Goal: Task Accomplishment & Management: Complete application form

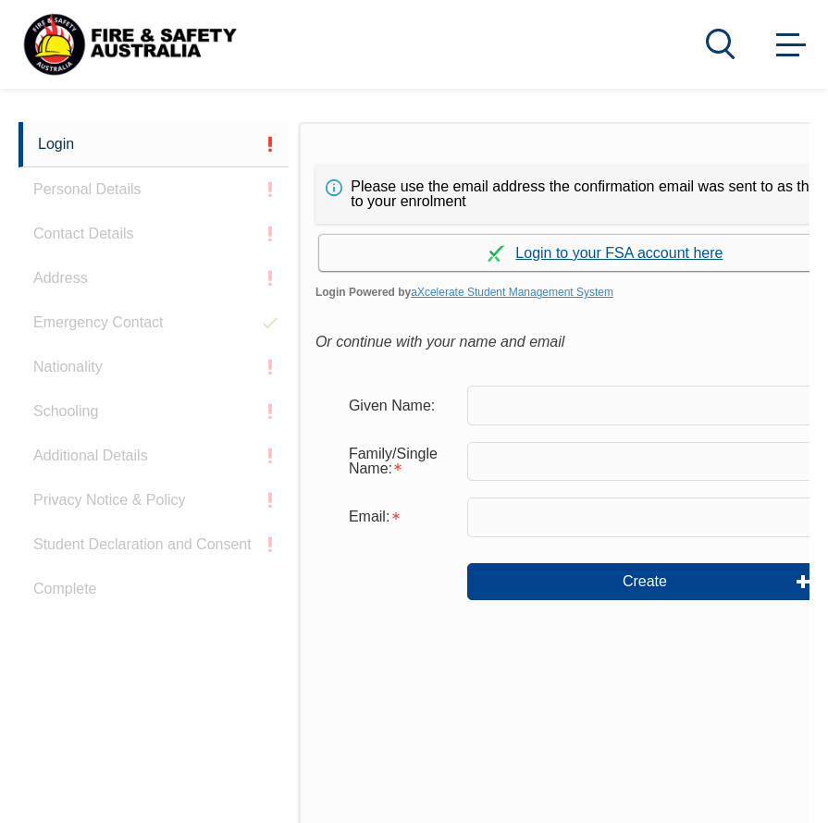
click at [660, 251] on link "Continue with aXcelerate" at bounding box center [605, 253] width 573 height 36
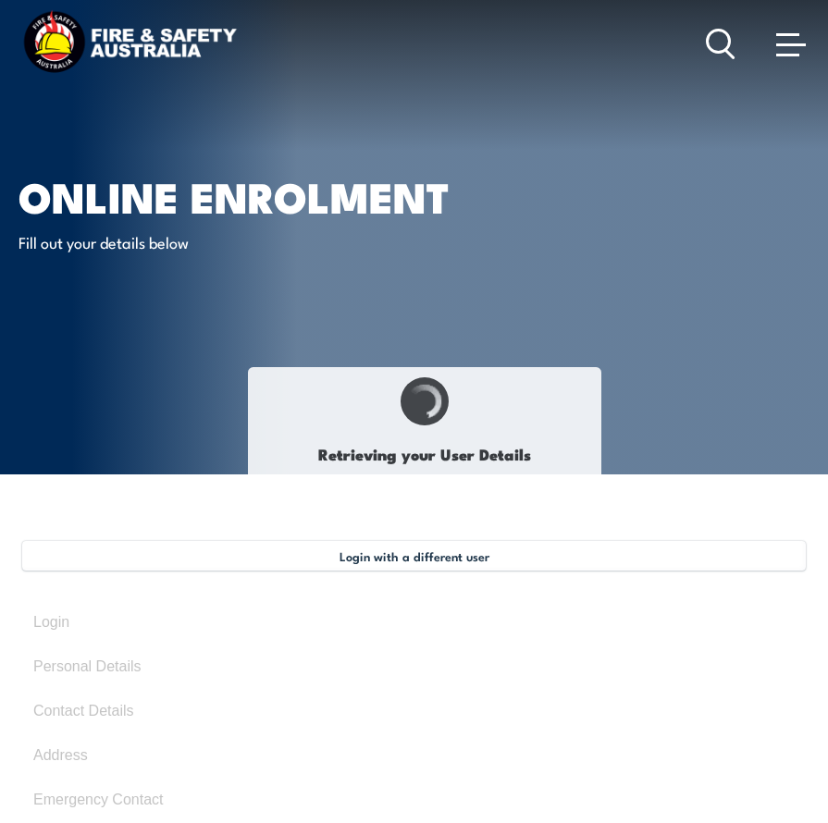
type input "[PERSON_NAME]"
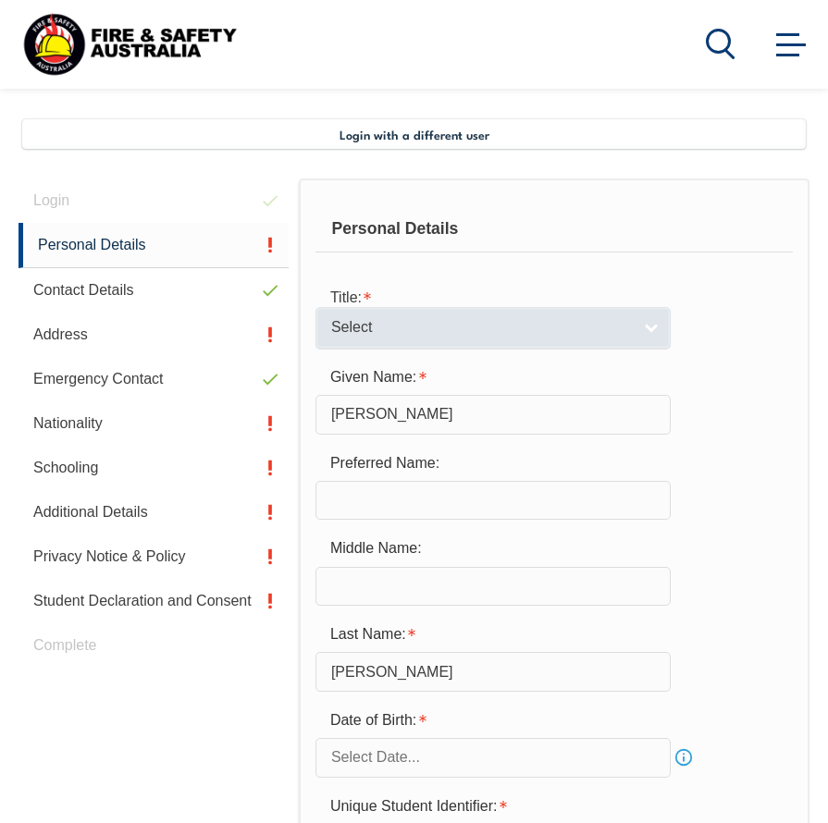
scroll to position [449, 0]
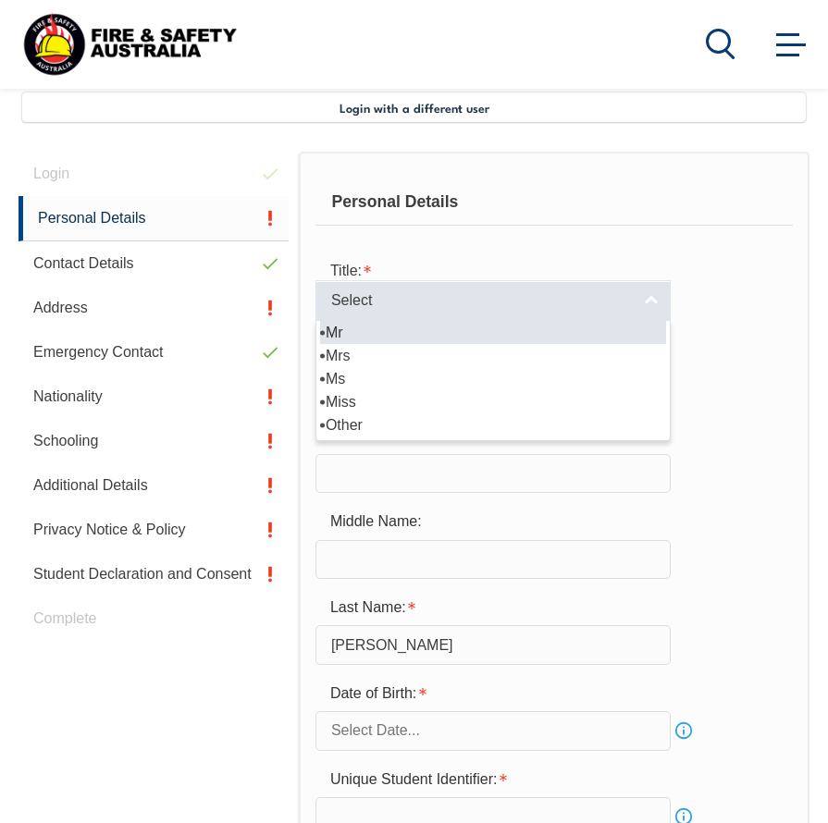
click at [662, 304] on link "Select" at bounding box center [492, 301] width 355 height 42
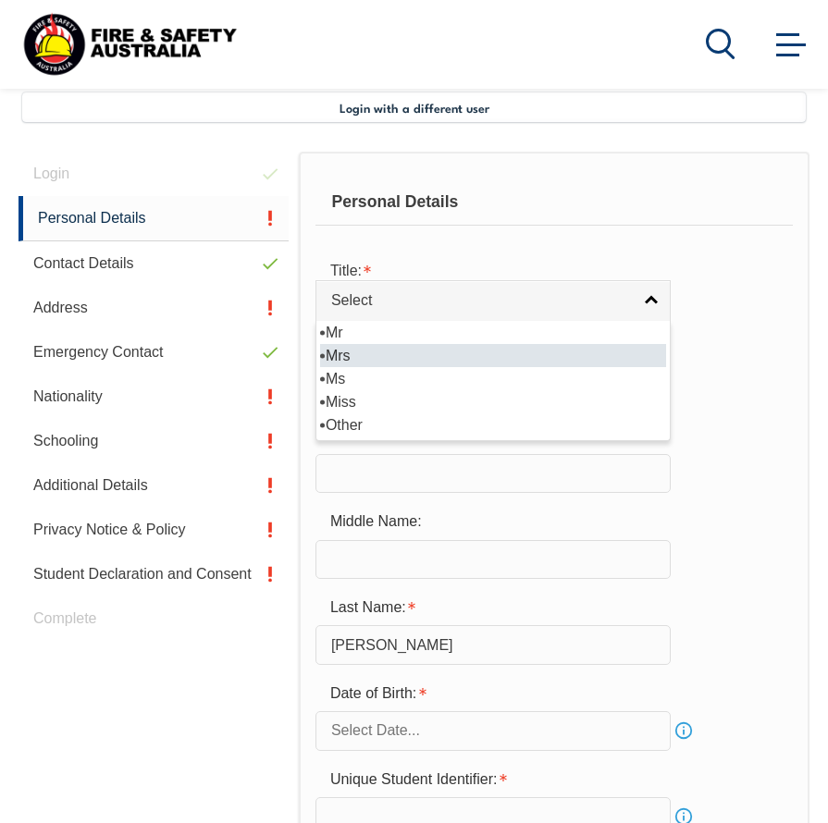
click at [615, 357] on li "Mrs" at bounding box center [493, 355] width 346 height 23
select select "Mrs"
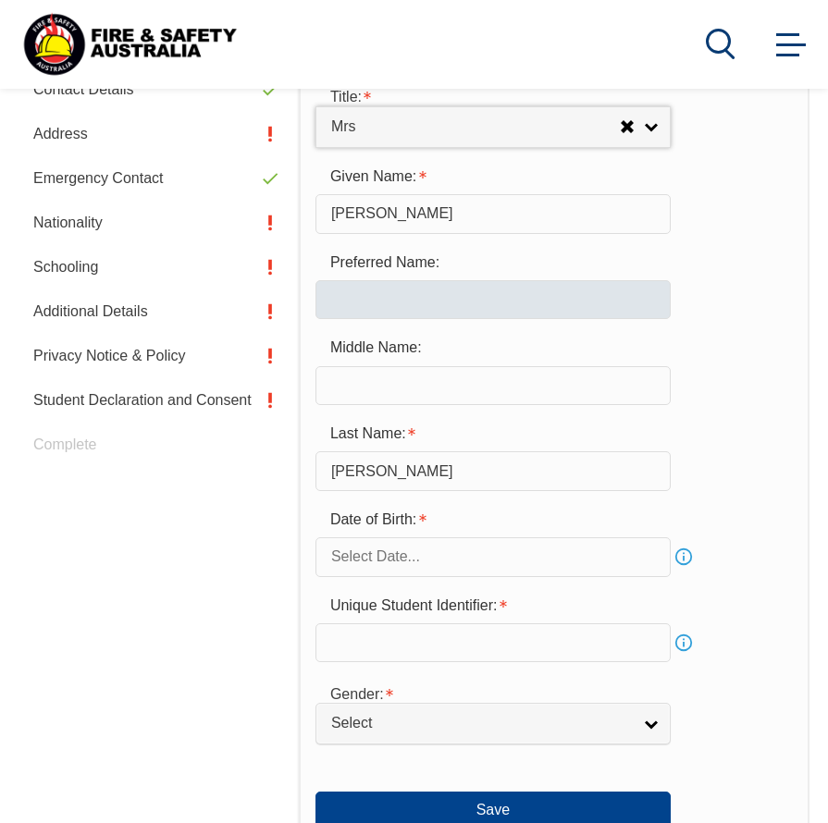
scroll to position [634, 0]
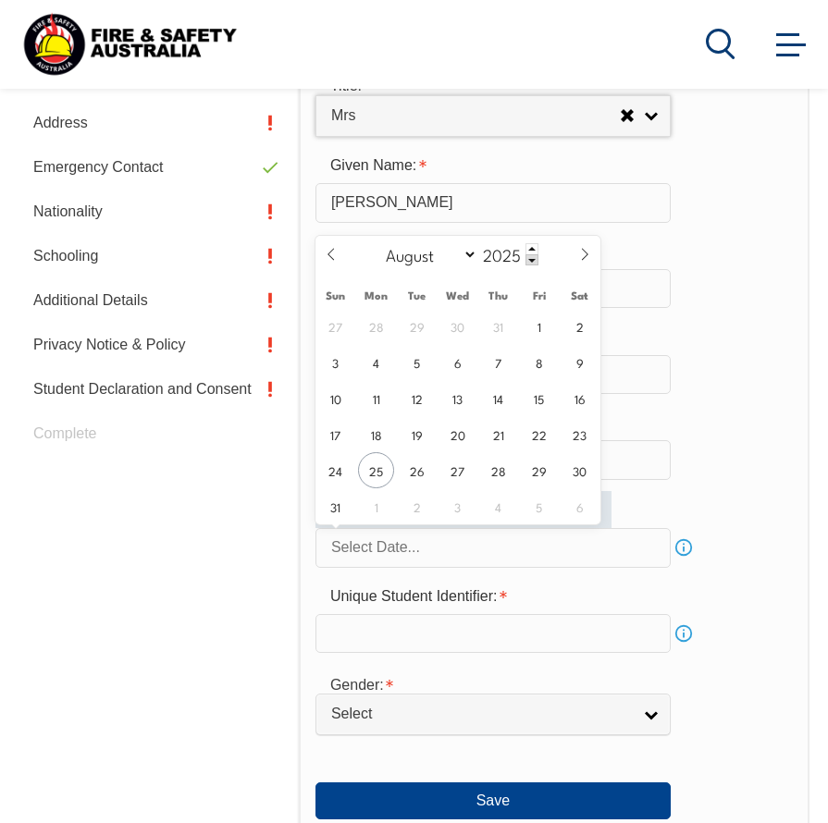
click at [611, 550] on input "text" at bounding box center [492, 547] width 355 height 39
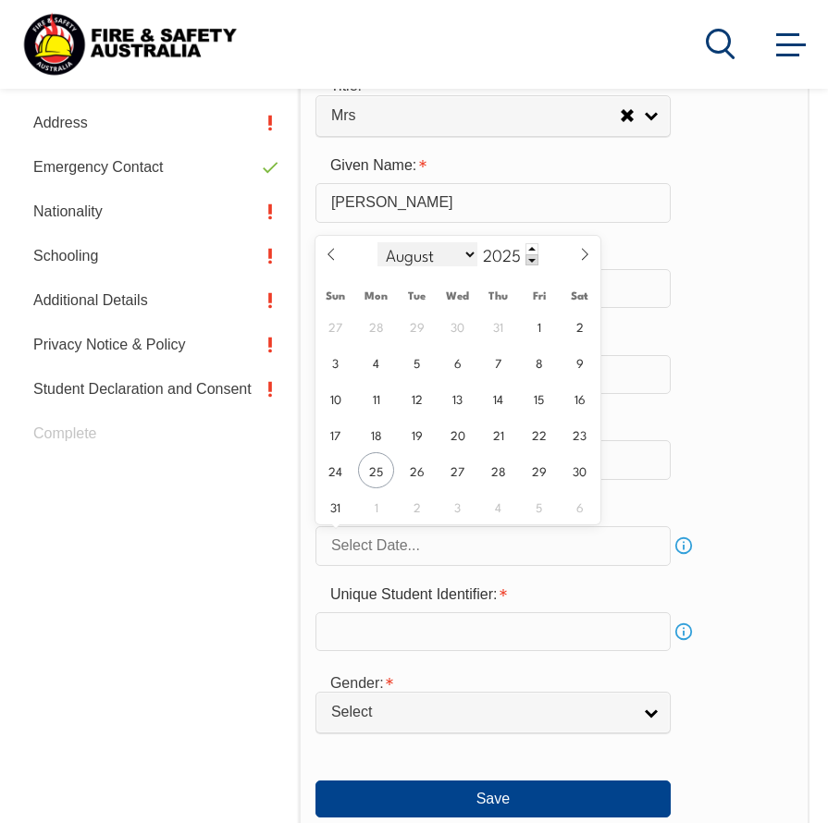
click at [475, 253] on select "January February March April May June July August September October November De…" at bounding box center [427, 254] width 101 height 24
select select "1"
click at [377, 242] on select "January February March April May June July August September October November De…" at bounding box center [427, 254] width 101 height 24
click at [517, 256] on input "2025" at bounding box center [507, 254] width 61 height 22
type input "1986"
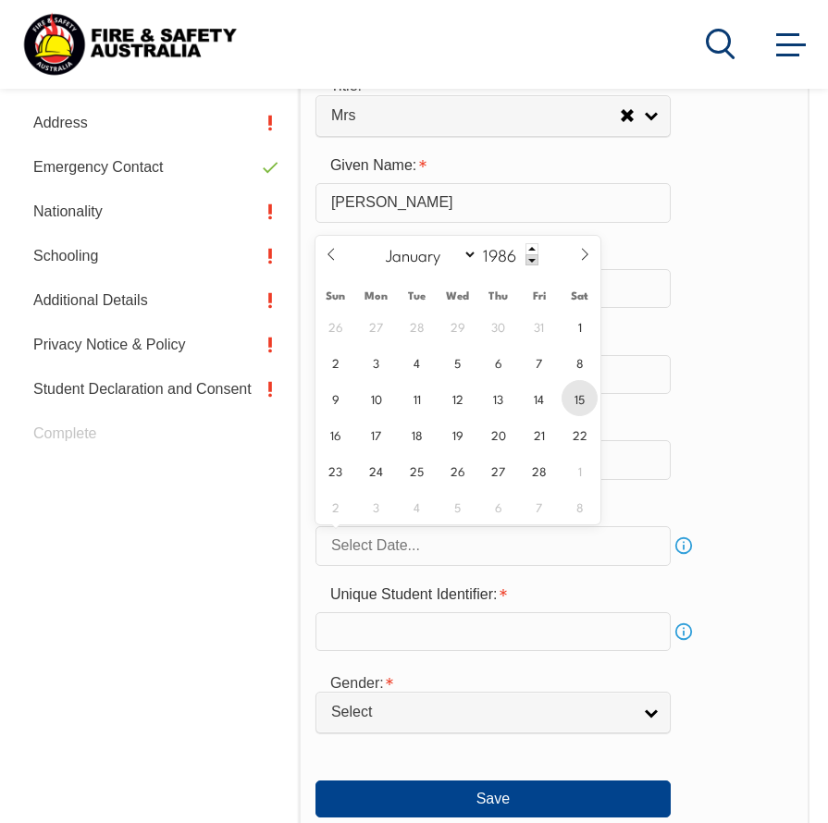
click at [583, 402] on span "15" at bounding box center [579, 398] width 36 height 36
type input "[DATE]"
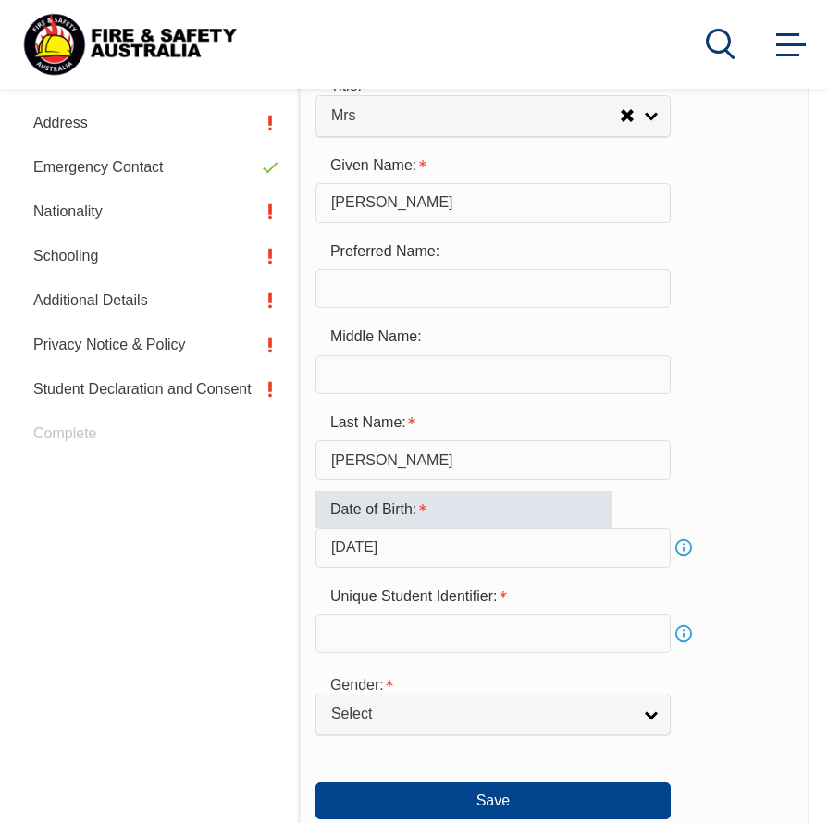
click at [630, 566] on input "[DATE]" at bounding box center [492, 547] width 355 height 39
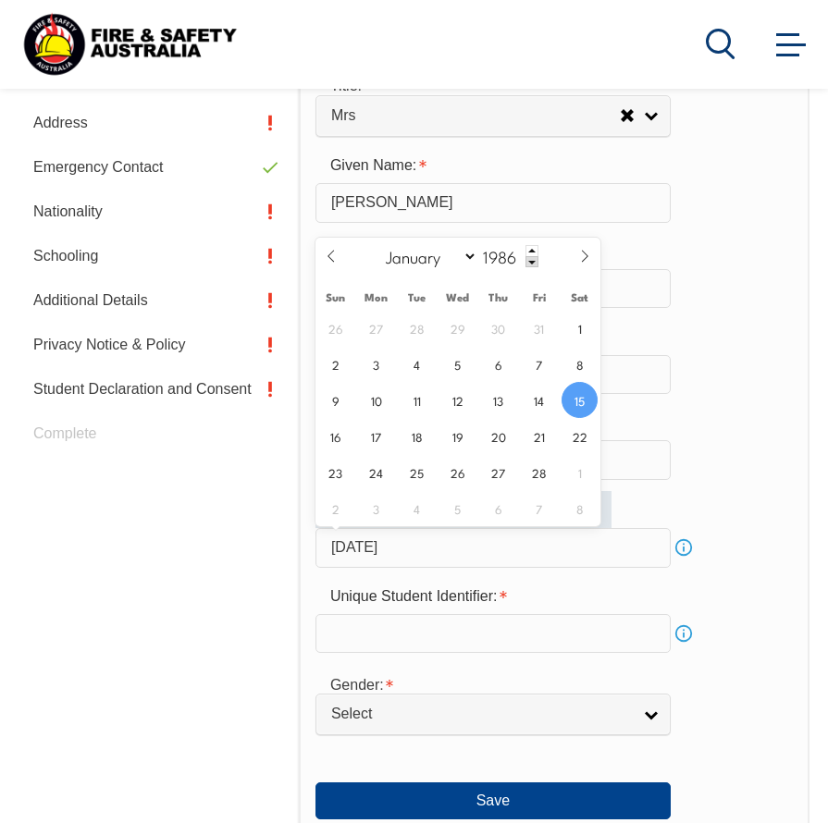
click at [733, 462] on div "Last Name: [PERSON_NAME]" at bounding box center [553, 442] width 477 height 75
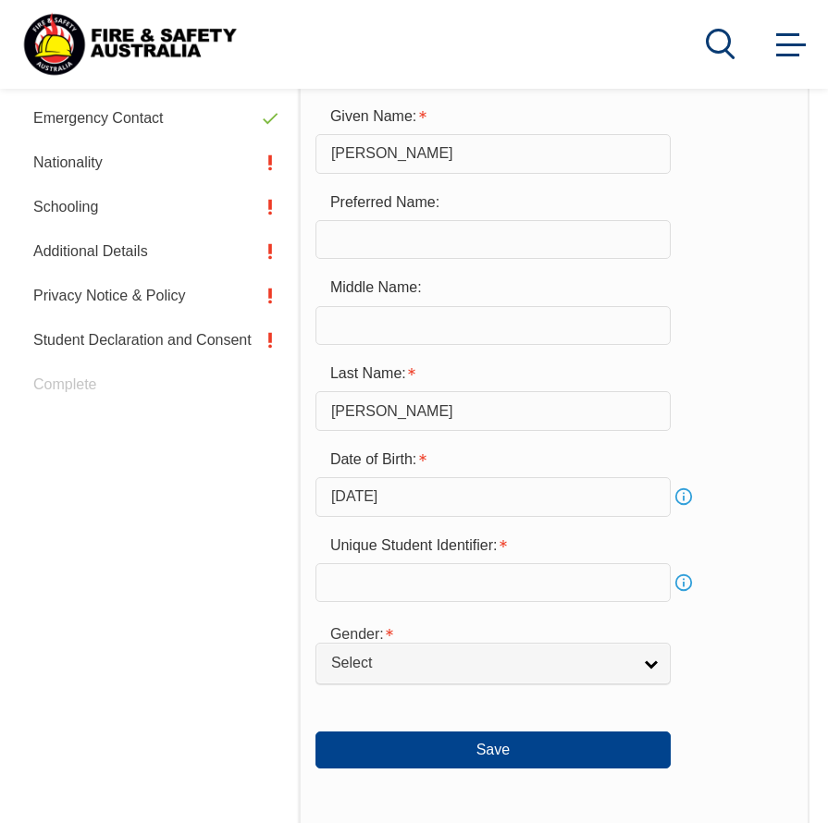
scroll to position [726, 0]
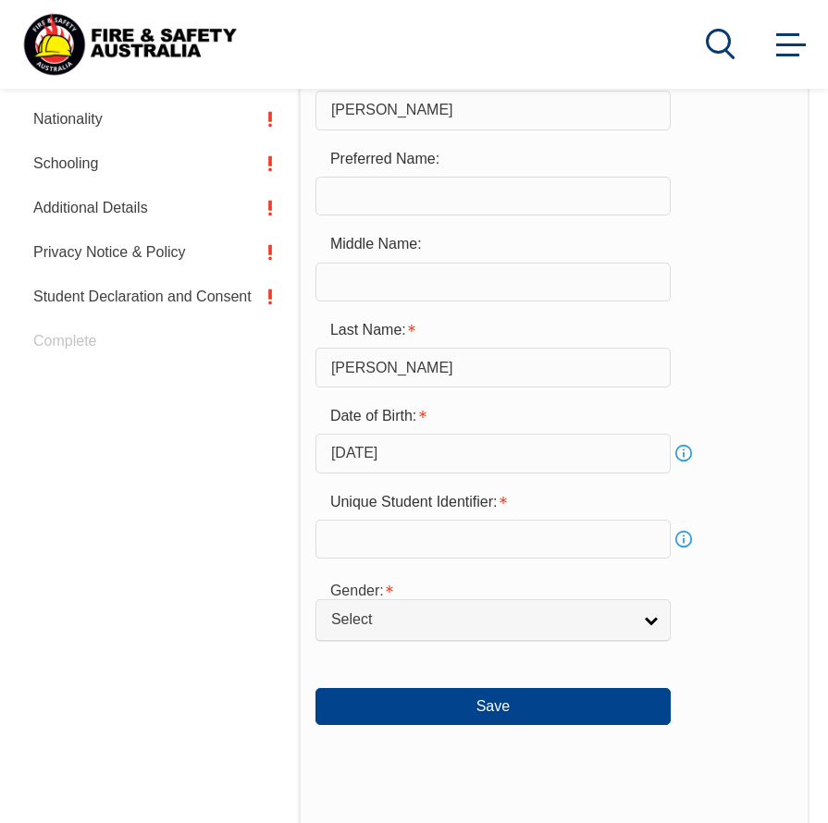
click at [615, 533] on input "text" at bounding box center [492, 539] width 355 height 39
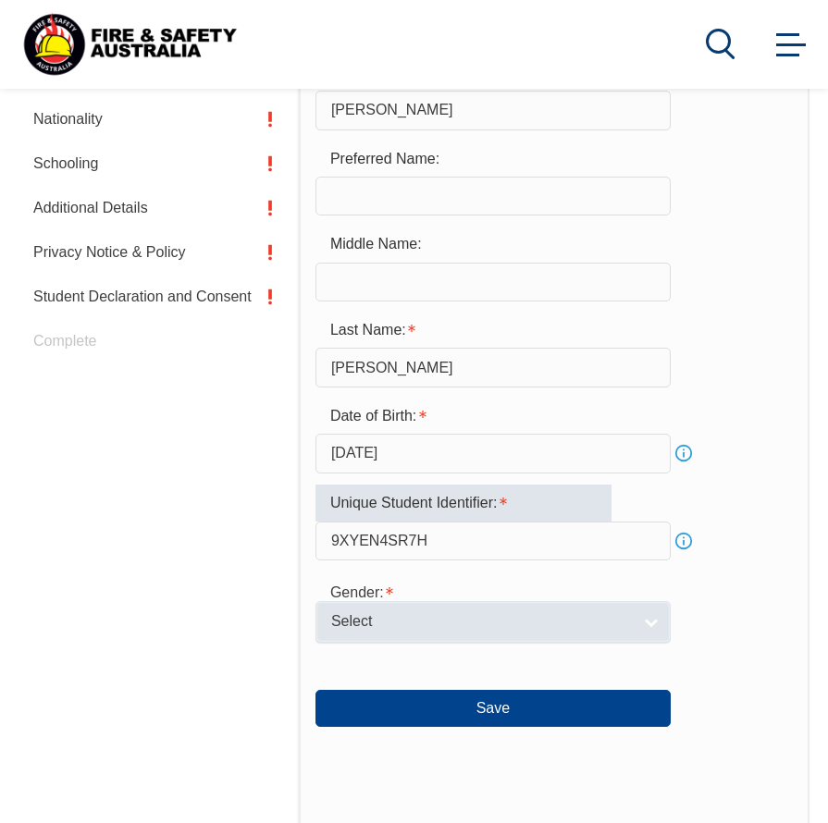
type input "9XYEN4SR7H"
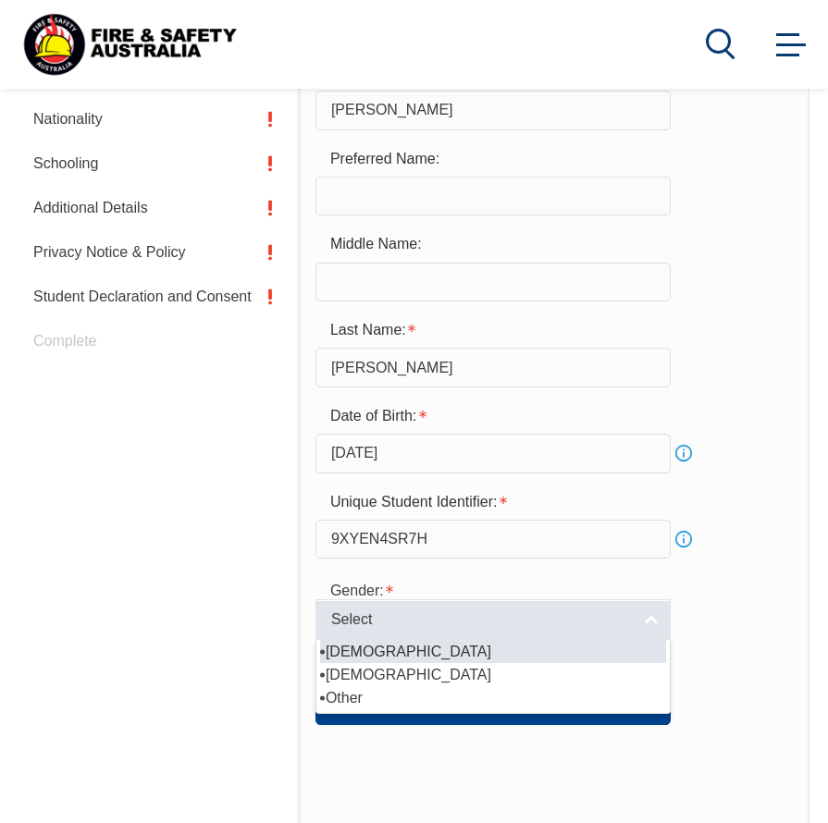
click at [605, 629] on span "Select" at bounding box center [481, 620] width 300 height 19
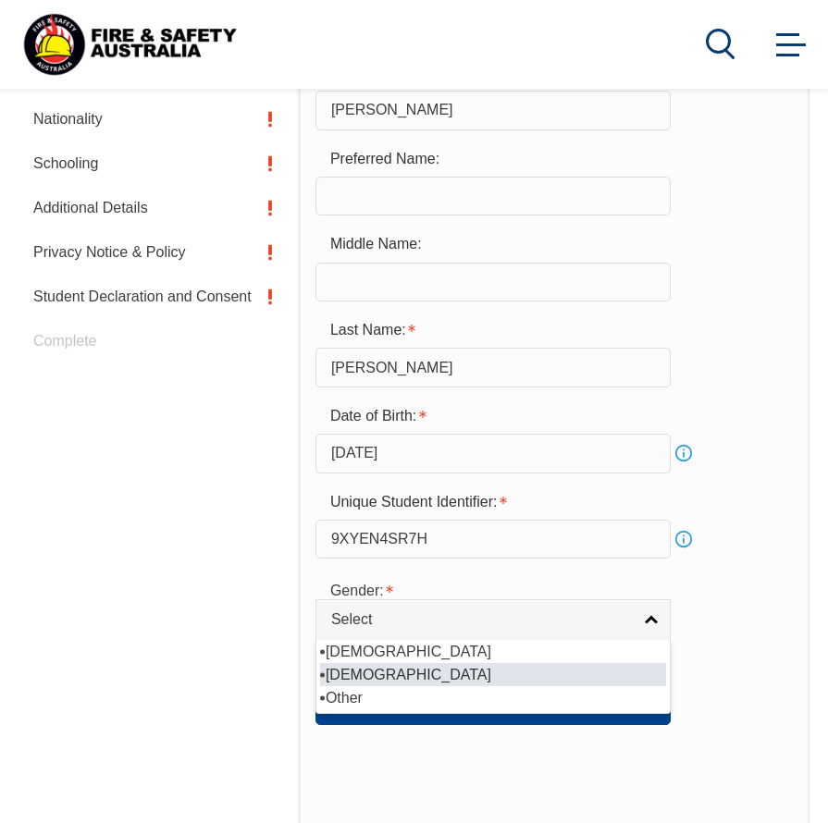
click at [539, 680] on ul "[DEMOGRAPHIC_DATA] [DEMOGRAPHIC_DATA] Other" at bounding box center [491, 674] width 350 height 69
select select "F"
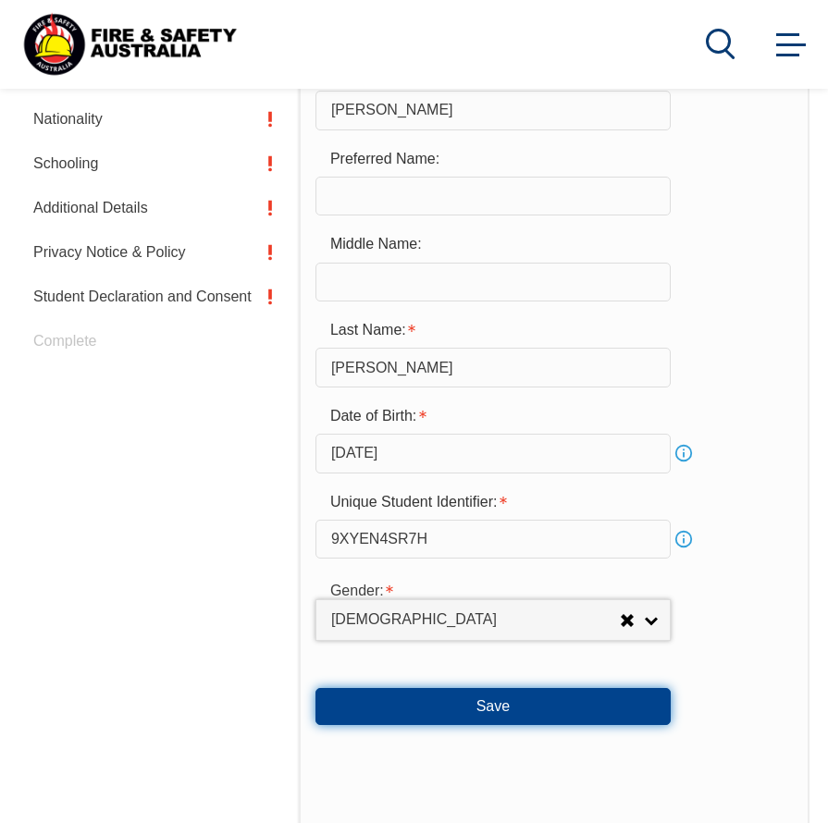
click at [499, 704] on button "Save" at bounding box center [492, 706] width 355 height 37
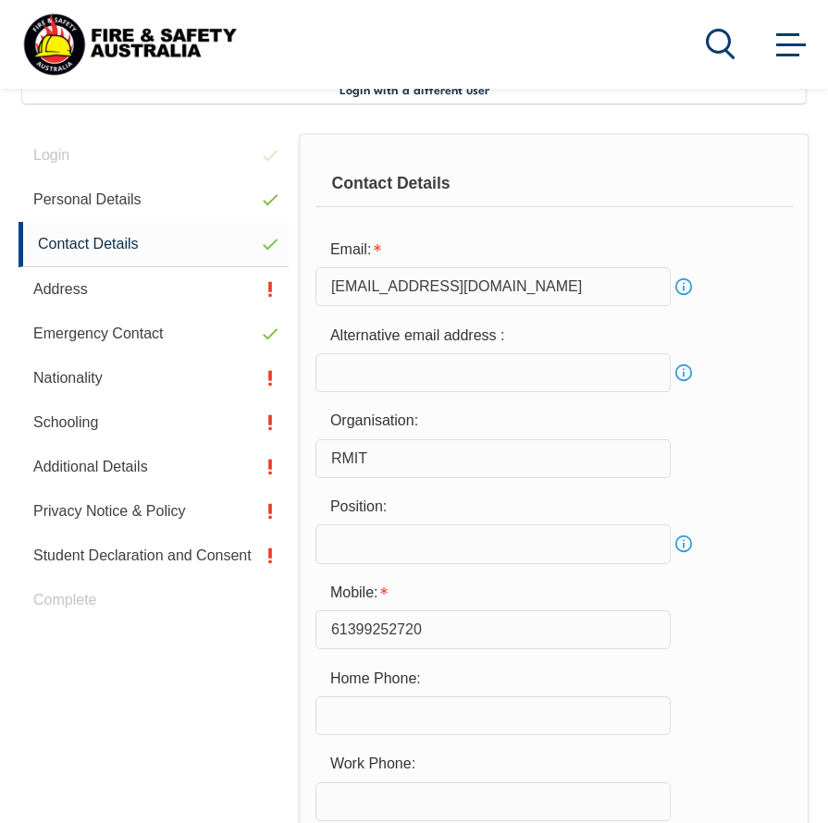
scroll to position [449, 0]
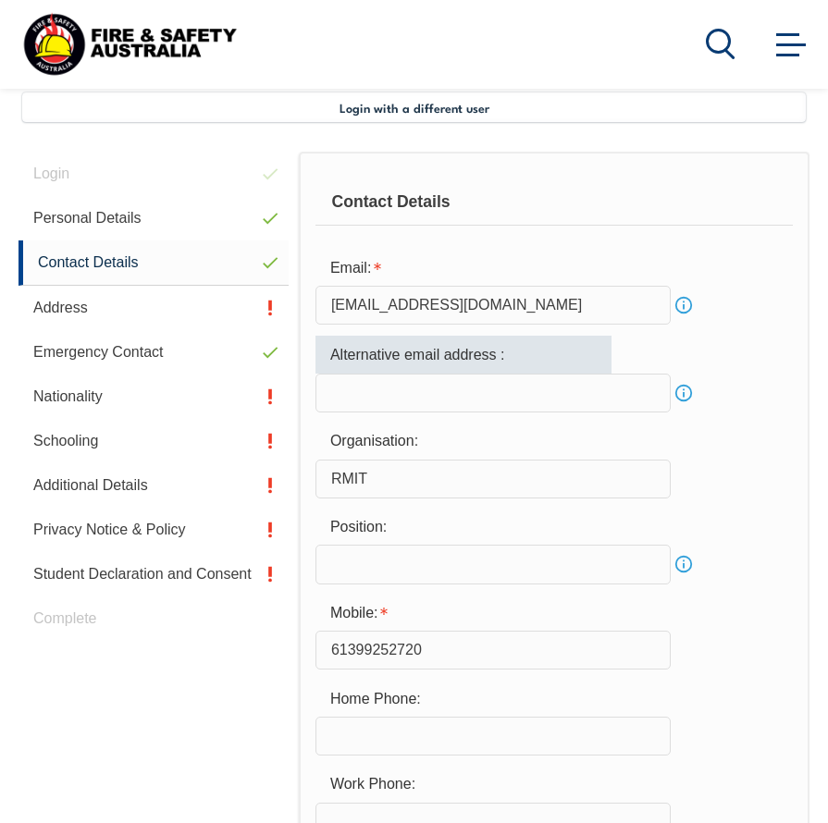
click at [537, 380] on input "email" at bounding box center [492, 393] width 355 height 39
click at [731, 460] on div "Organisation: RMIT" at bounding box center [553, 461] width 477 height 75
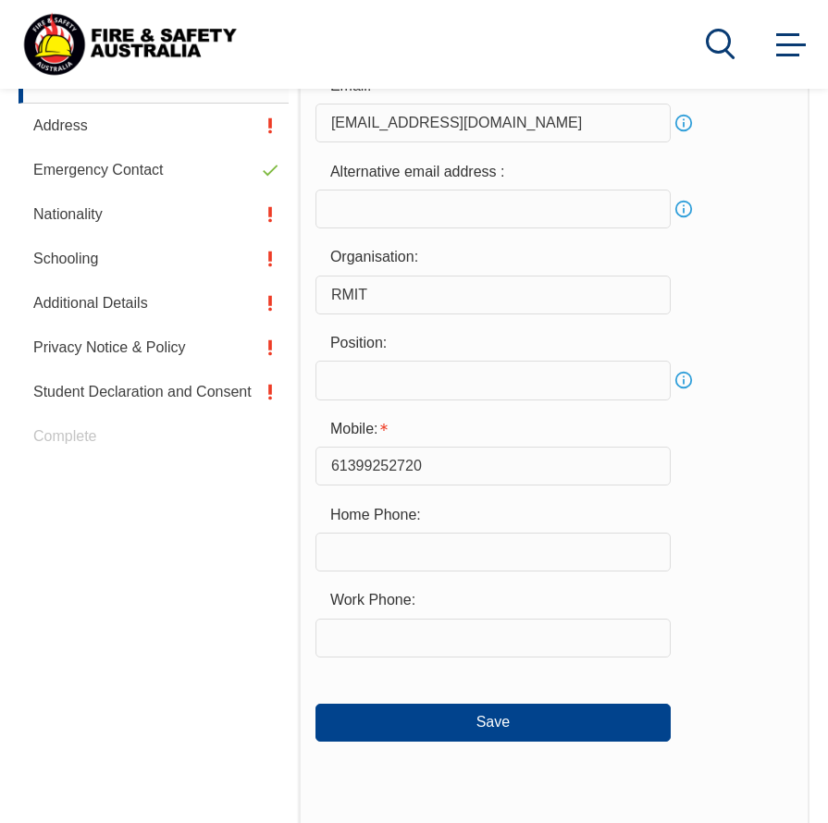
scroll to position [634, 0]
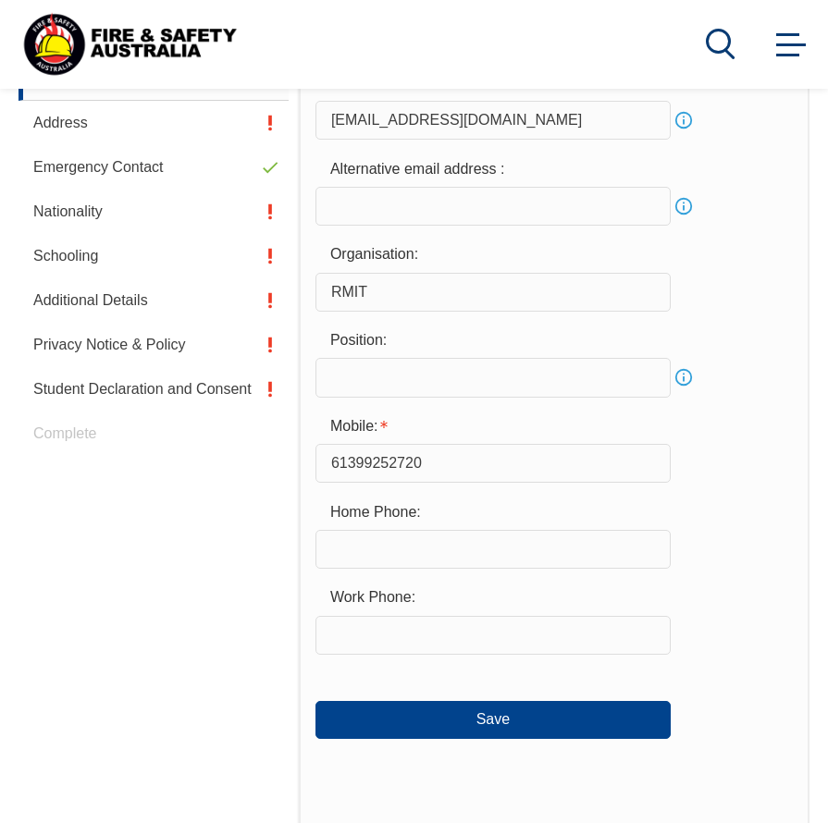
click at [445, 376] on input "text" at bounding box center [492, 377] width 355 height 39
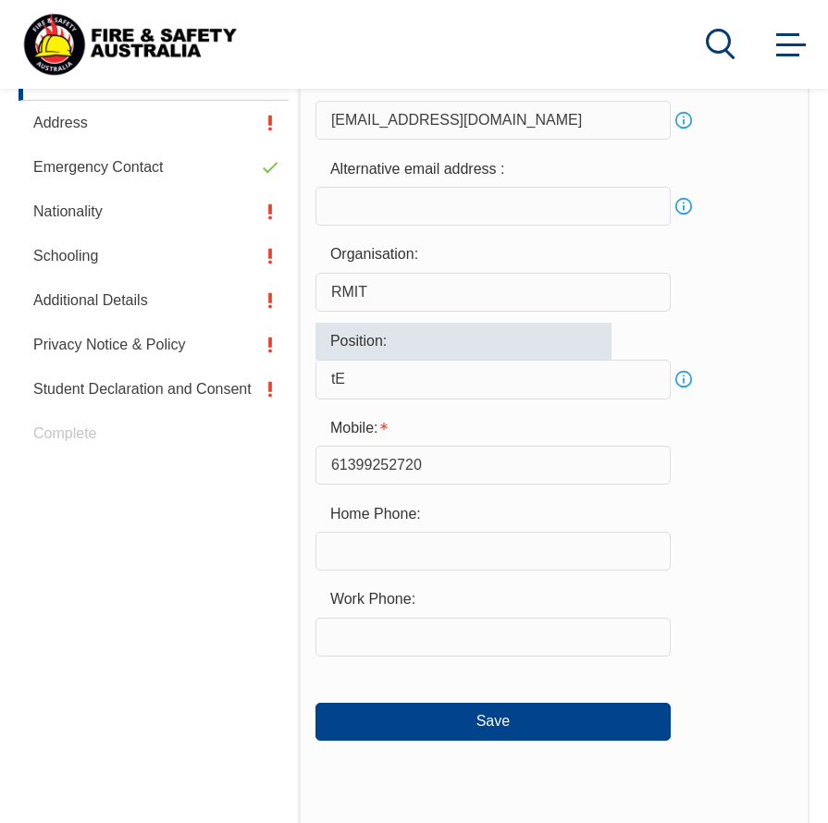
type input "t"
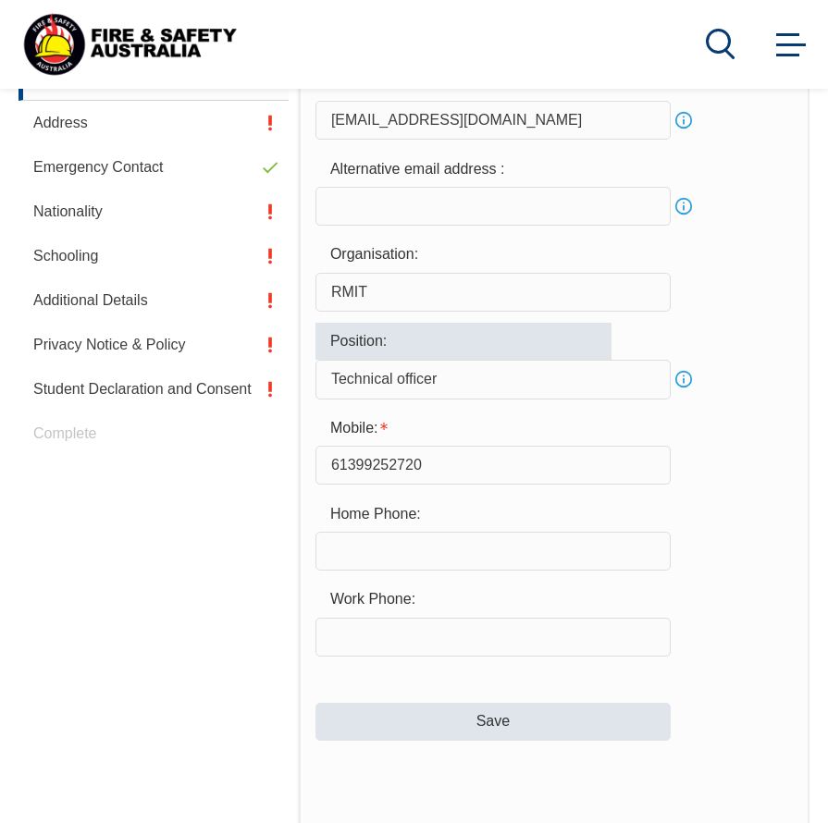
type input "Technical officer"
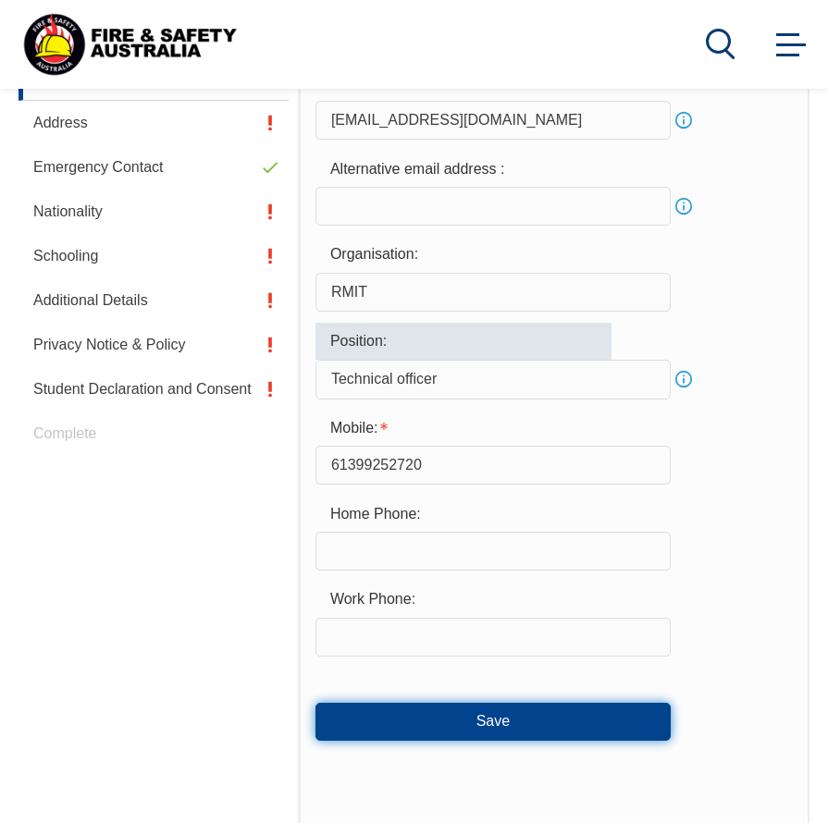
click at [459, 718] on button "Save" at bounding box center [492, 721] width 355 height 37
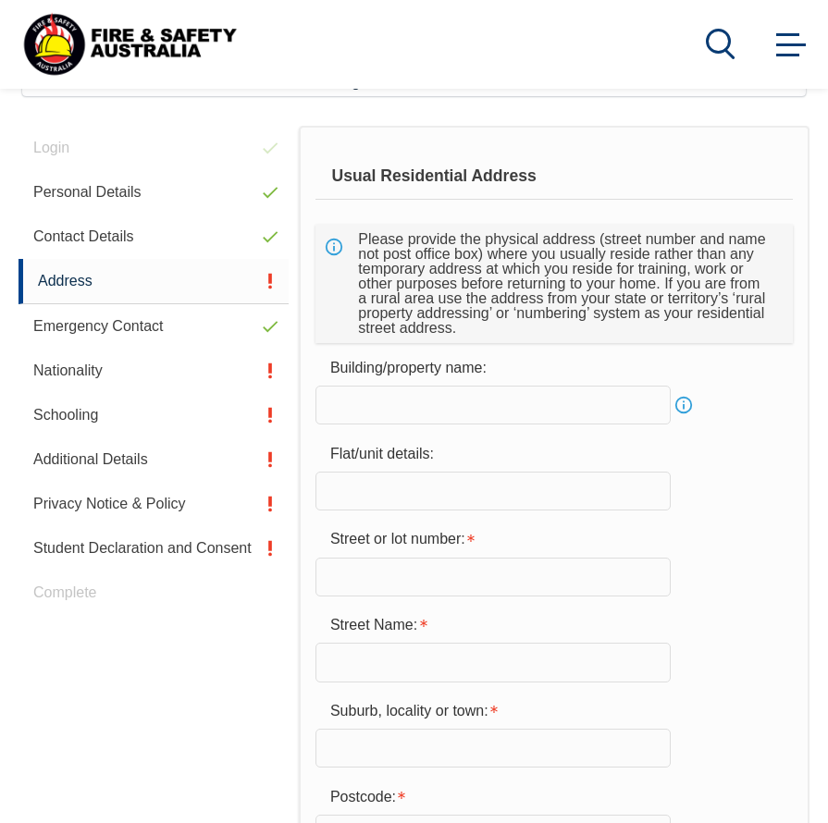
scroll to position [449, 0]
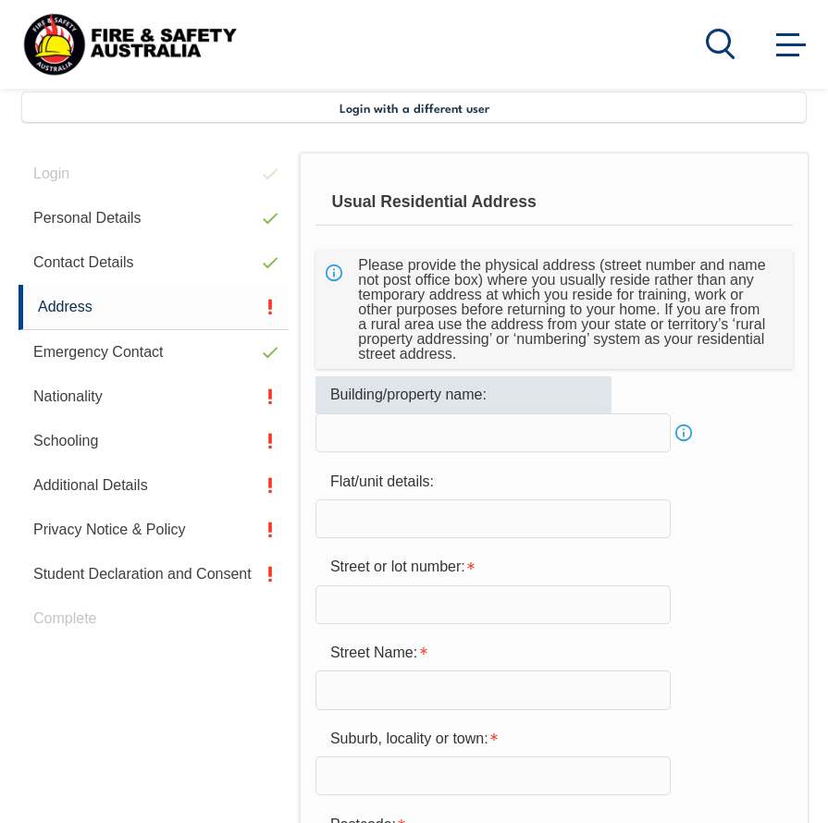
click at [490, 426] on input "text" at bounding box center [492, 432] width 355 height 39
click at [692, 470] on div "Flat/unit details:" at bounding box center [553, 500] width 477 height 75
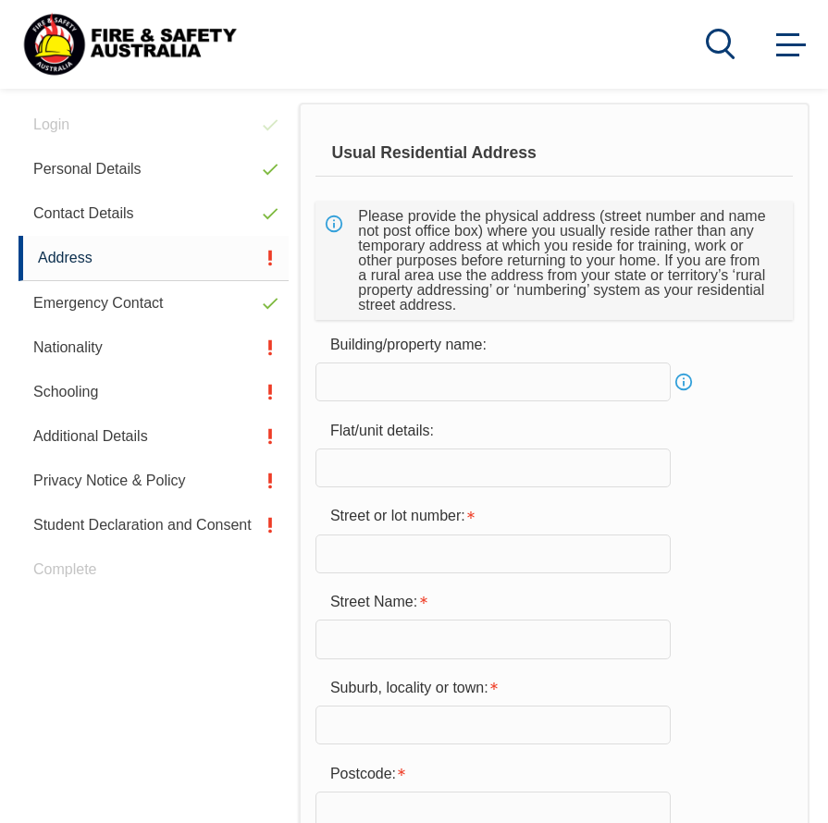
scroll to position [541, 0]
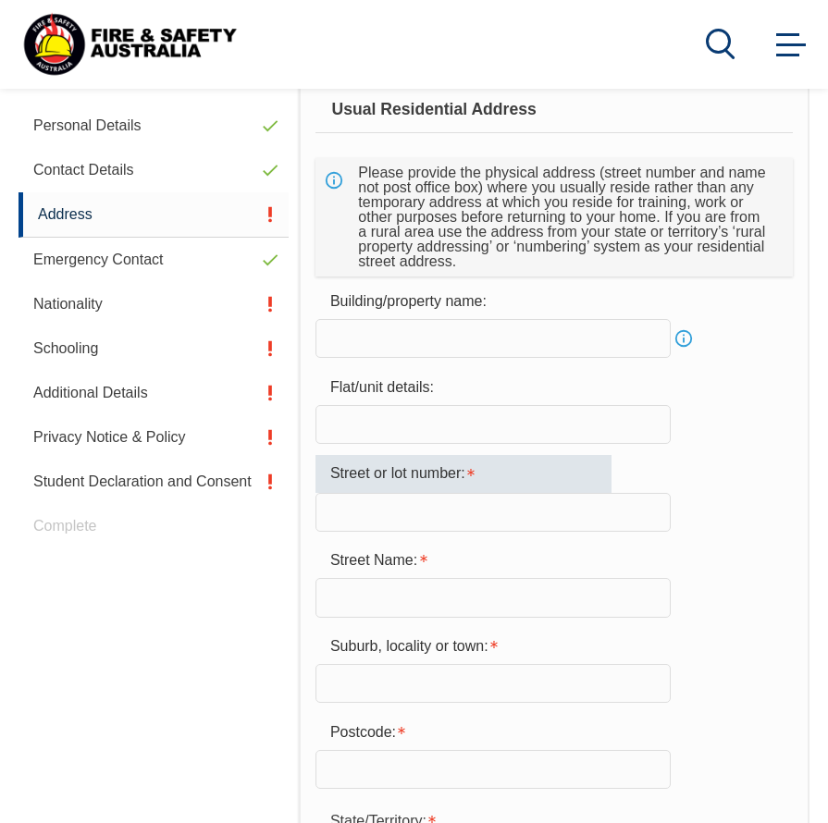
click at [426, 501] on input "text" at bounding box center [492, 512] width 355 height 39
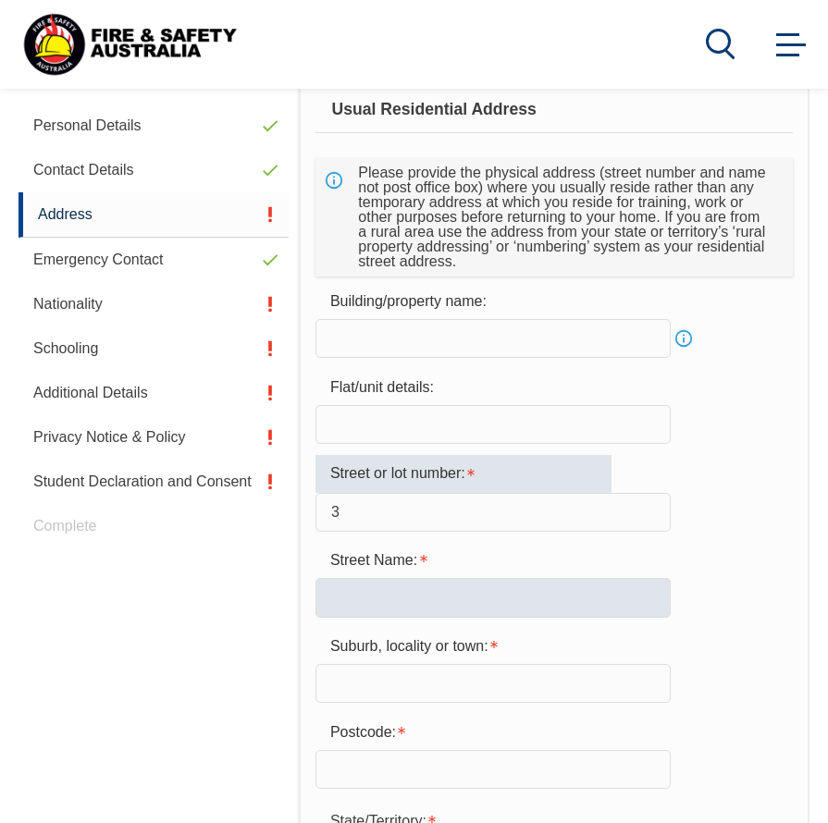
type input "3"
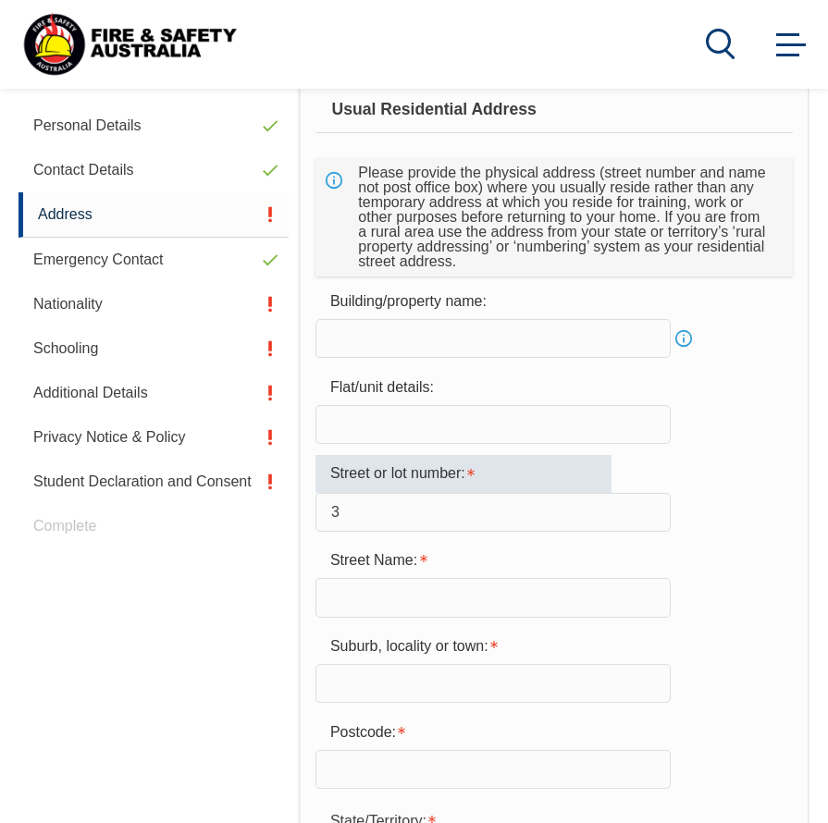
click at [448, 616] on input "text" at bounding box center [492, 597] width 355 height 39
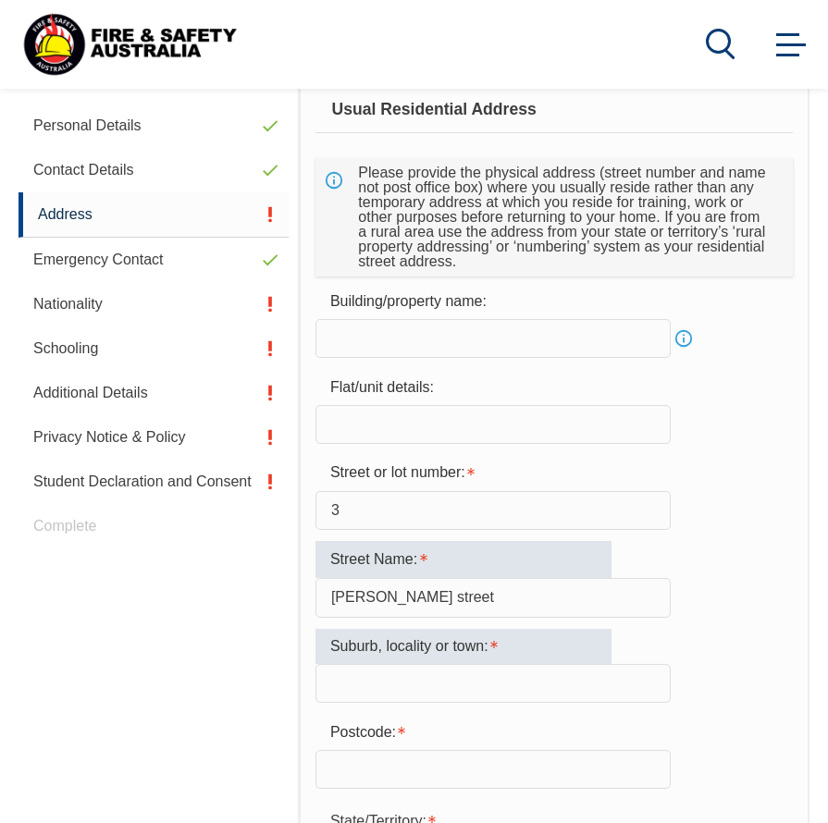
scroll to position [634, 0]
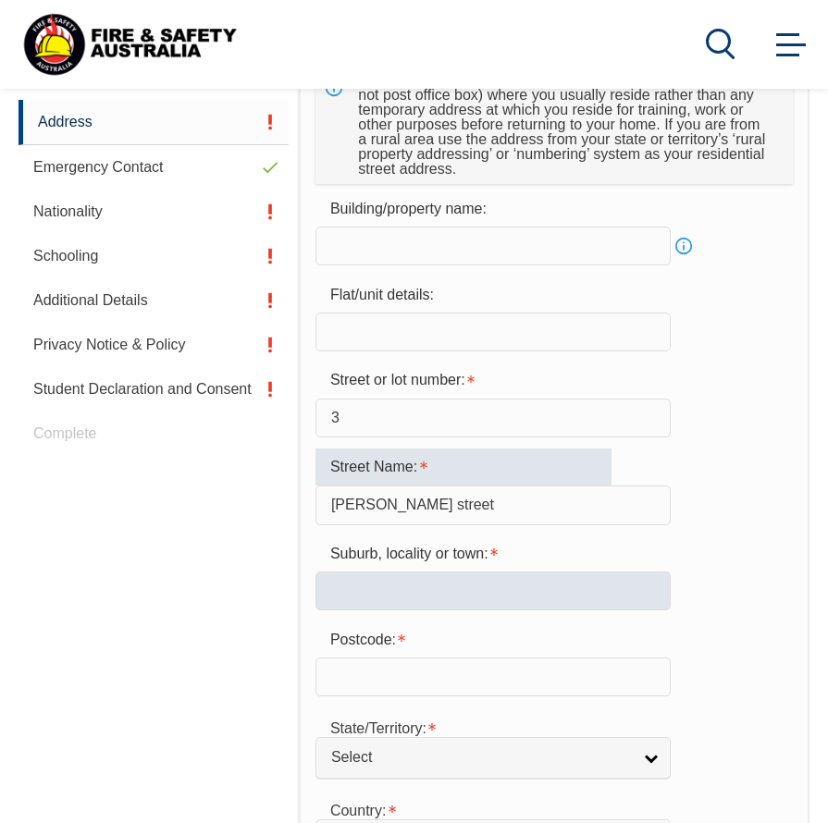
type input "[PERSON_NAME] street"
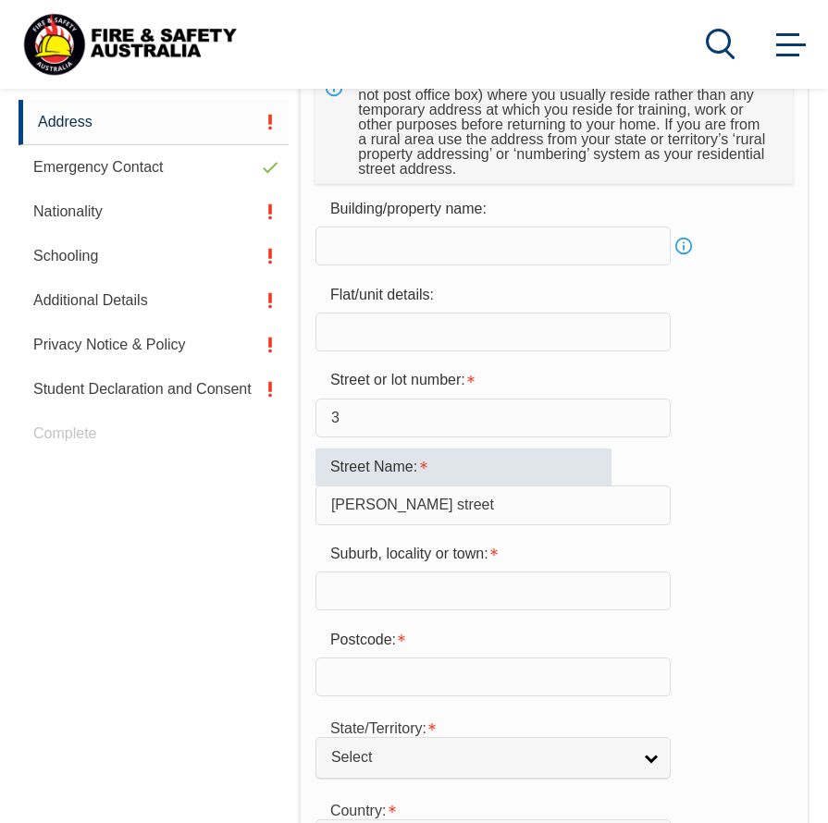
click at [435, 598] on input "text" at bounding box center [492, 591] width 355 height 39
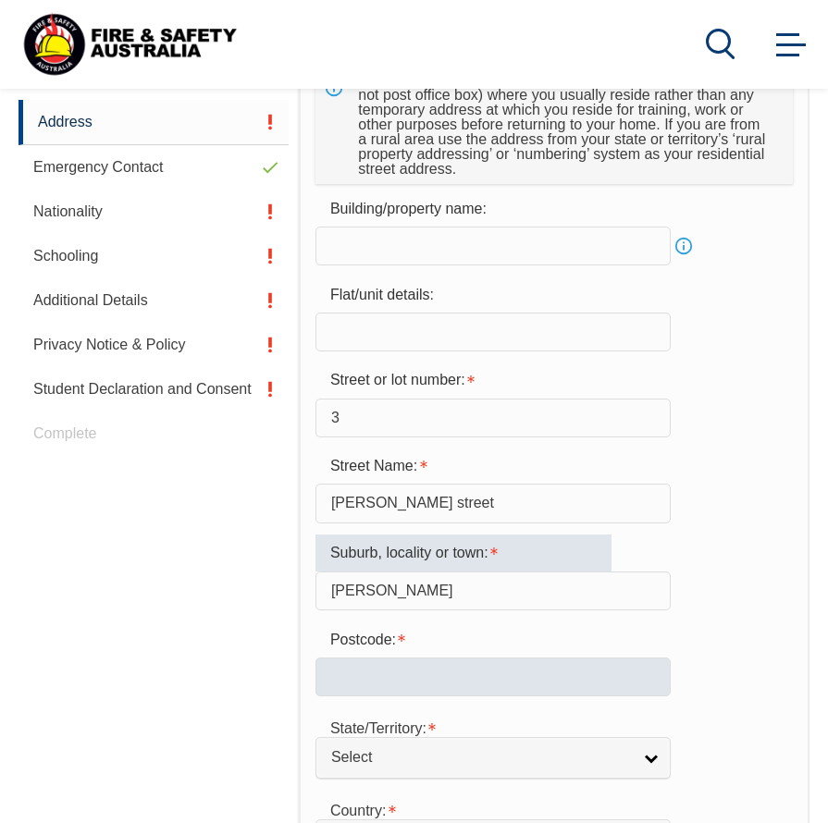
type input "[PERSON_NAME]"
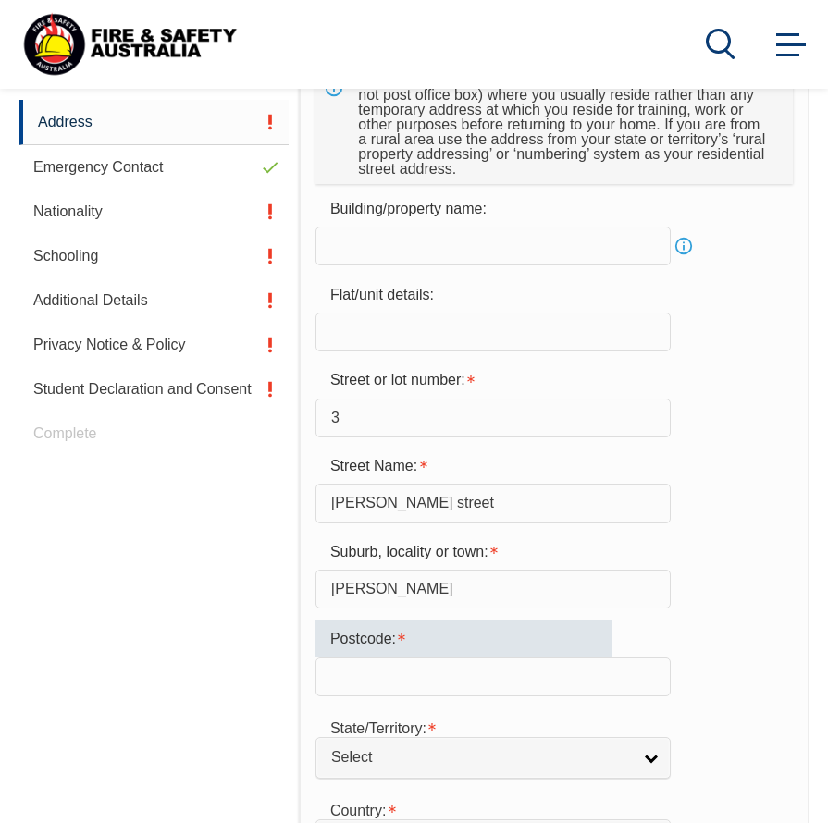
click at [410, 675] on input "text" at bounding box center [492, 677] width 355 height 39
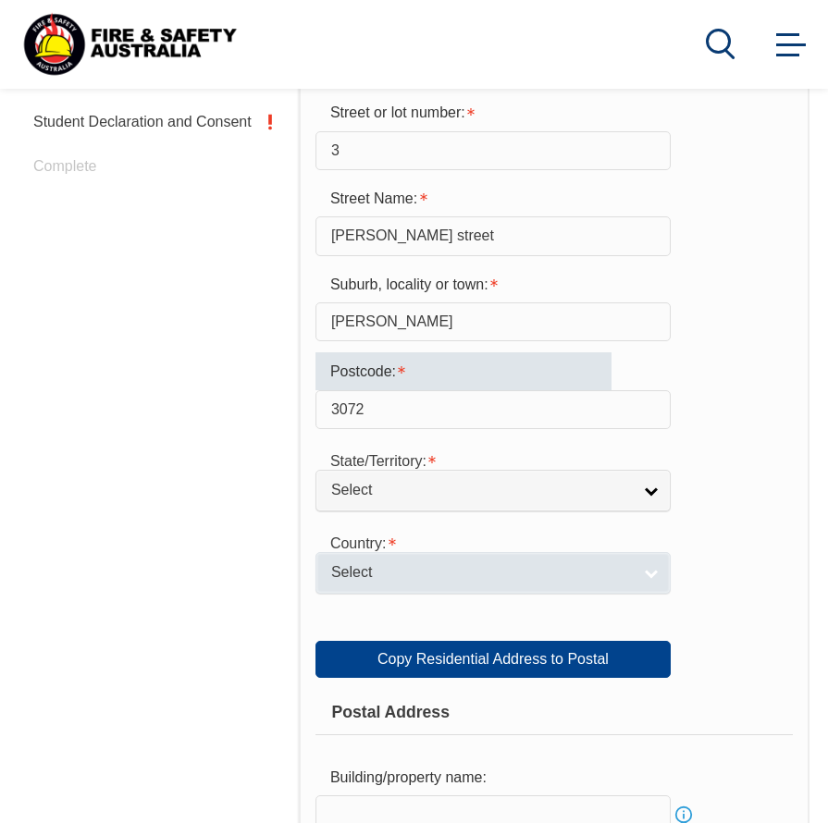
scroll to position [911, 0]
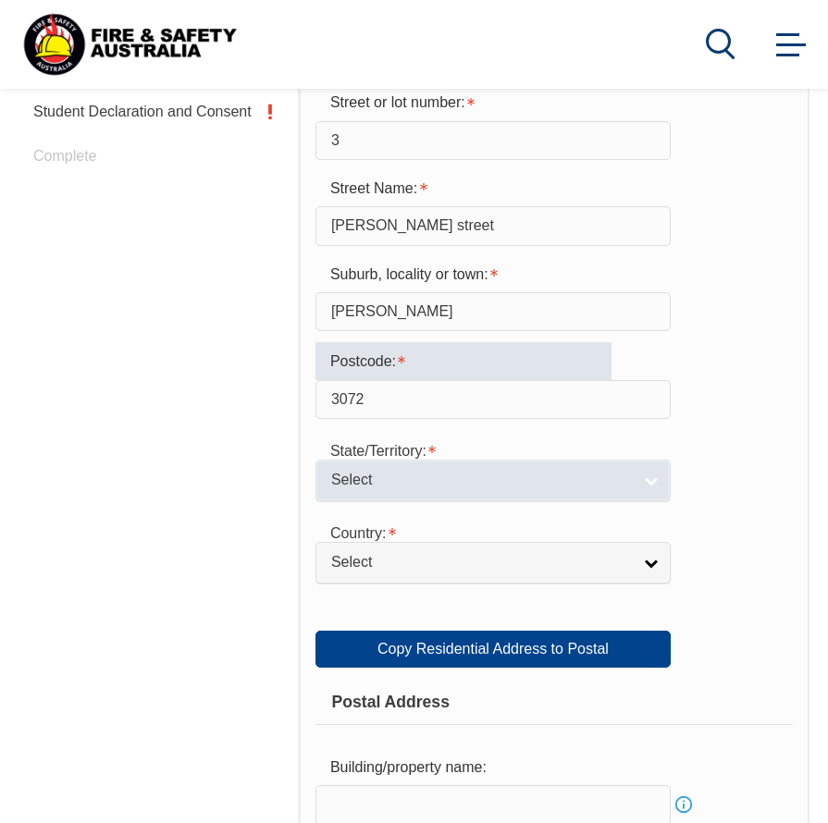
type input "3072"
click at [625, 481] on span "Select" at bounding box center [481, 480] width 300 height 19
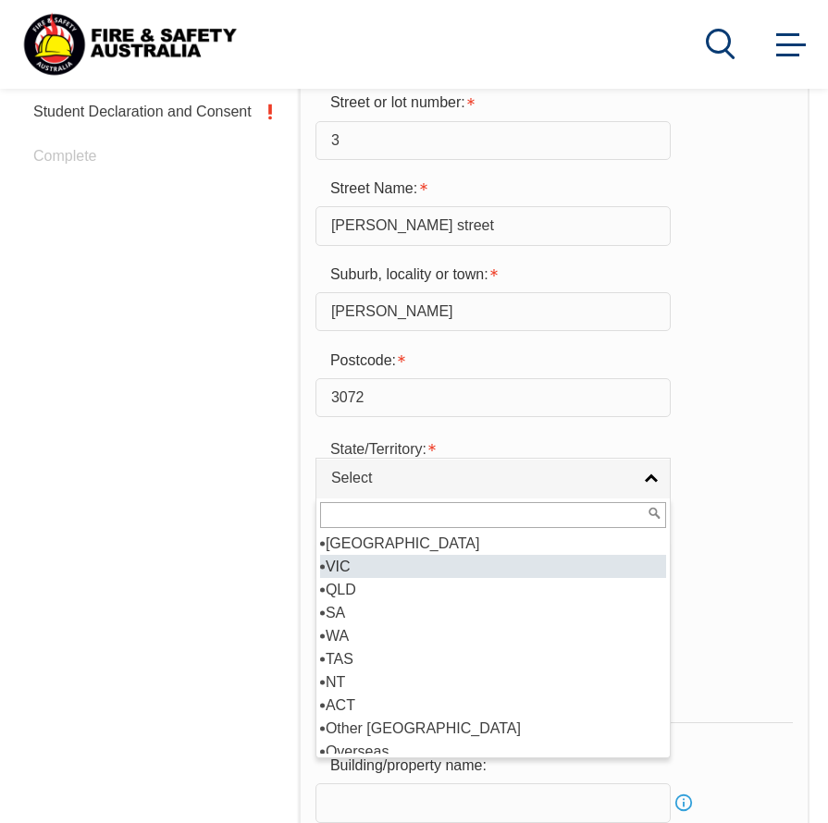
click at [512, 566] on li "VIC" at bounding box center [493, 566] width 346 height 23
select select "VIC"
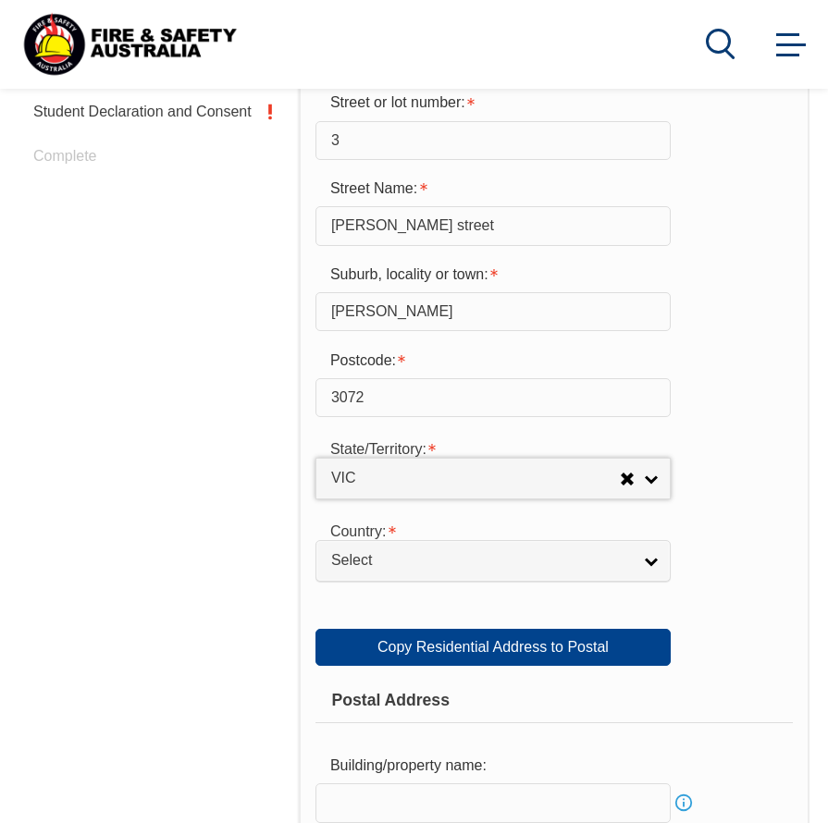
click at [512, 566] on span "Select" at bounding box center [481, 560] width 300 height 19
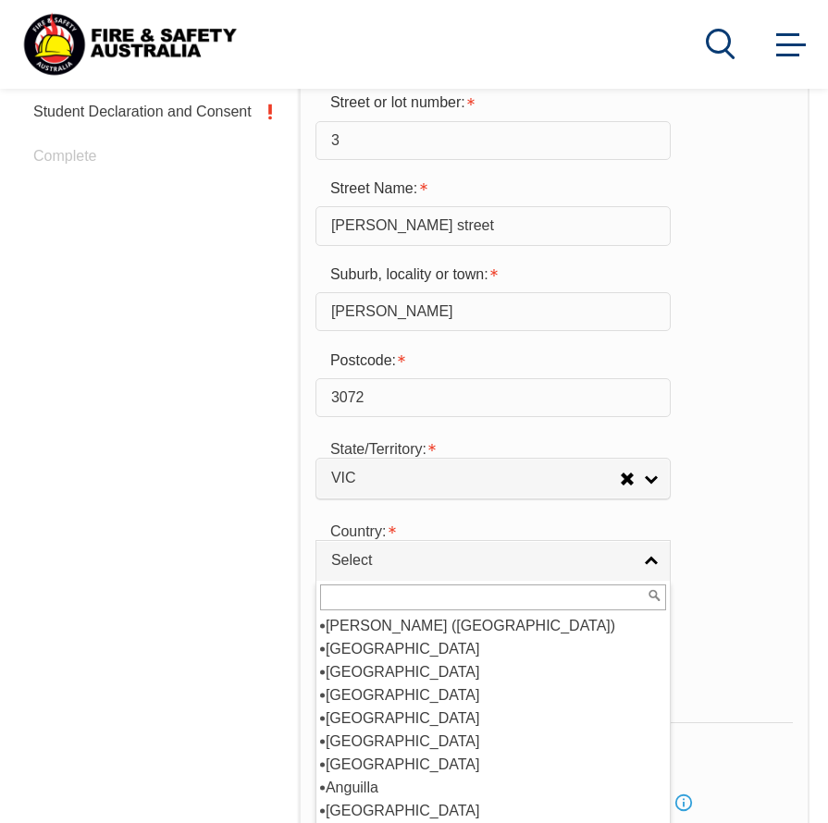
scroll to position [278, 0]
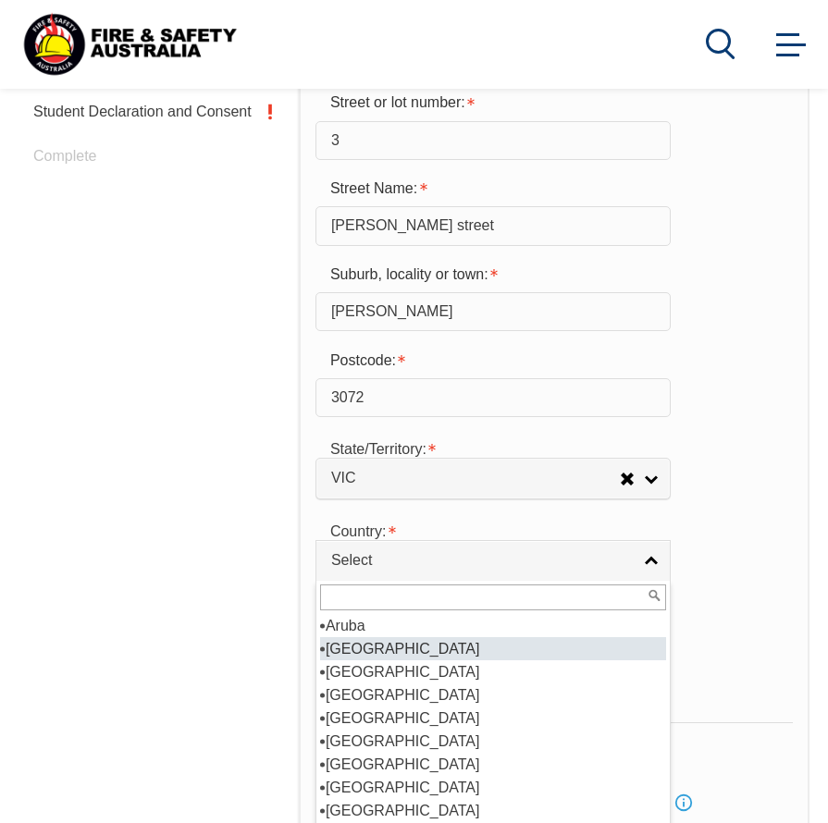
click at [400, 649] on li "[GEOGRAPHIC_DATA]" at bounding box center [493, 648] width 346 height 23
select select "1101"
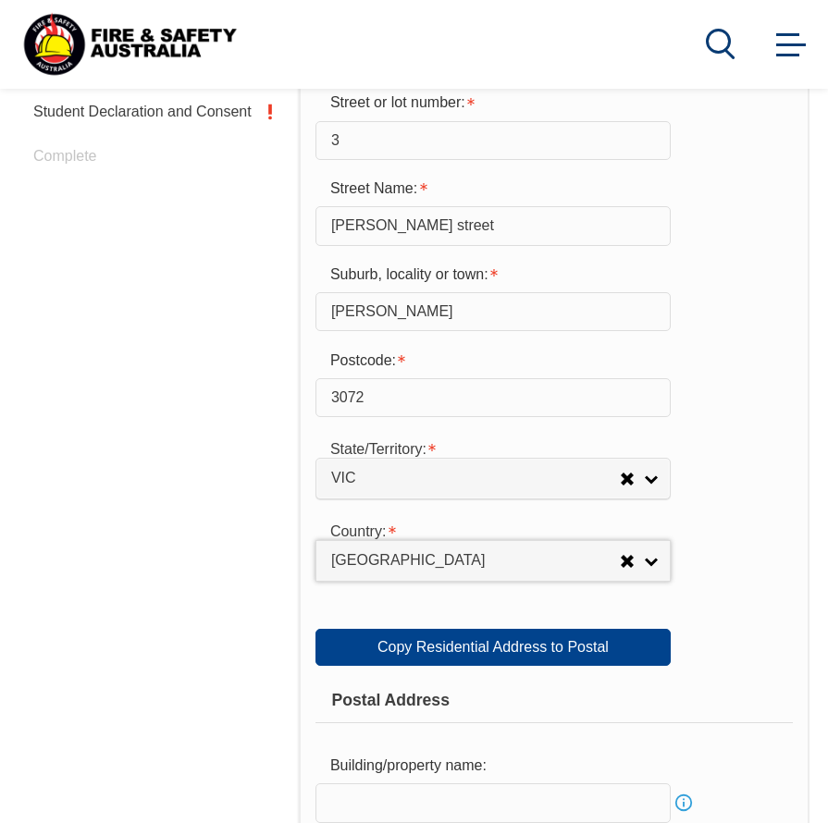
click at [709, 701] on div "Postal Address" at bounding box center [553, 700] width 477 height 46
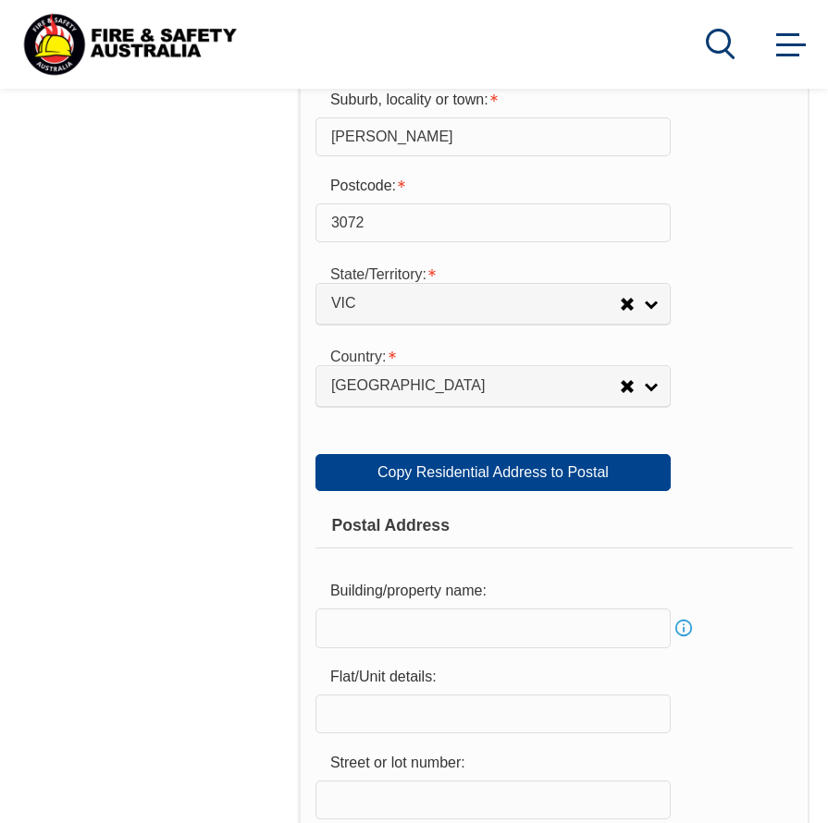
scroll to position [1096, 0]
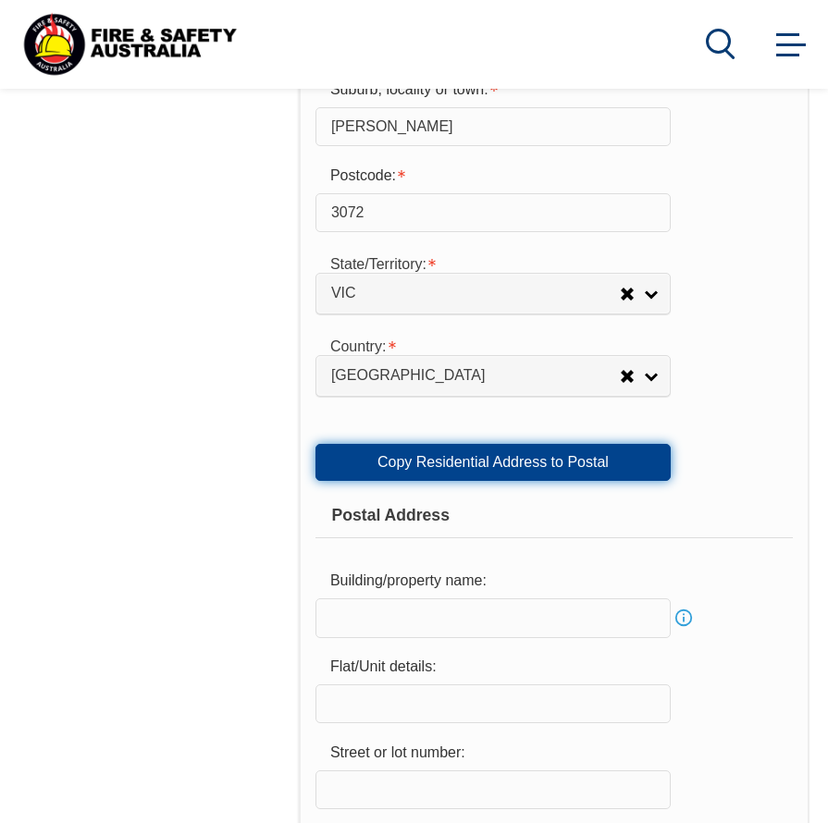
click at [611, 475] on link "Copy Residential Address to Postal" at bounding box center [492, 462] width 355 height 37
type input "3"
type input "[PERSON_NAME] street"
type input "[PERSON_NAME]"
select select "VIC"
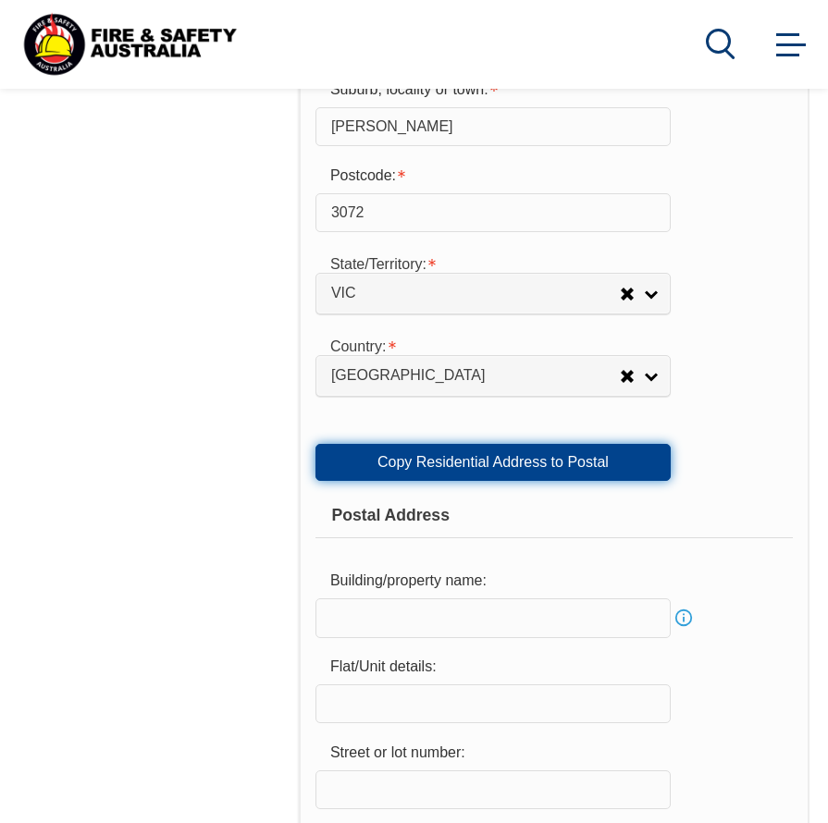
type input "3072"
select select "1101"
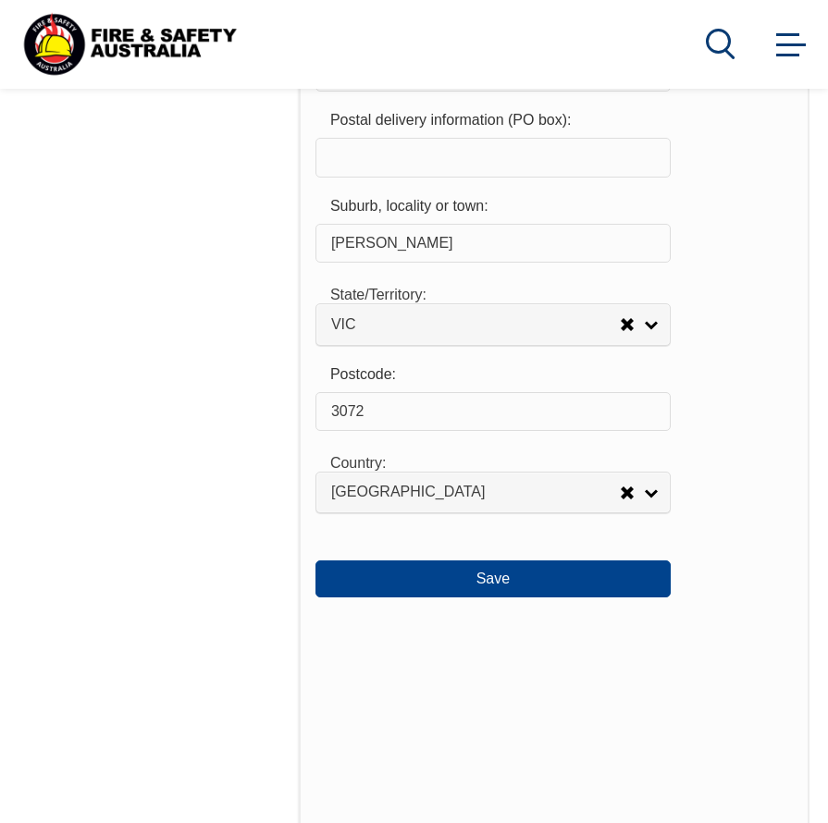
scroll to position [1929, 0]
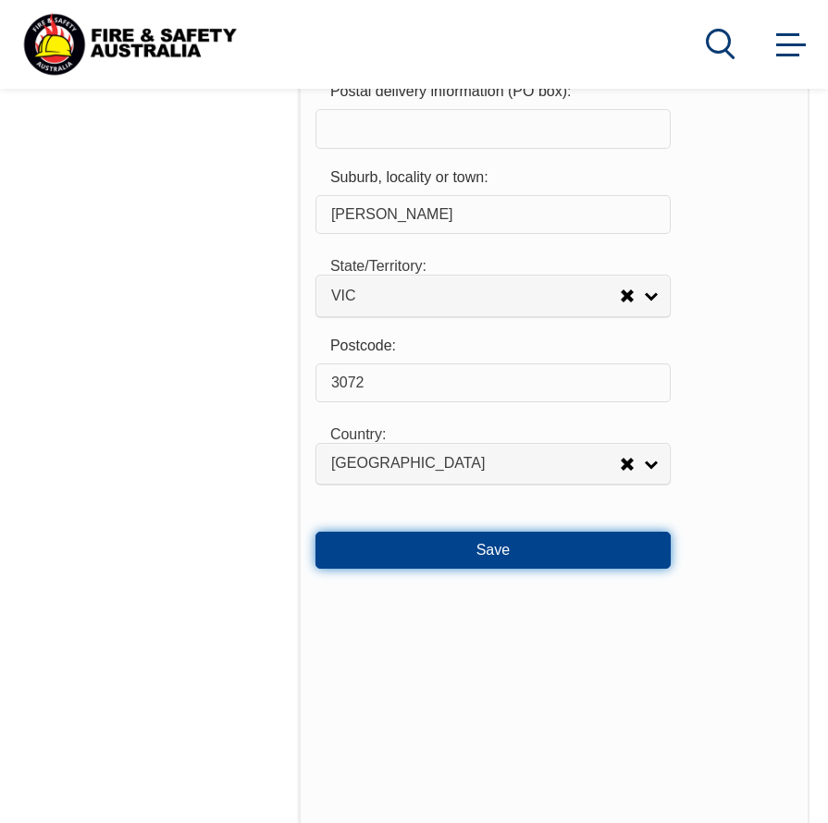
click at [472, 545] on button "Save" at bounding box center [492, 550] width 355 height 37
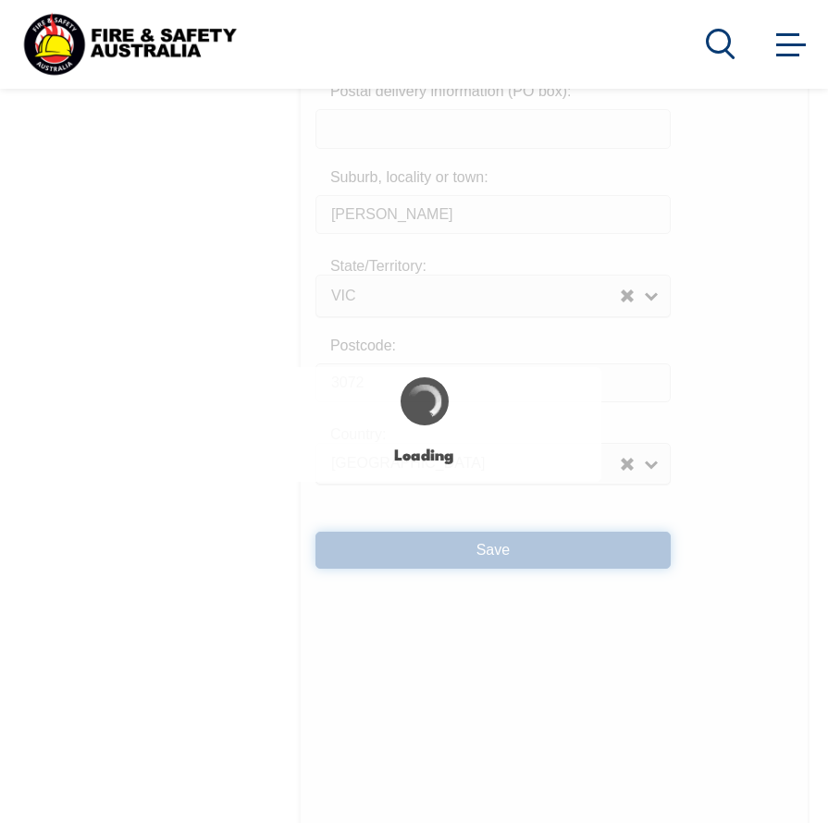
type input "3"
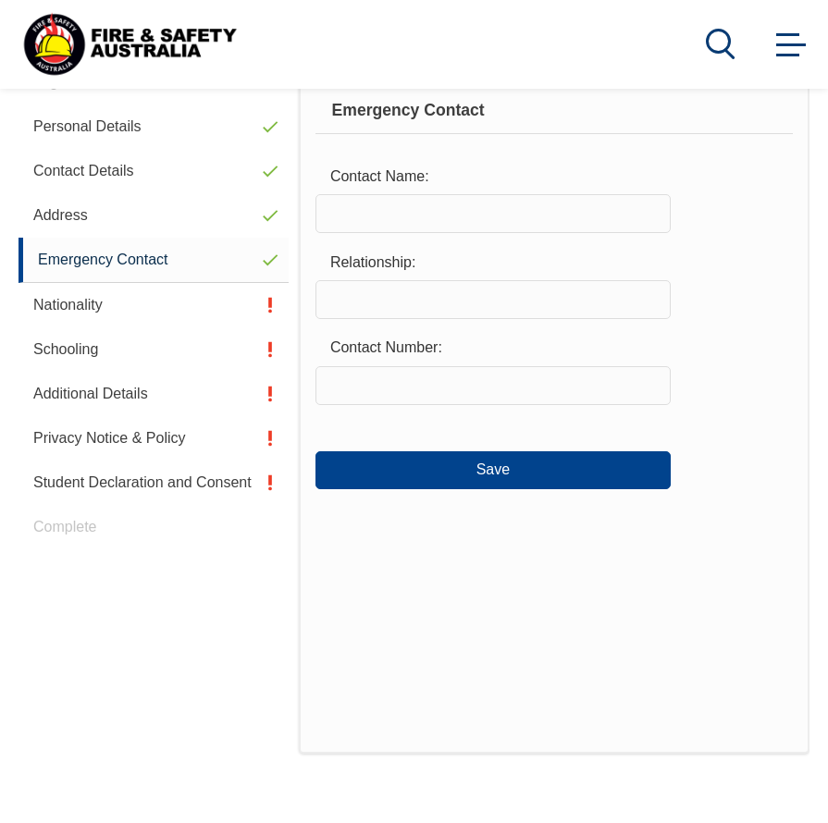
scroll to position [449, 0]
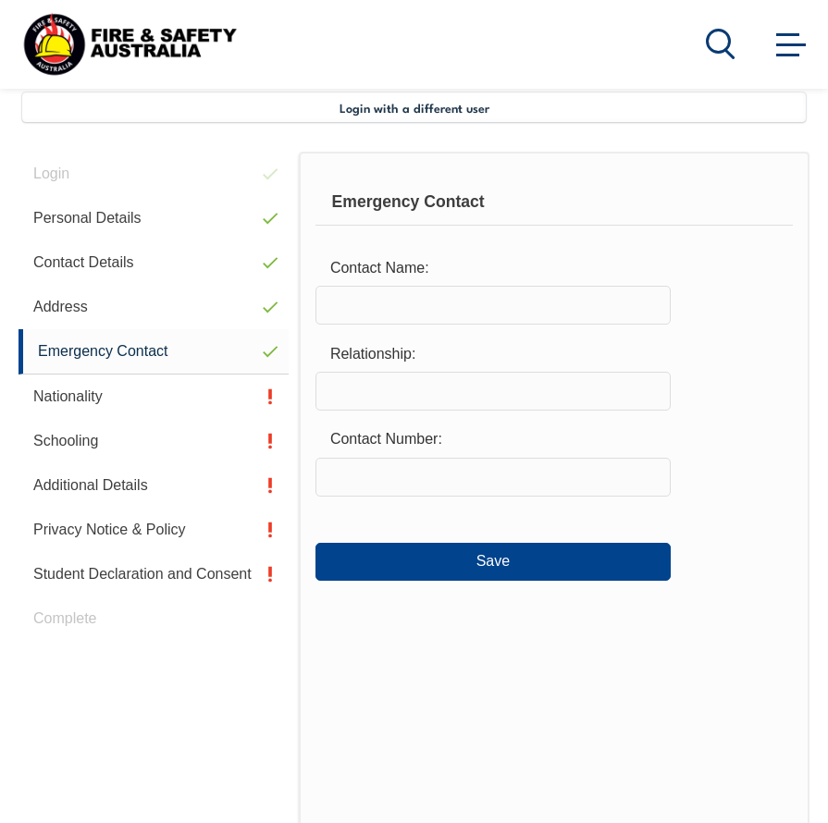
click at [436, 300] on input "text" at bounding box center [492, 305] width 355 height 39
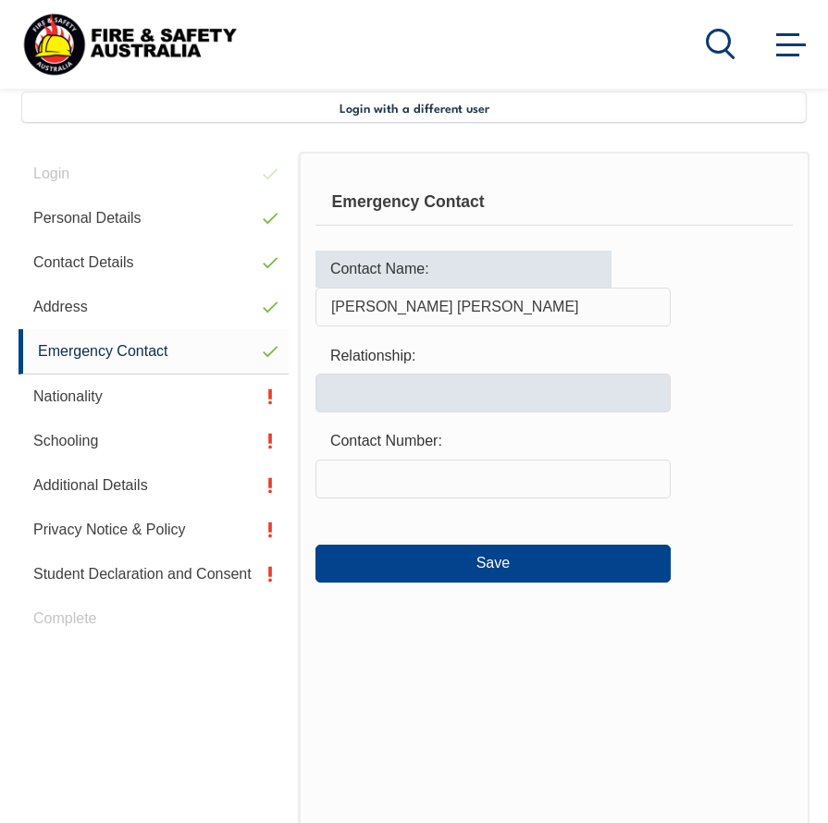
type input "[PERSON_NAME] [PERSON_NAME]"
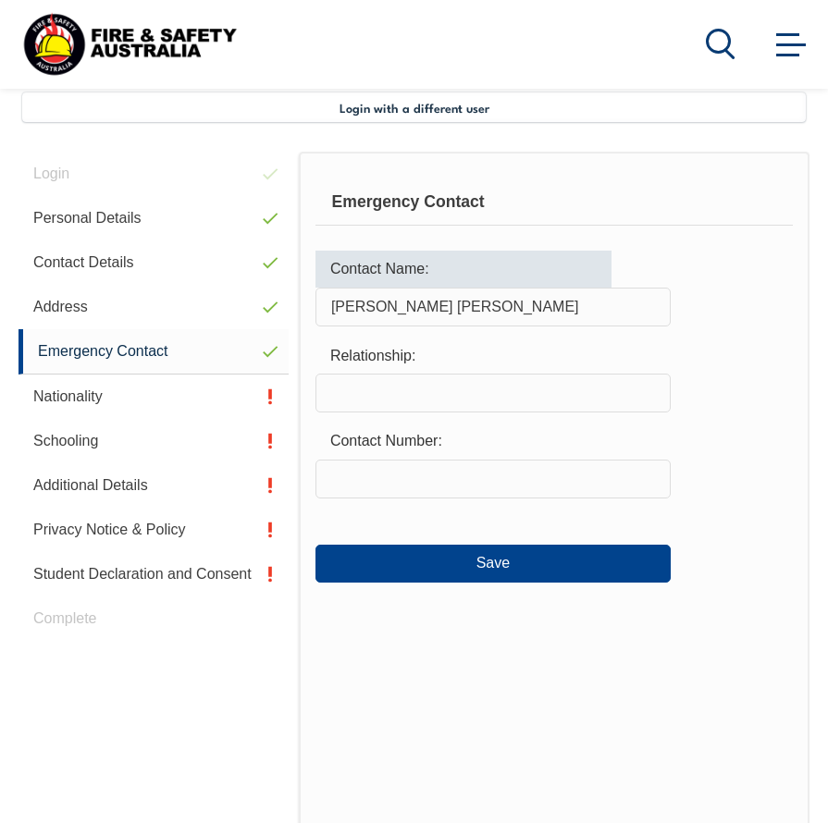
click at [529, 397] on input "text" at bounding box center [492, 393] width 355 height 39
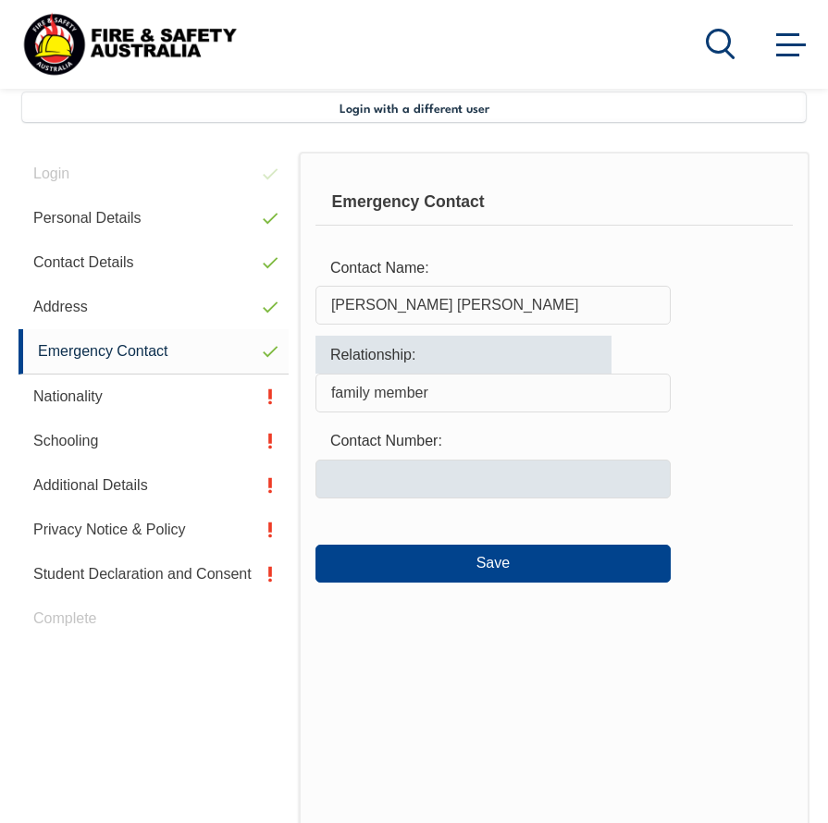
type input "family member"
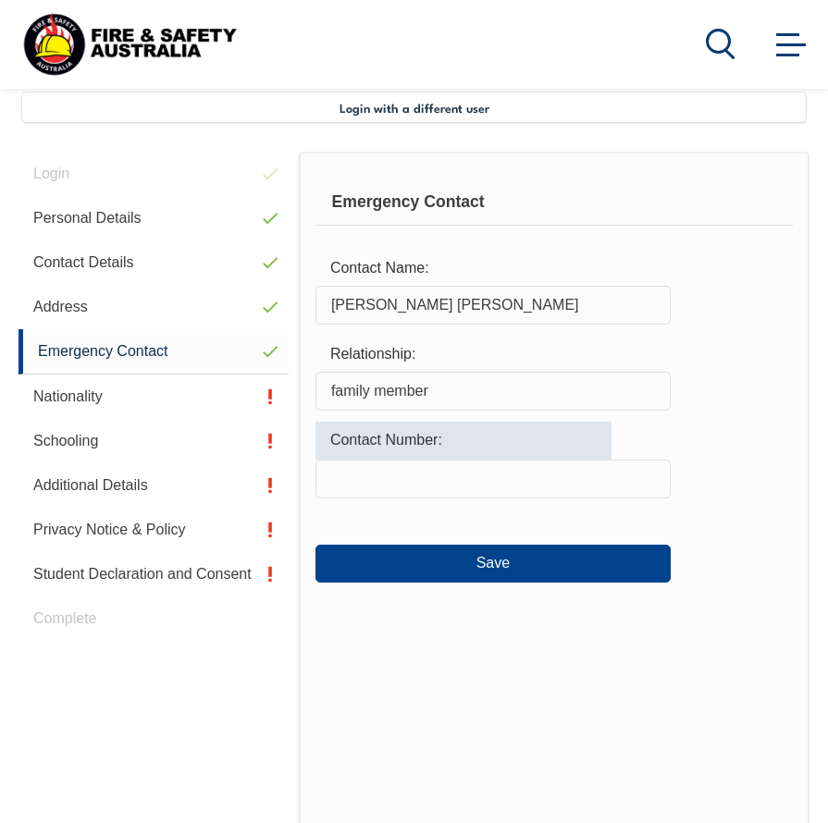
click at [520, 490] on input "text" at bounding box center [492, 479] width 355 height 39
type input "0451156466"
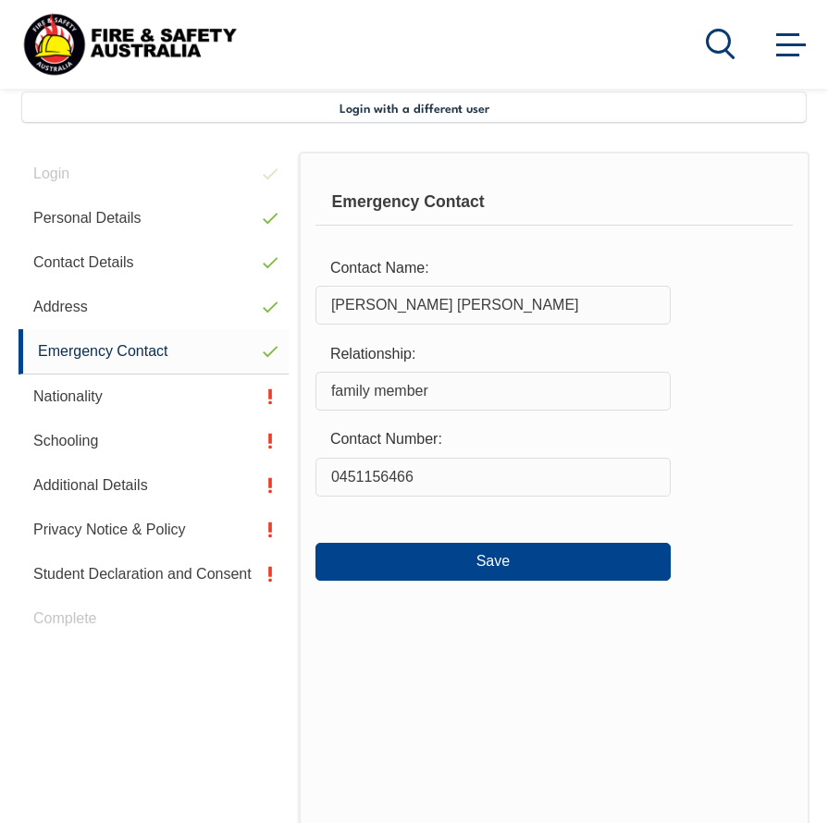
click at [491, 709] on div "Emergency Contact Contact Name: [PERSON_NAME] [PERSON_NAME] Relationship: famil…" at bounding box center [554, 499] width 511 height 694
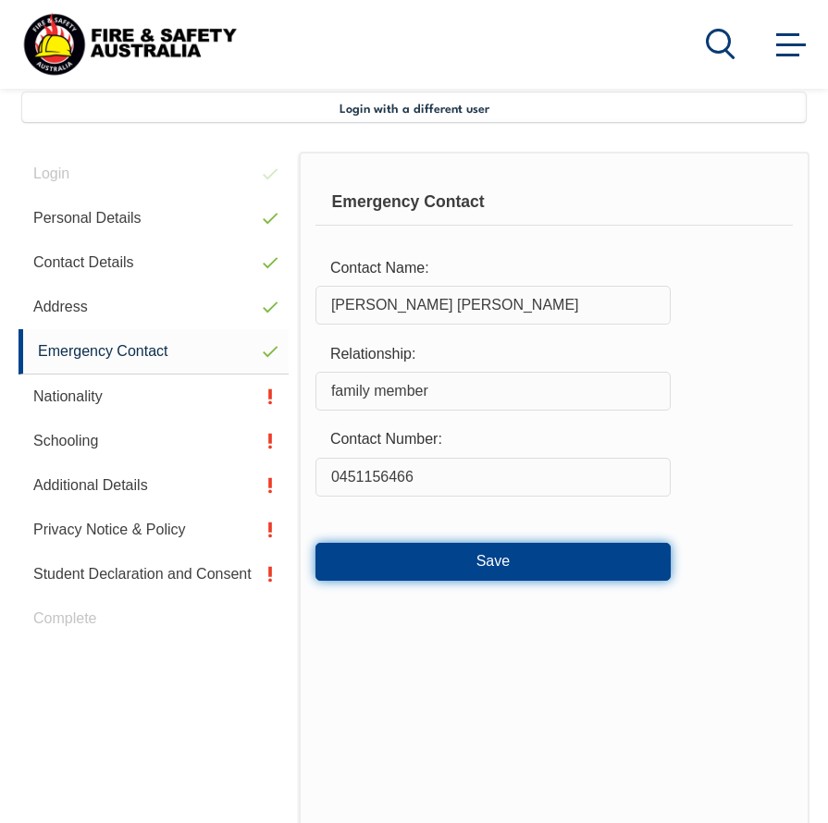
click at [480, 565] on button "Save" at bounding box center [492, 561] width 355 height 37
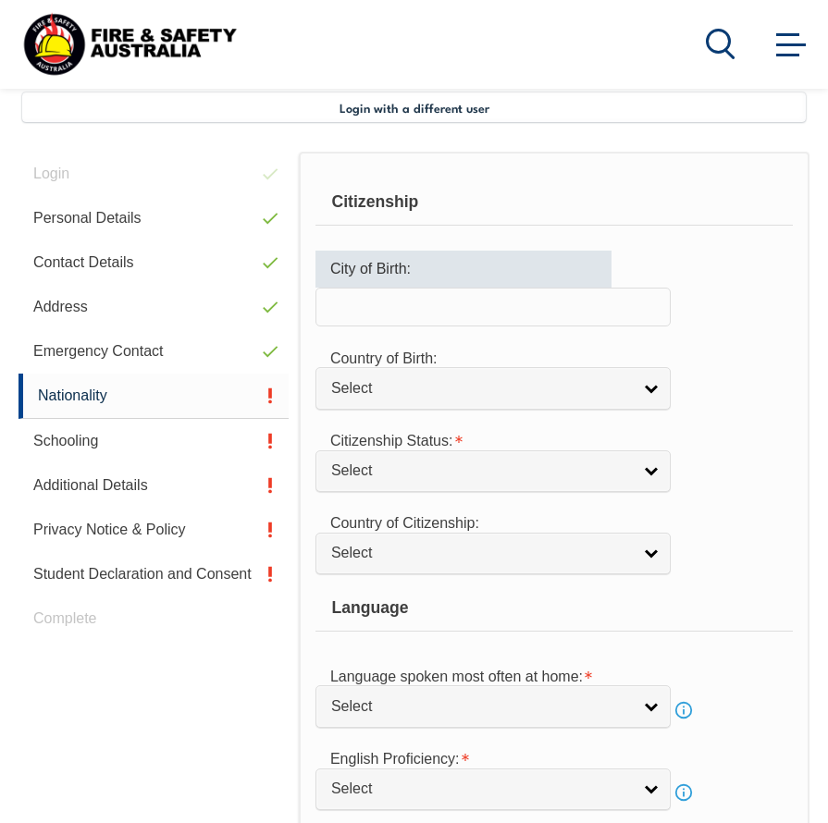
click at [460, 292] on input "text" at bounding box center [492, 307] width 355 height 39
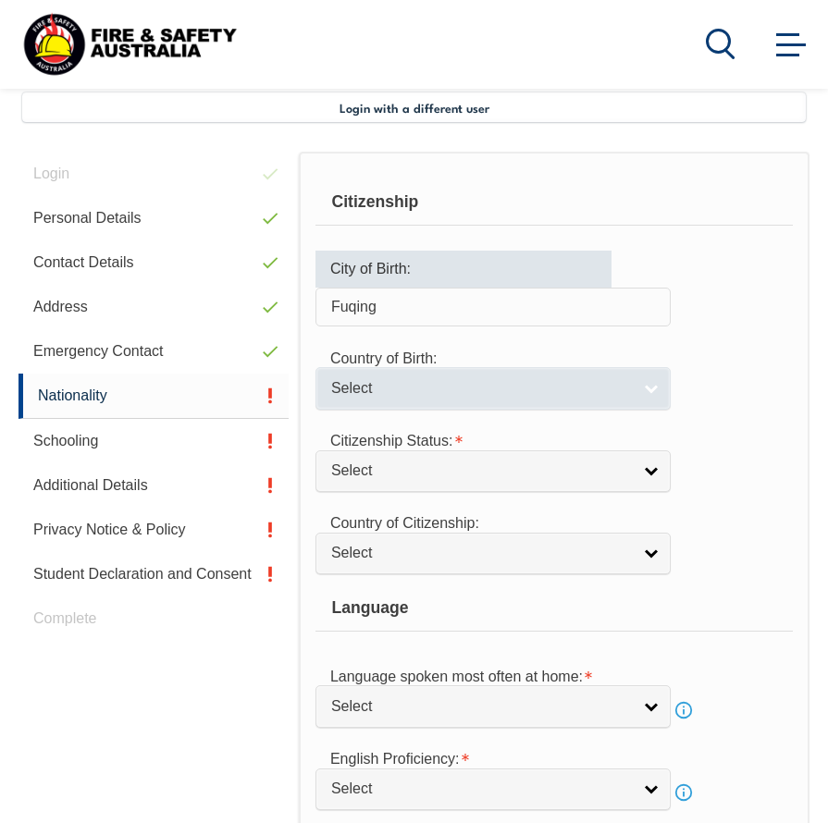
type input "Fuqing"
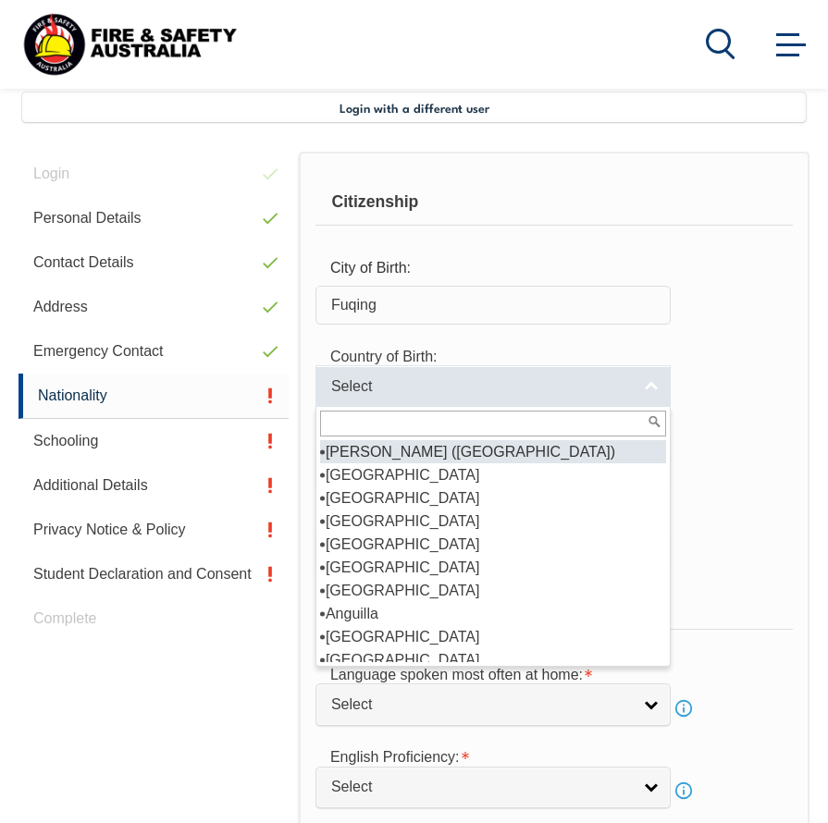
click at [509, 406] on div "Select [GEOGRAPHIC_DATA] ([GEOGRAPHIC_DATA]) [GEOGRAPHIC_DATA] [GEOGRAPHIC_DATA…" at bounding box center [492, 386] width 355 height 42
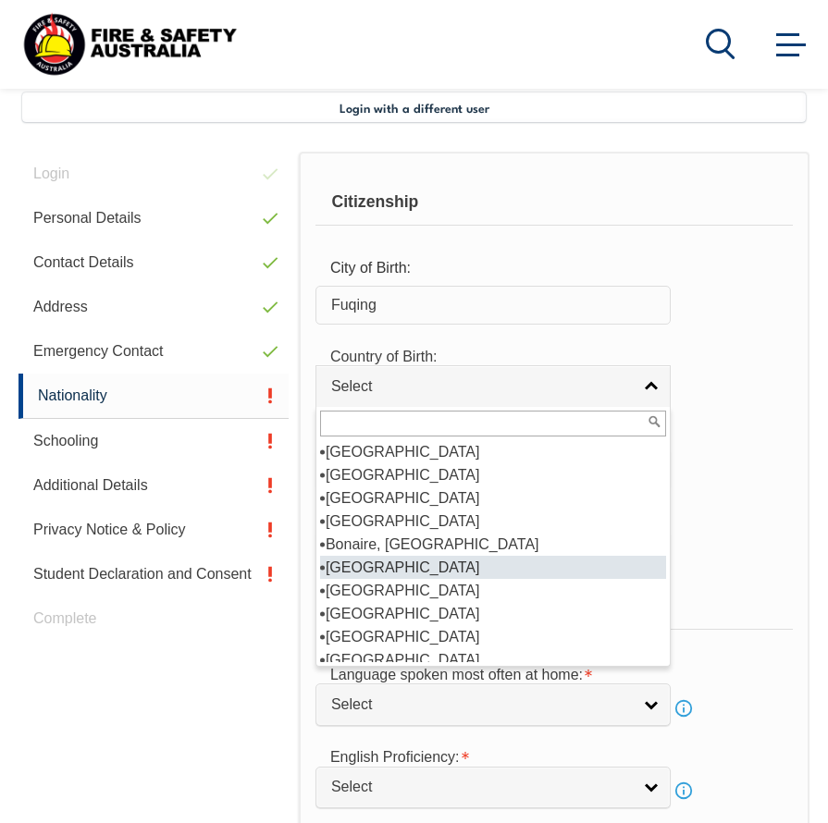
scroll to position [925, 0]
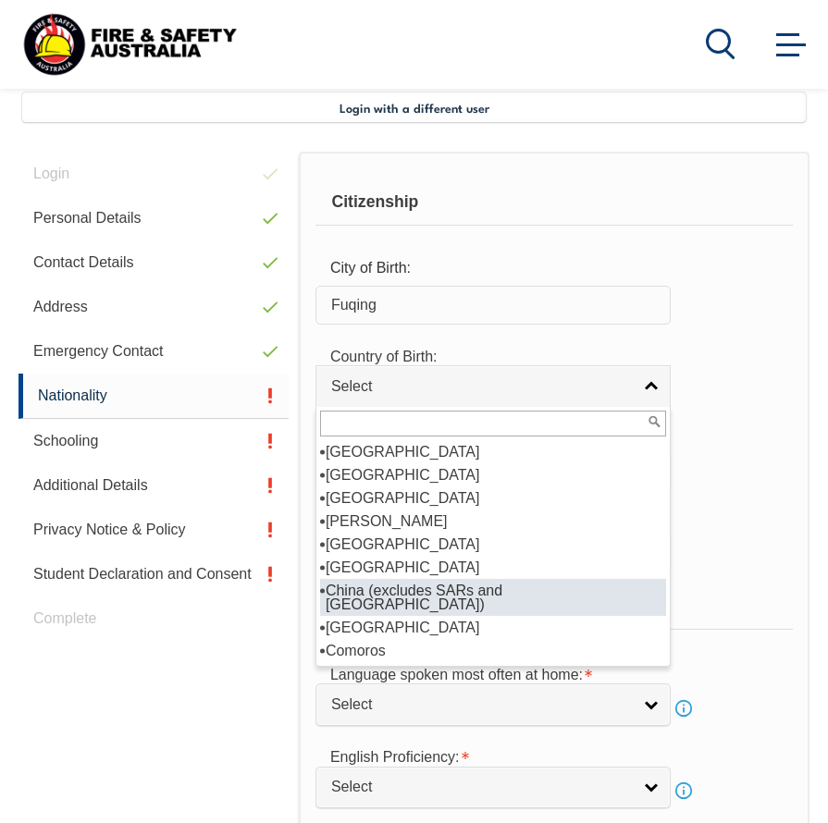
click at [470, 597] on li "China (excludes SARs and [GEOGRAPHIC_DATA])" at bounding box center [493, 597] width 346 height 37
select select "6101"
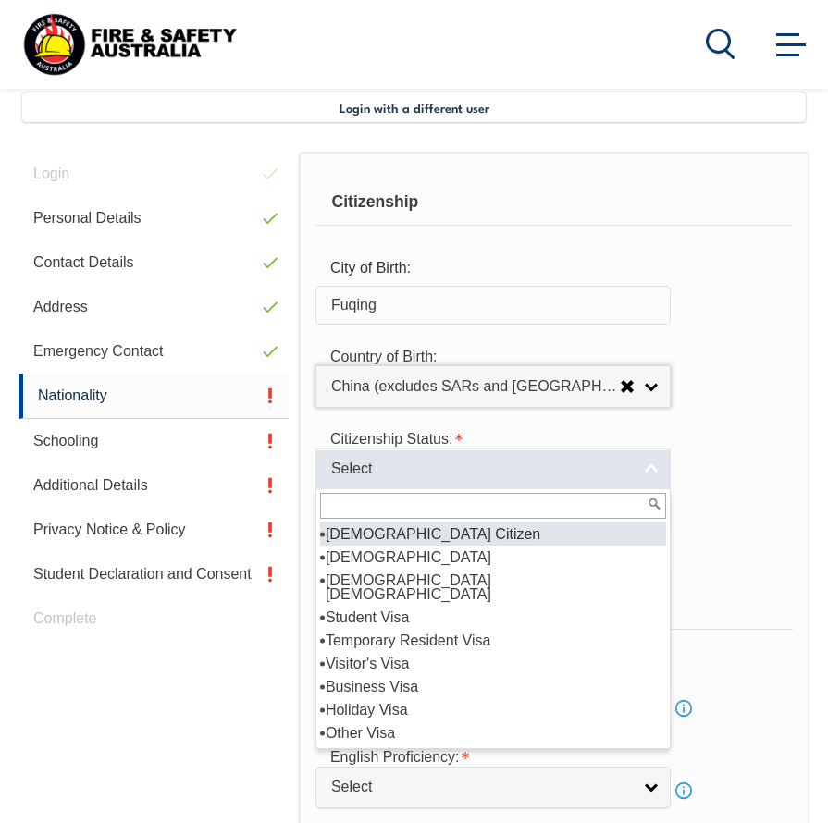
click at [437, 465] on span "Select" at bounding box center [481, 469] width 300 height 19
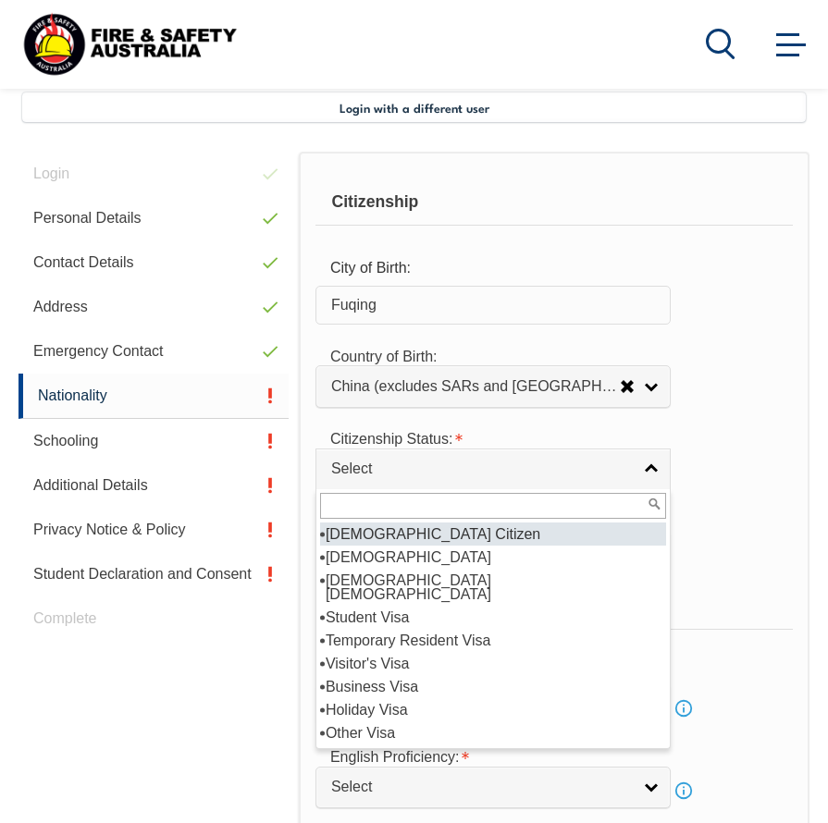
click at [427, 538] on li "[DEMOGRAPHIC_DATA] Citizen" at bounding box center [493, 534] width 346 height 23
select select "1"
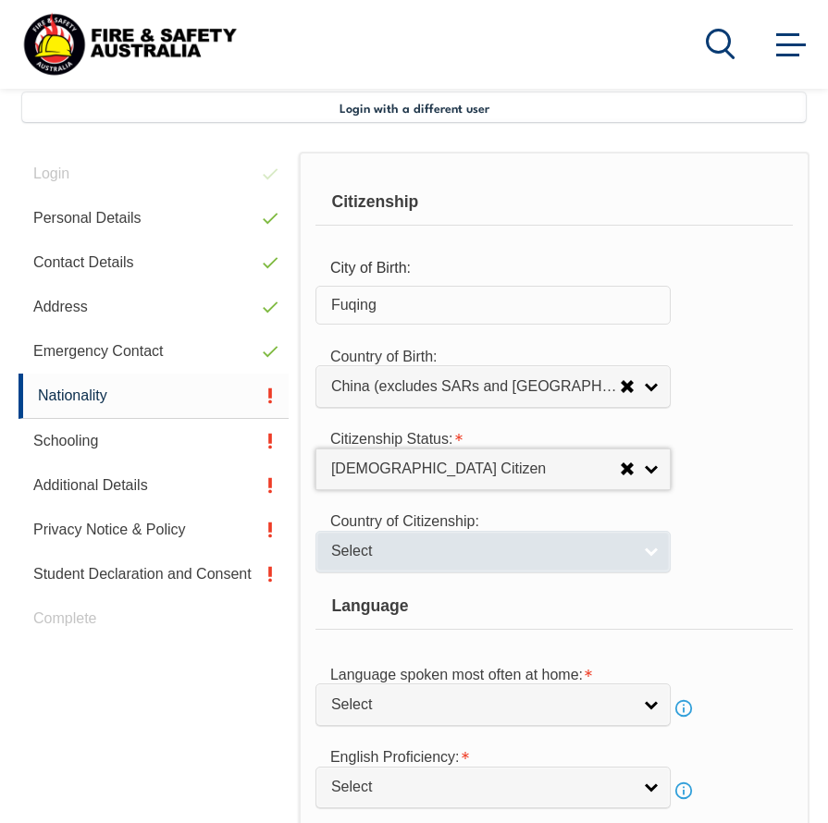
click at [427, 543] on span "Select" at bounding box center [481, 551] width 300 height 19
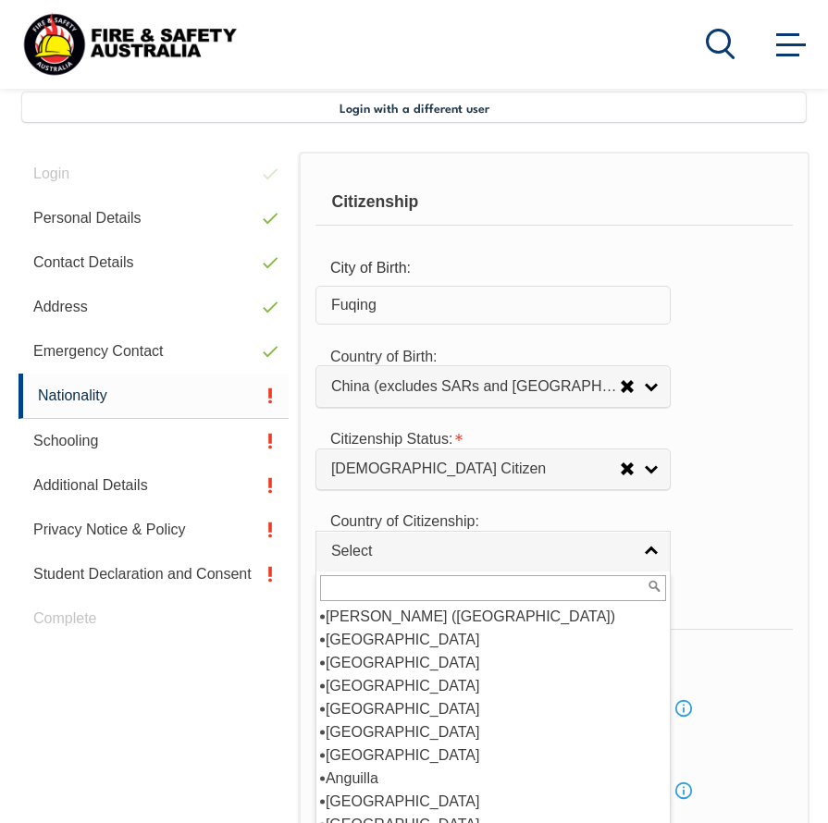
scroll to position [278, 0]
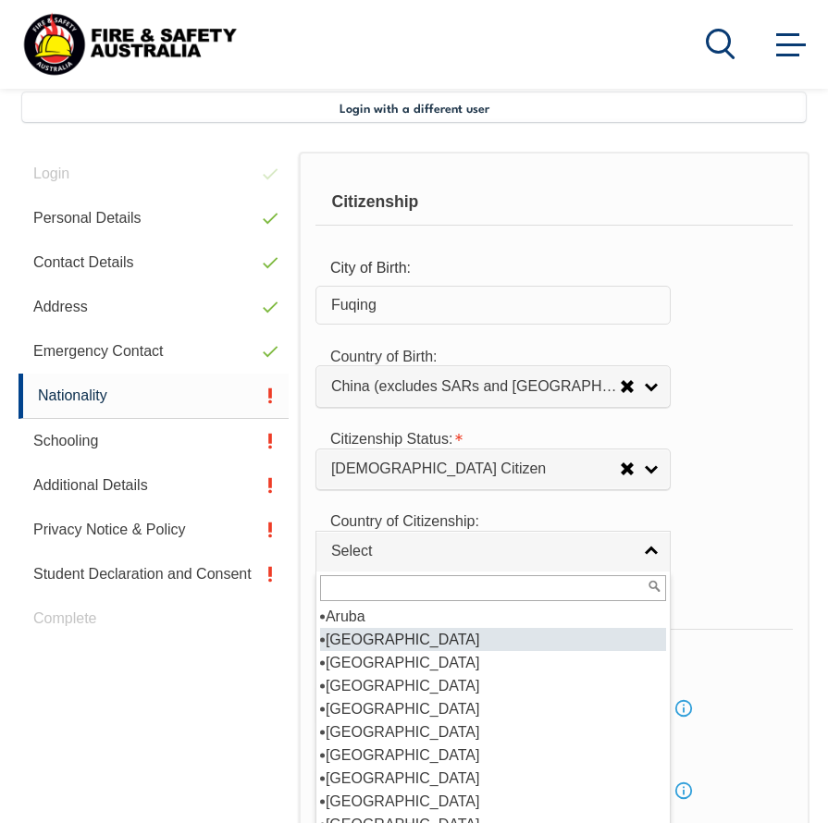
click at [381, 639] on li "[GEOGRAPHIC_DATA]" at bounding box center [493, 639] width 346 height 23
select select "1101"
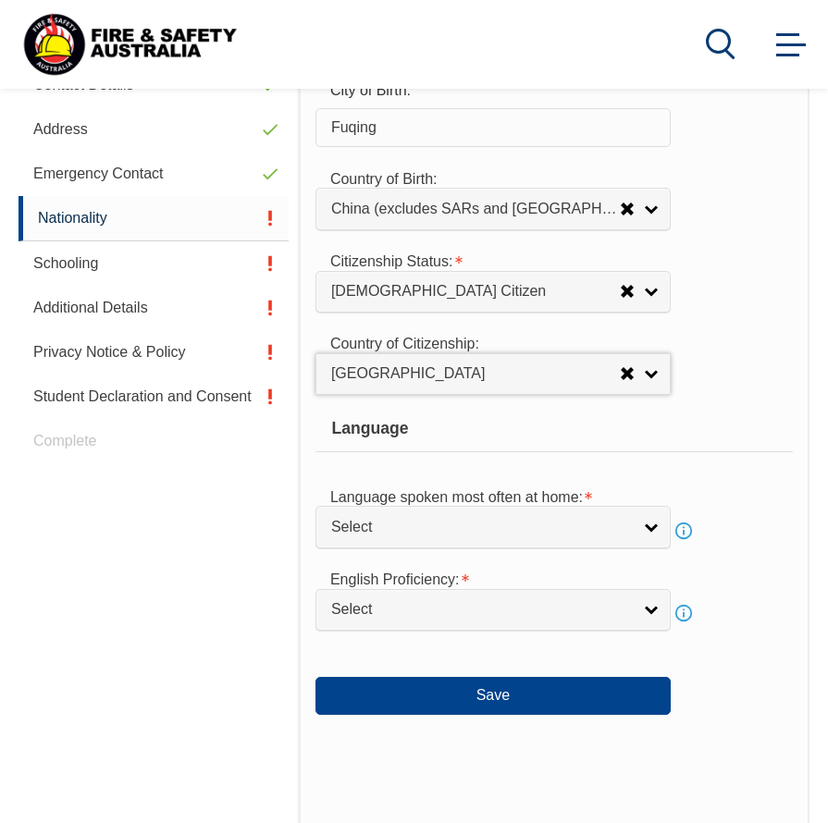
scroll to position [634, 0]
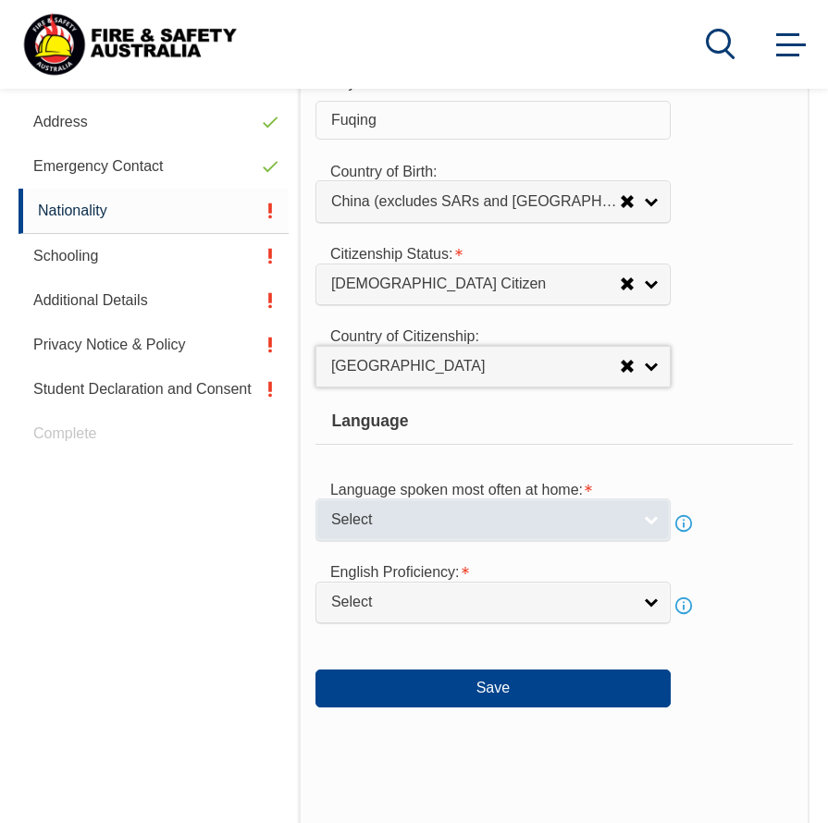
click at [488, 511] on span "Select" at bounding box center [481, 520] width 300 height 19
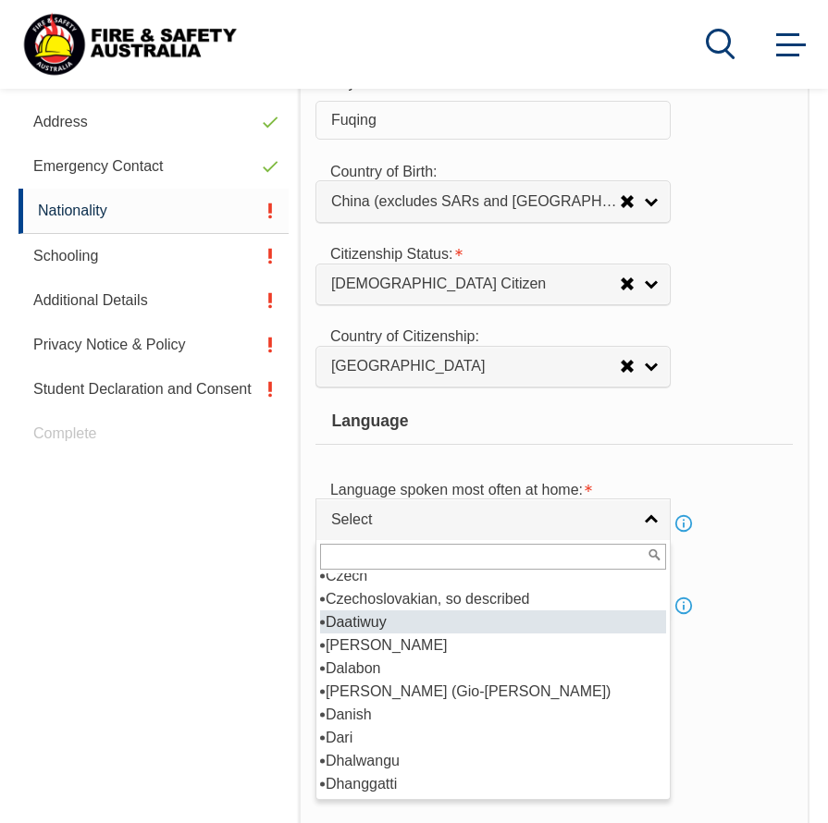
scroll to position [1388, 0]
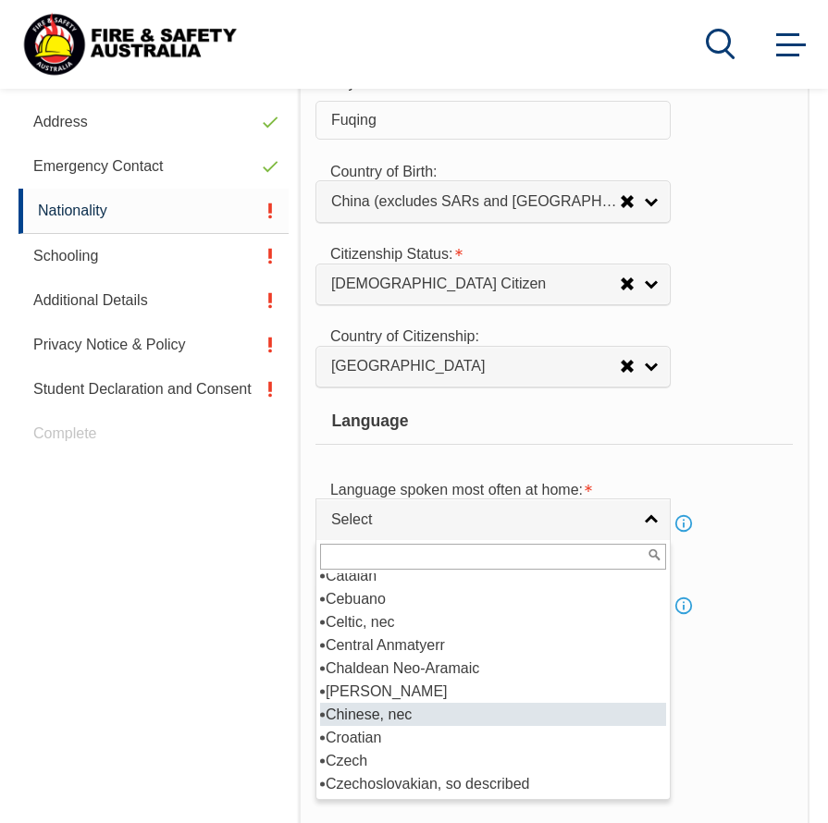
click at [452, 715] on li "Chinese, nec" at bounding box center [493, 714] width 346 height 23
select select "7199"
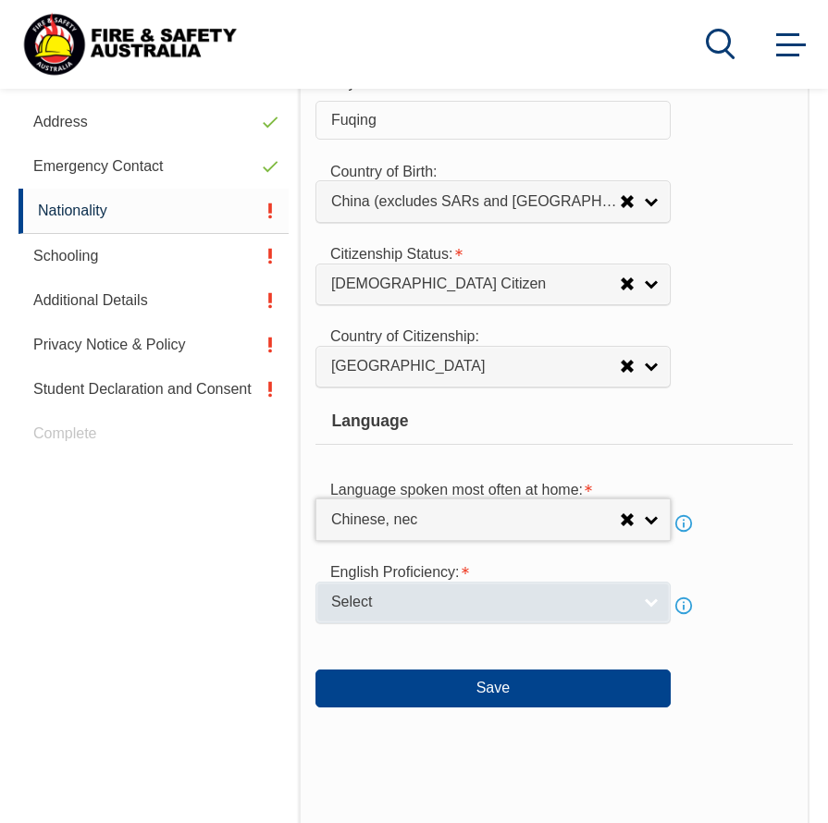
click at [444, 598] on span "Select" at bounding box center [481, 602] width 300 height 19
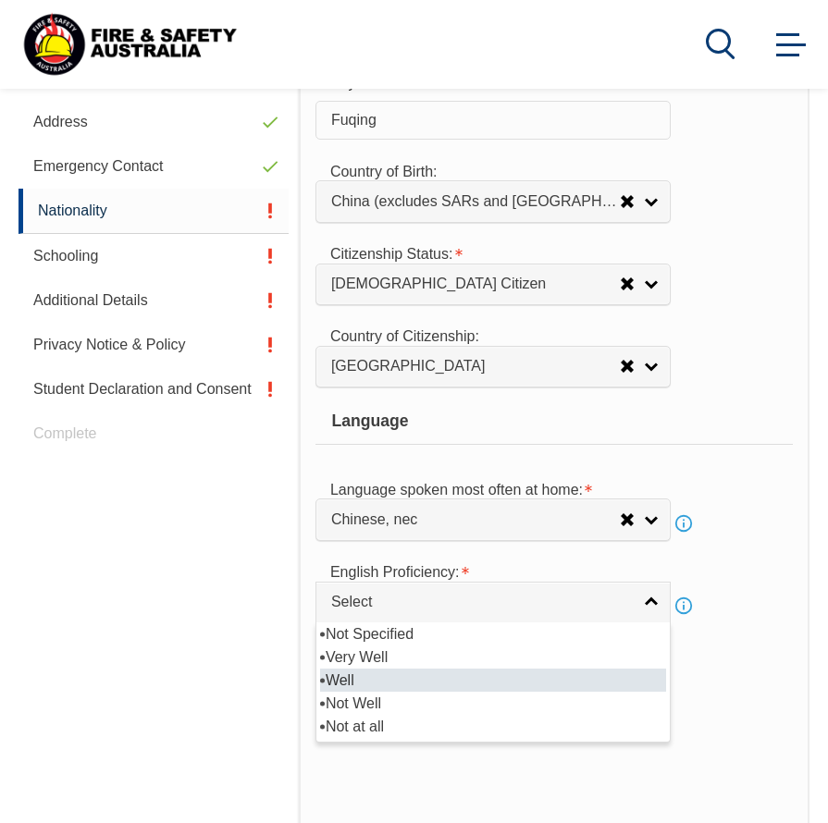
click at [435, 680] on li "Well" at bounding box center [493, 680] width 346 height 23
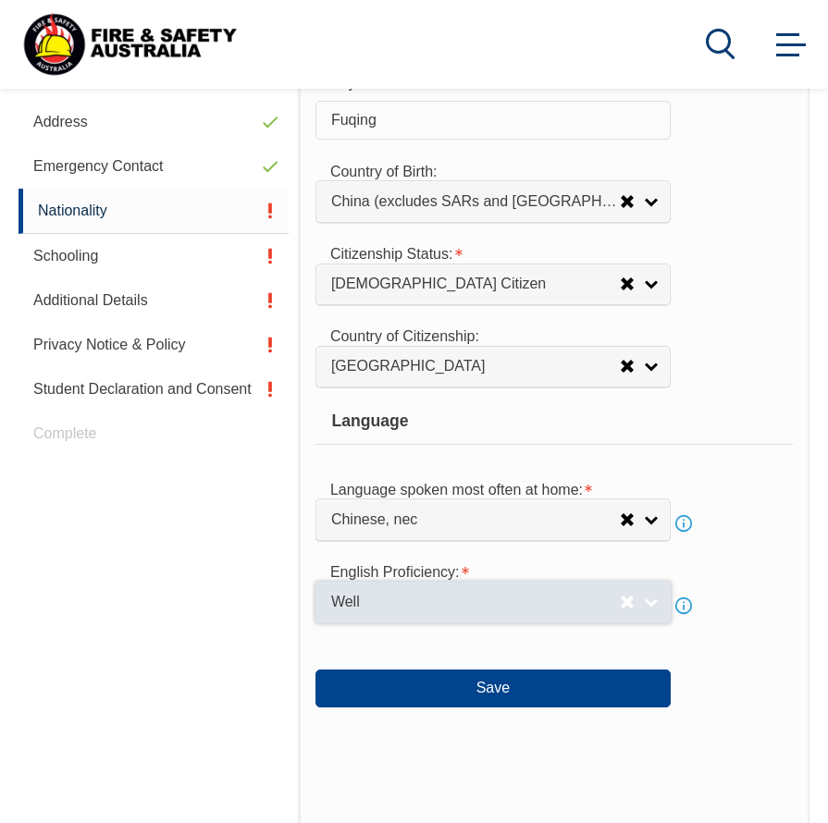
click at [524, 598] on span "Well" at bounding box center [475, 602] width 289 height 19
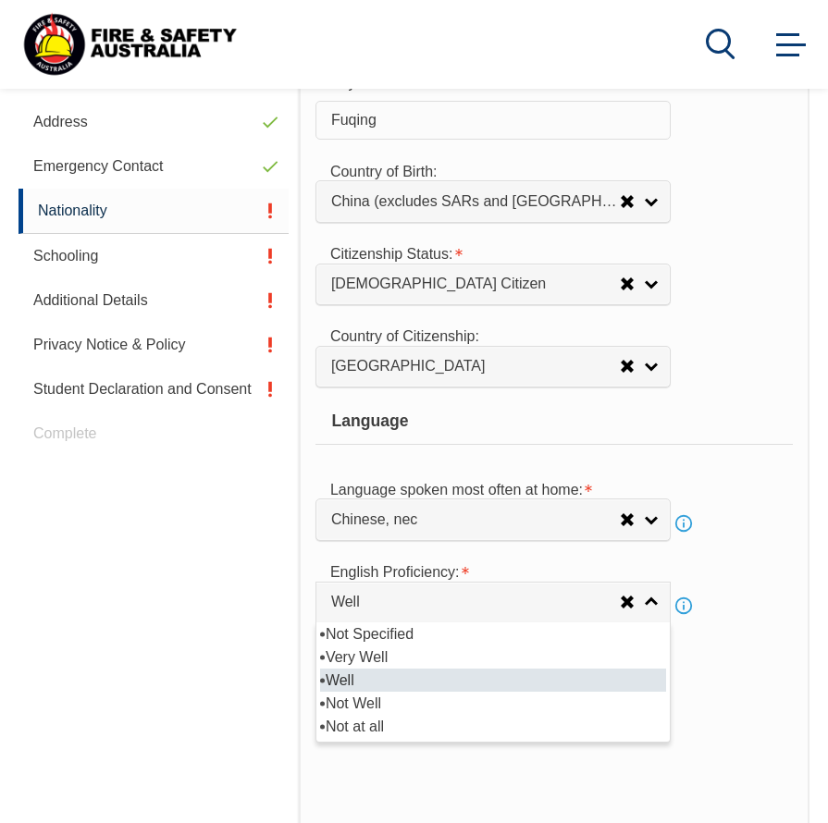
click at [527, 669] on li "Well" at bounding box center [493, 680] width 346 height 23
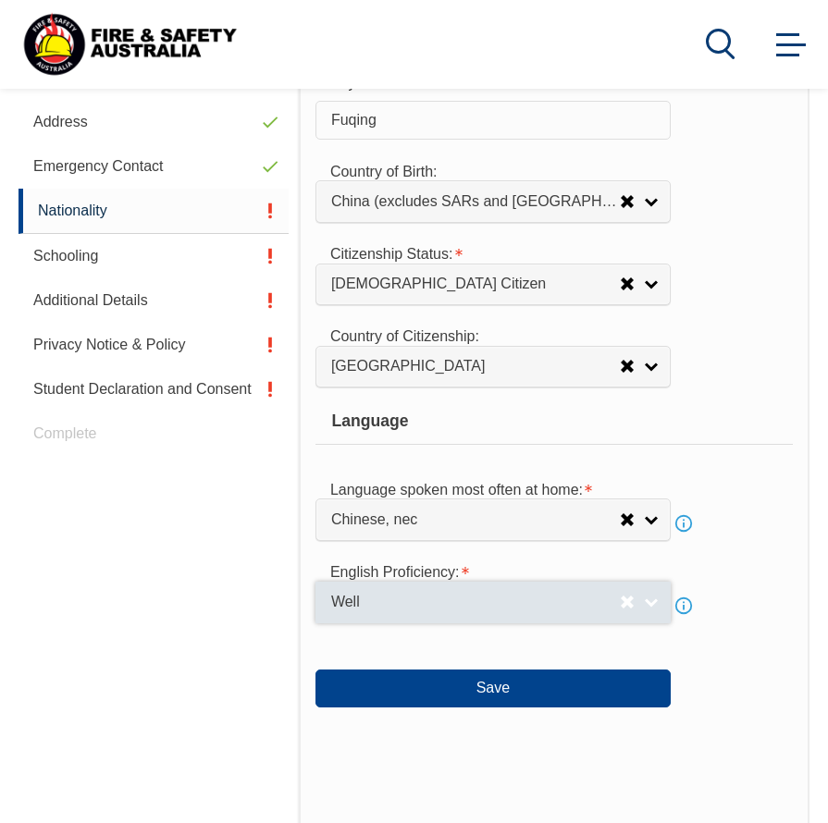
click at [524, 613] on link "Well" at bounding box center [492, 603] width 355 height 42
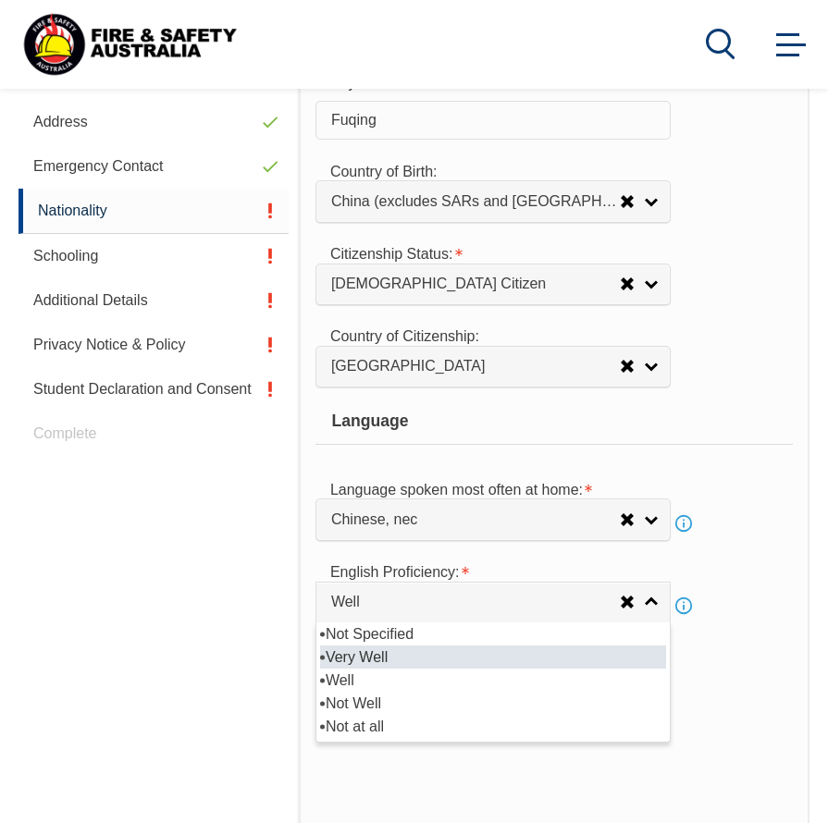
click at [503, 649] on li "Very Well" at bounding box center [493, 657] width 346 height 23
select select "1"
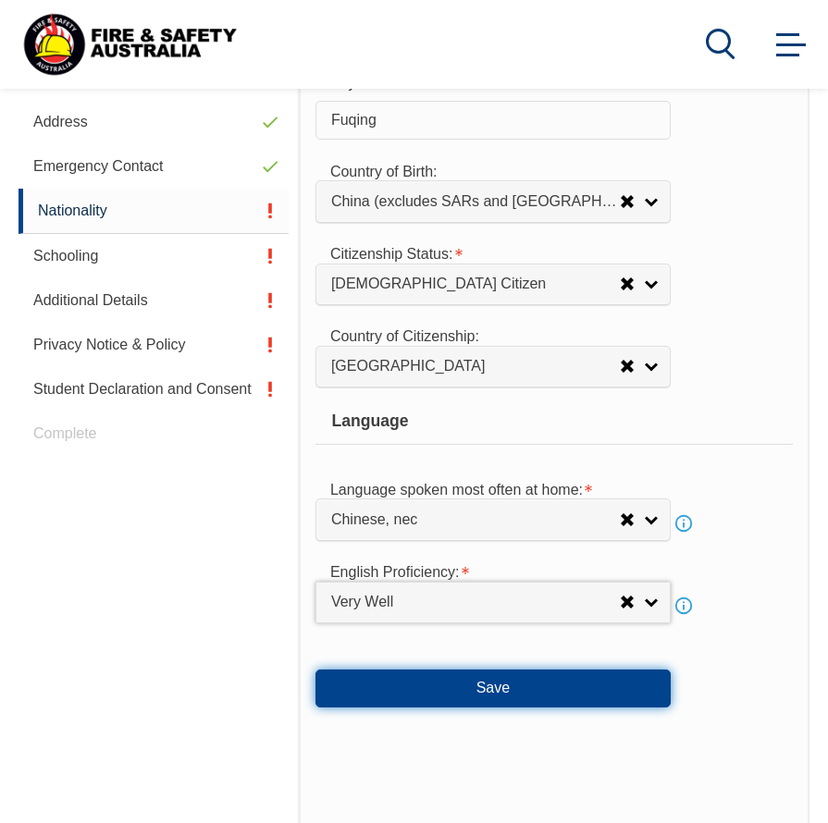
click at [479, 690] on button "Save" at bounding box center [492, 688] width 355 height 37
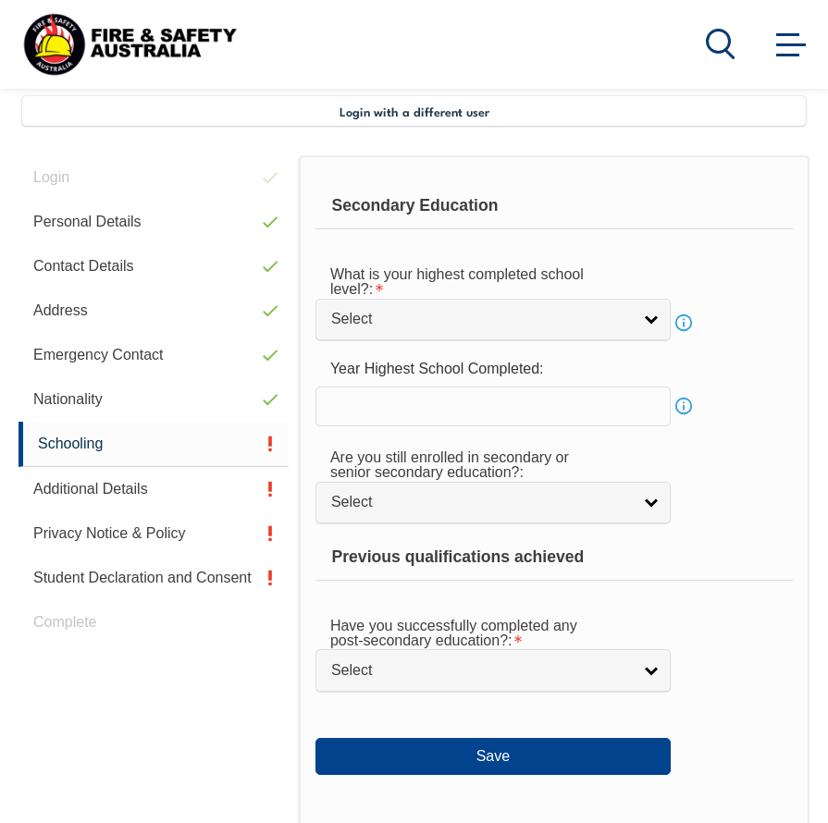
scroll to position [449, 0]
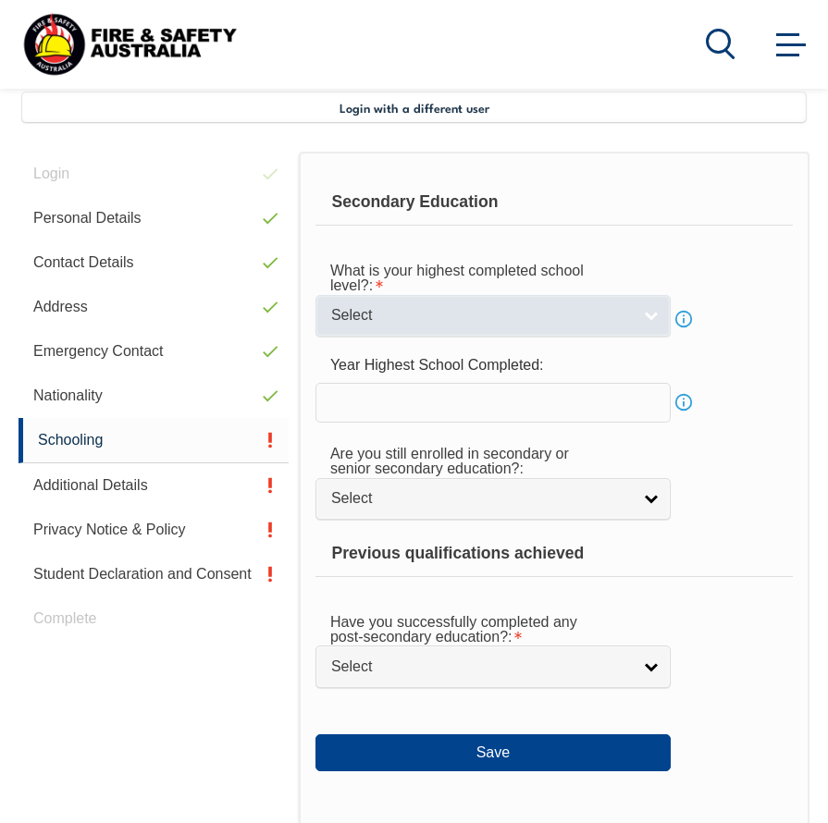
click at [599, 314] on span "Select" at bounding box center [481, 315] width 300 height 19
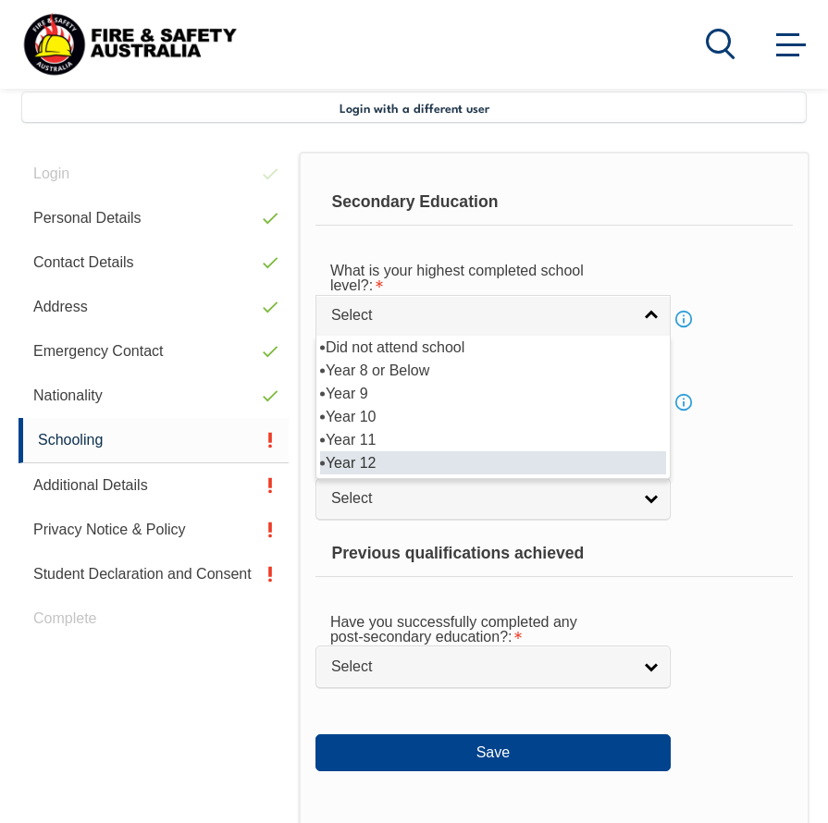
click at [571, 456] on li "Year 12" at bounding box center [493, 462] width 346 height 23
select select "12"
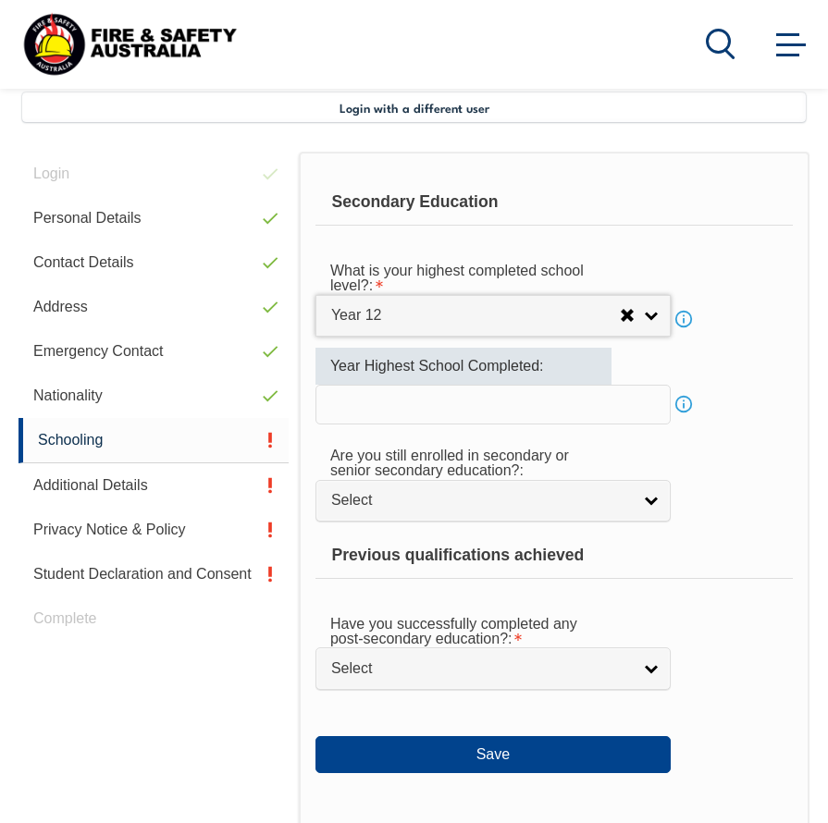
click at [556, 400] on input "text" at bounding box center [492, 404] width 355 height 39
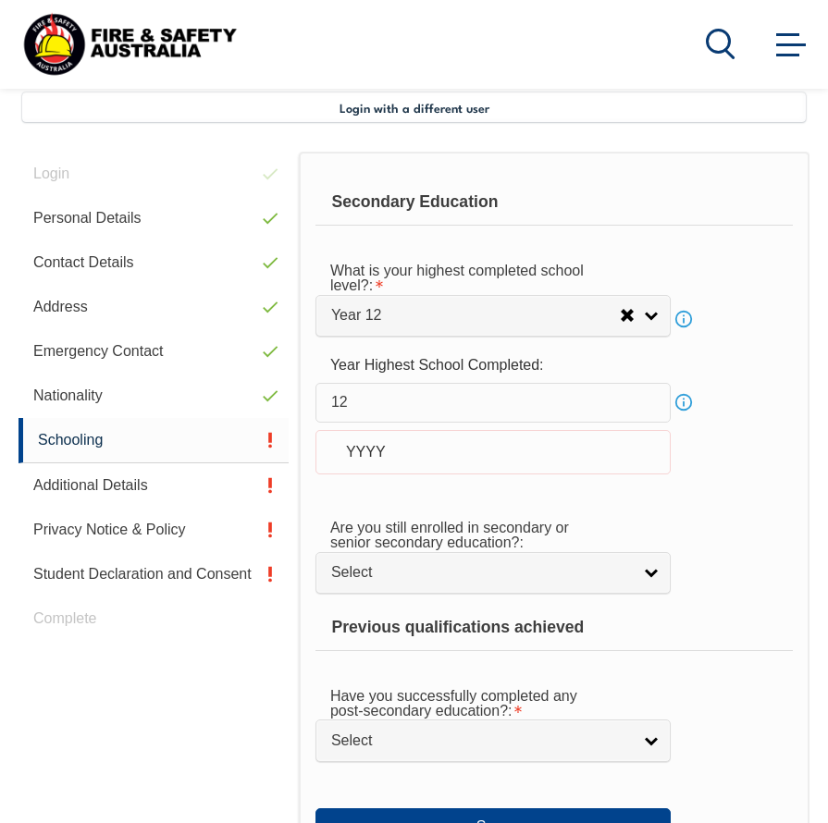
click at [479, 466] on div "YYYY" at bounding box center [492, 452] width 355 height 44
click at [475, 455] on div "YYYY" at bounding box center [492, 452] width 355 height 44
click at [476, 443] on div "YYYY" at bounding box center [492, 452] width 355 height 44
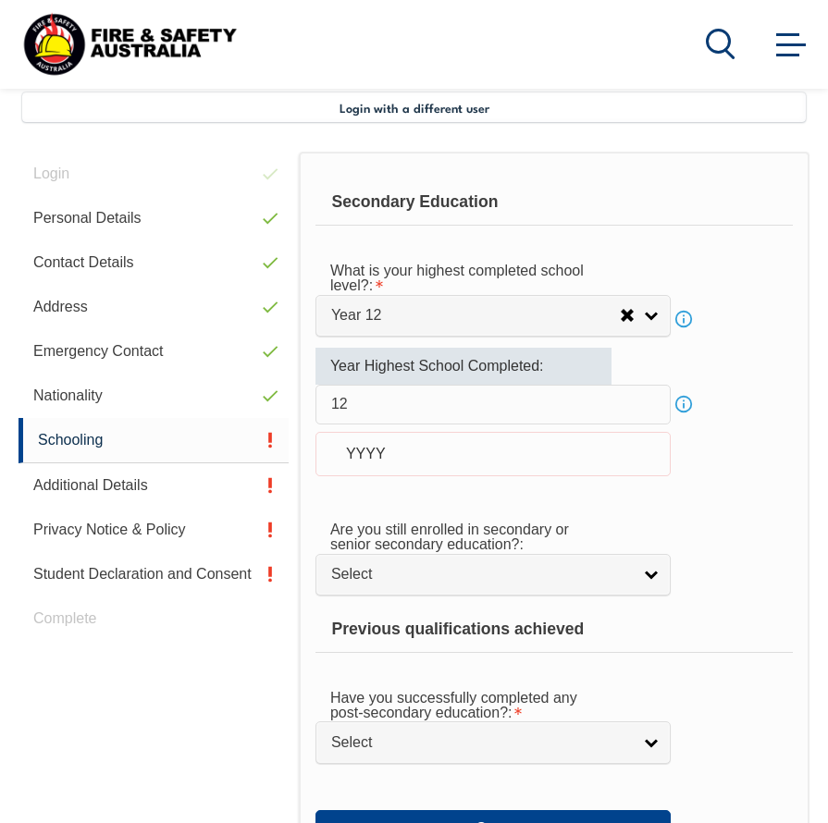
click at [466, 409] on input "12" at bounding box center [492, 404] width 355 height 39
type input "1"
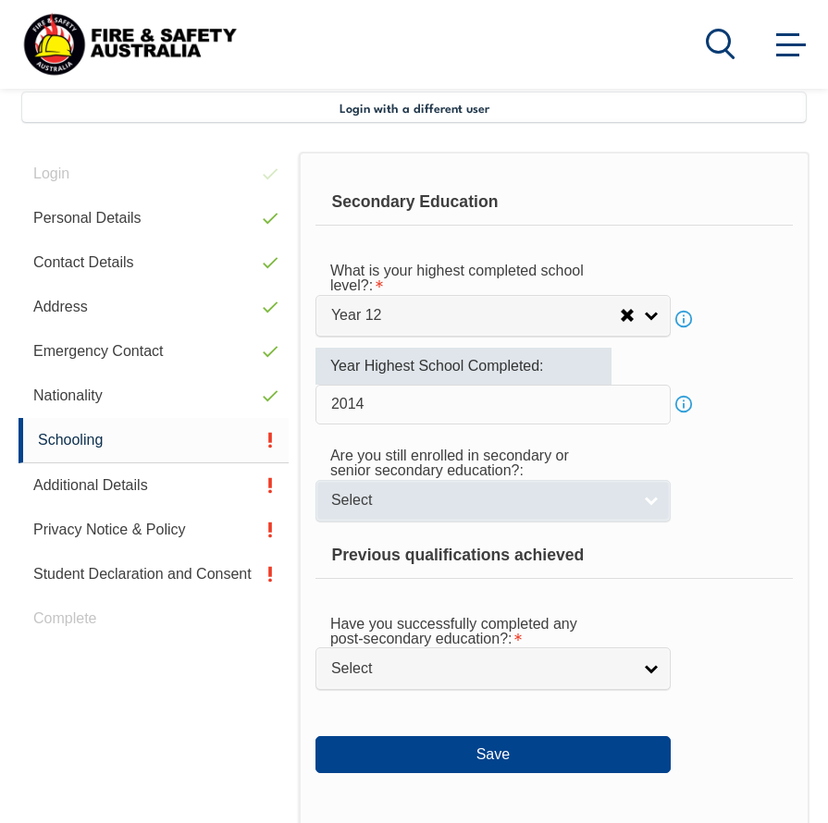
type input "2014"
click at [650, 504] on link "Select" at bounding box center [492, 501] width 355 height 42
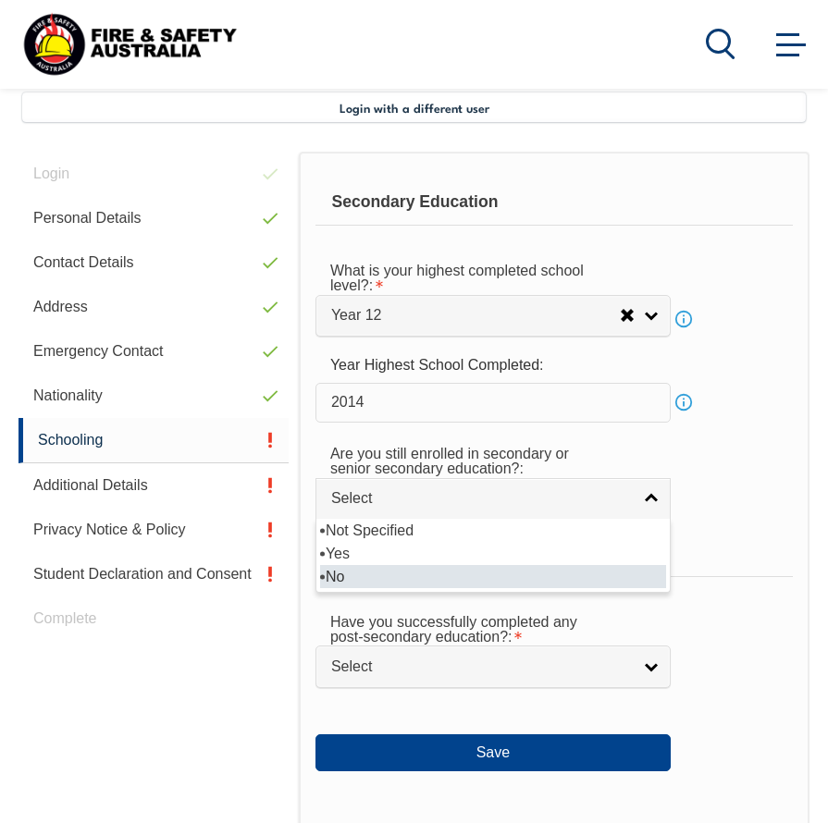
click at [584, 581] on li "No" at bounding box center [493, 576] width 346 height 23
select select "false"
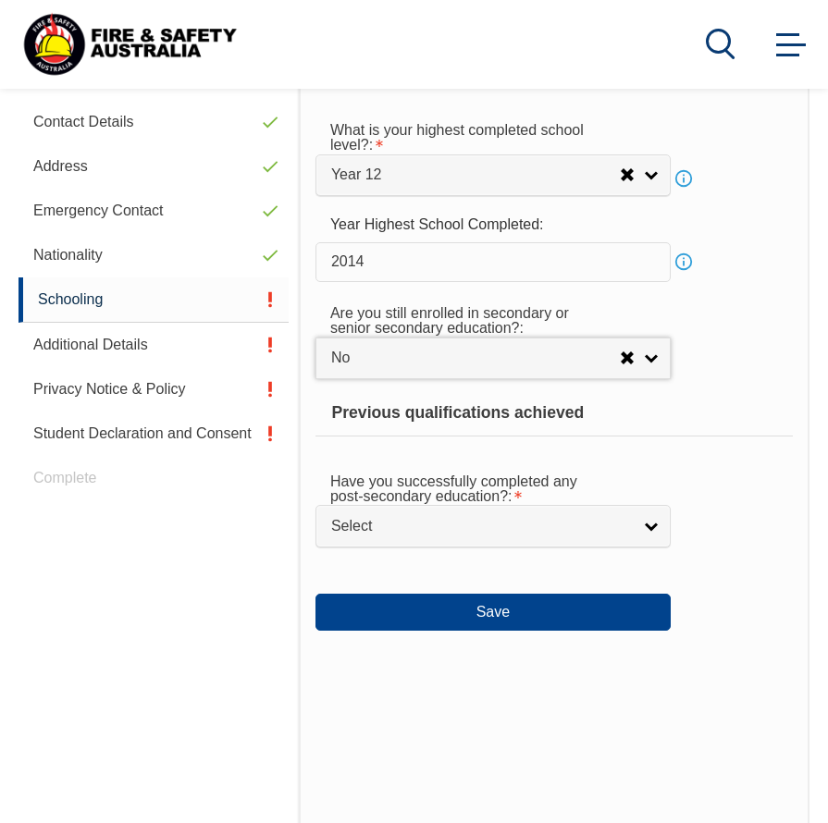
scroll to position [634, 0]
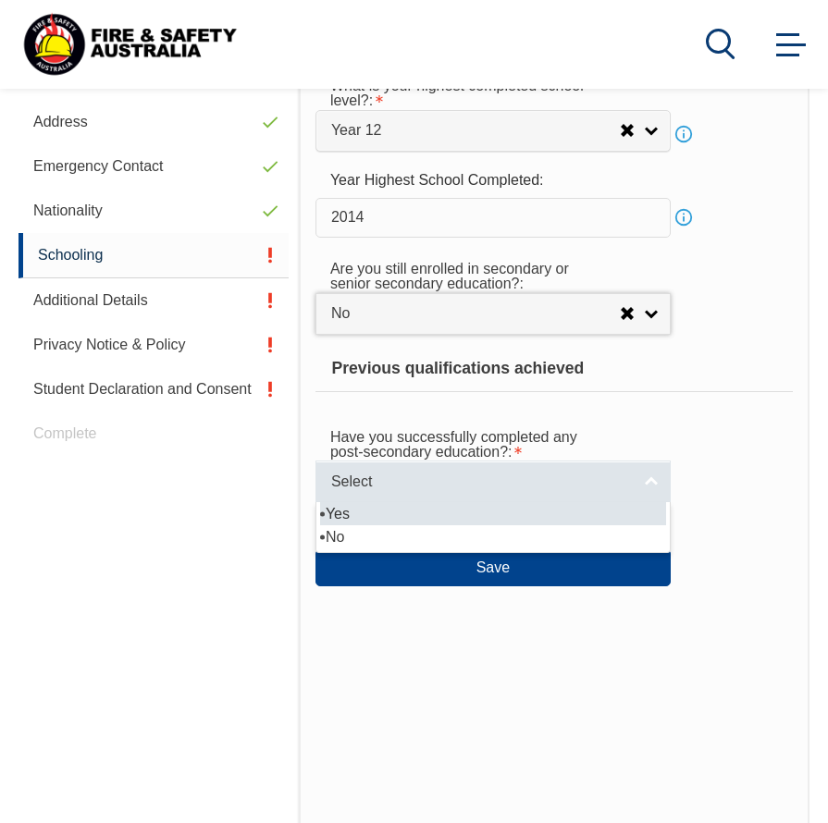
click at [649, 486] on link "Select" at bounding box center [492, 482] width 355 height 42
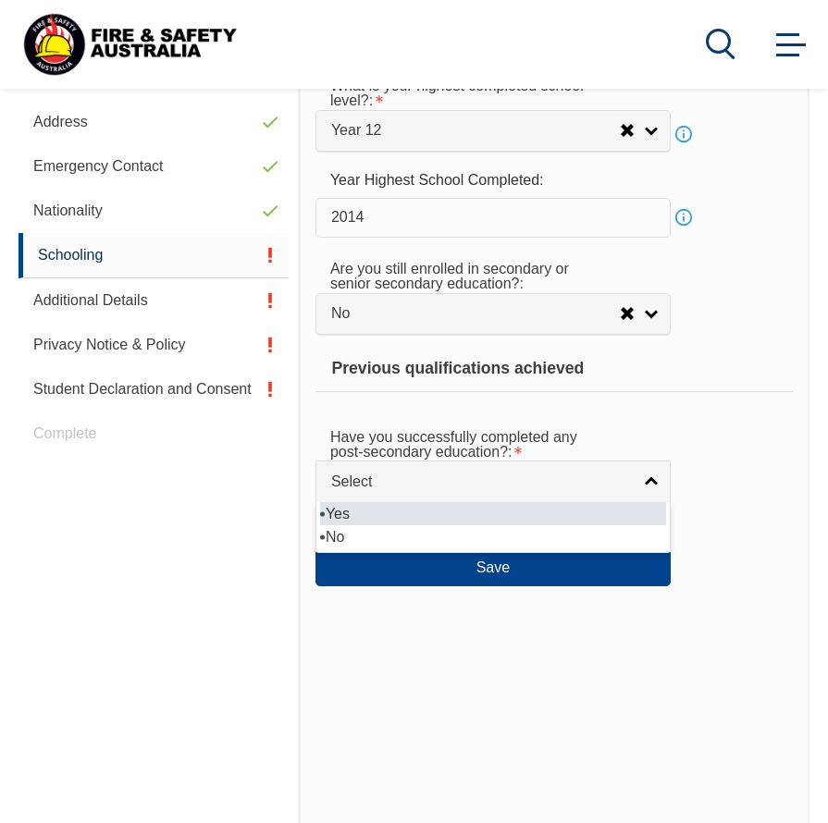
click at [628, 506] on li "Yes" at bounding box center [493, 513] width 346 height 23
select select "true"
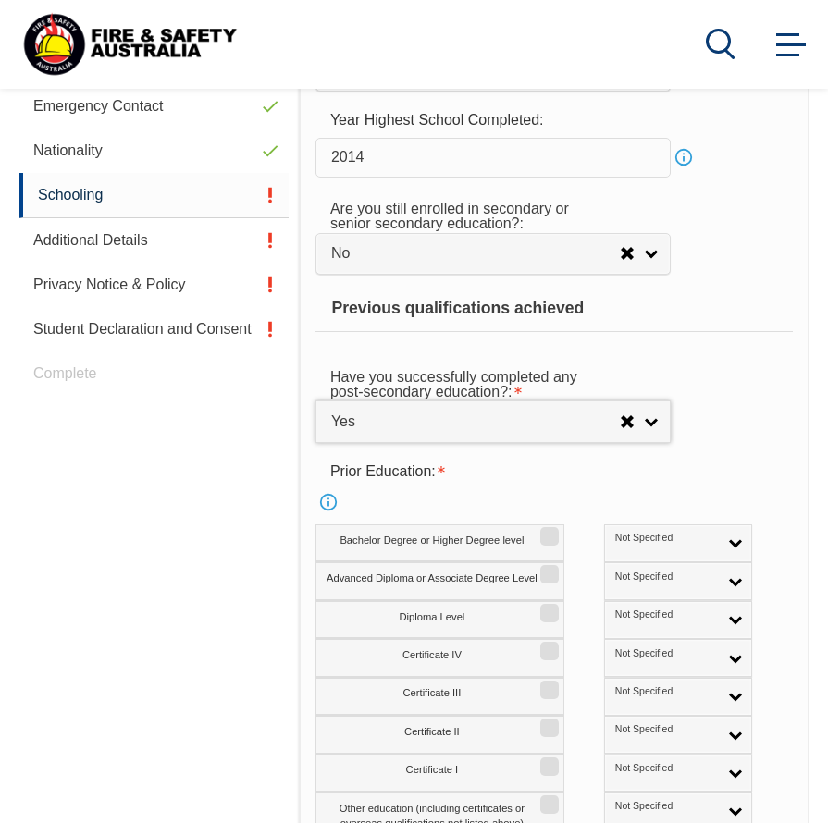
scroll to position [819, 0]
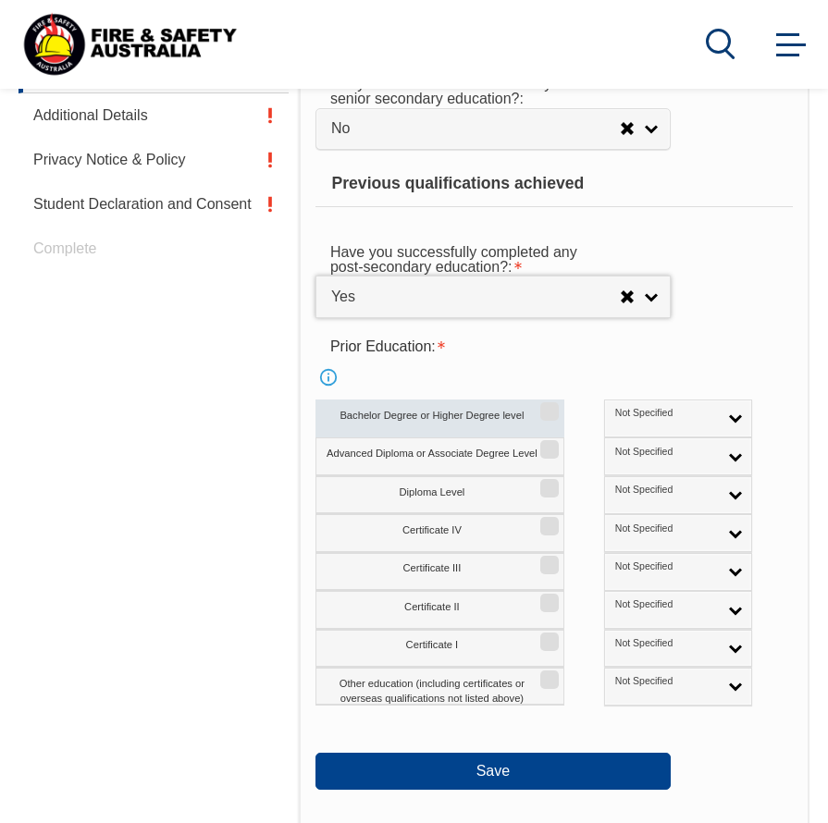
click at [475, 418] on label "Bachelor Degree or Higher Degree level" at bounding box center [439, 419] width 249 height 38
click at [541, 406] on input "Bachelor Degree or Higher Degree level" at bounding box center [546, 405] width 11 height 2
checkbox input "true"
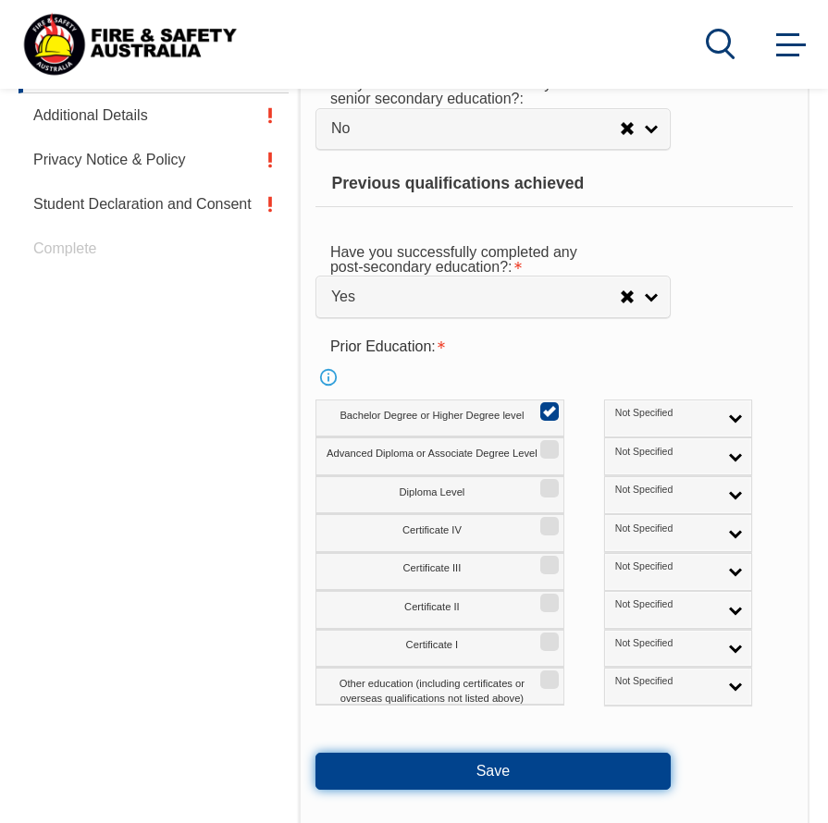
click at [529, 763] on button "Save" at bounding box center [492, 771] width 355 height 37
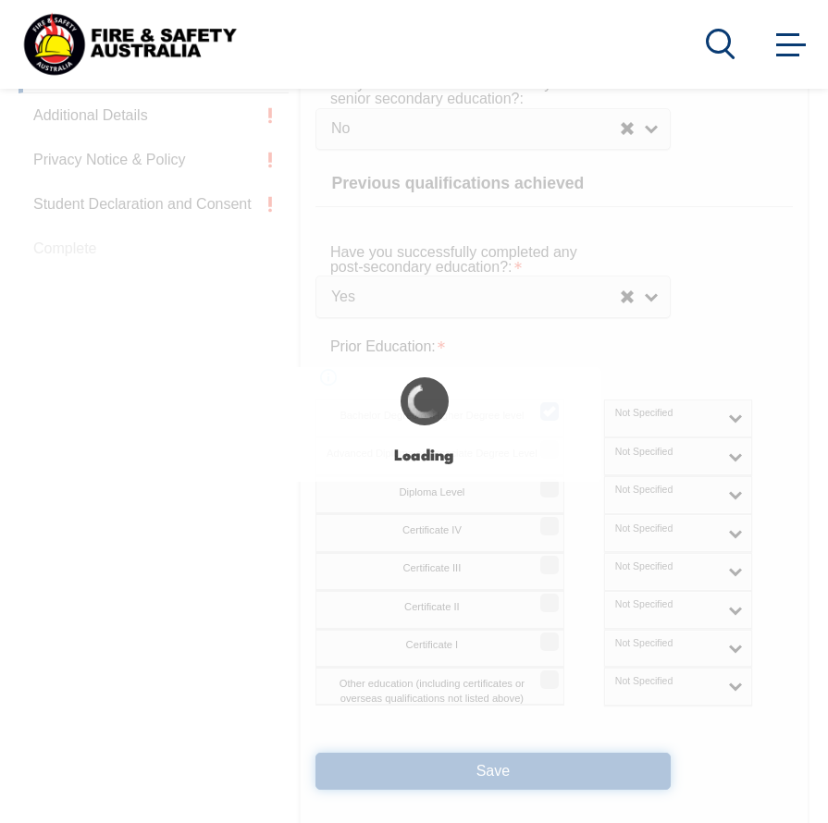
select select
select select "false"
select select "true"
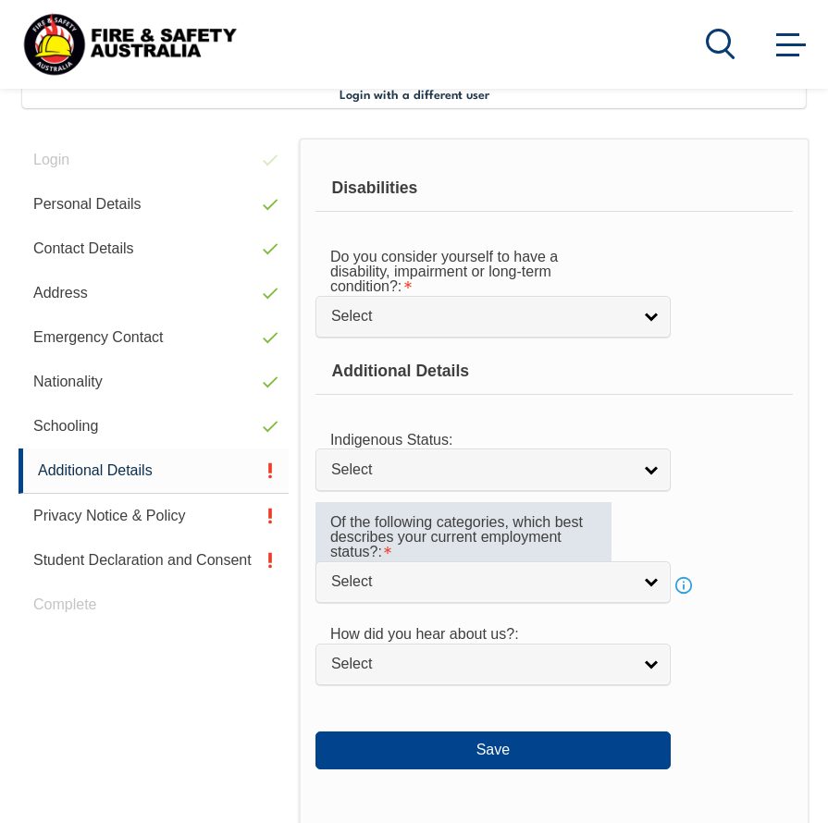
scroll to position [449, 0]
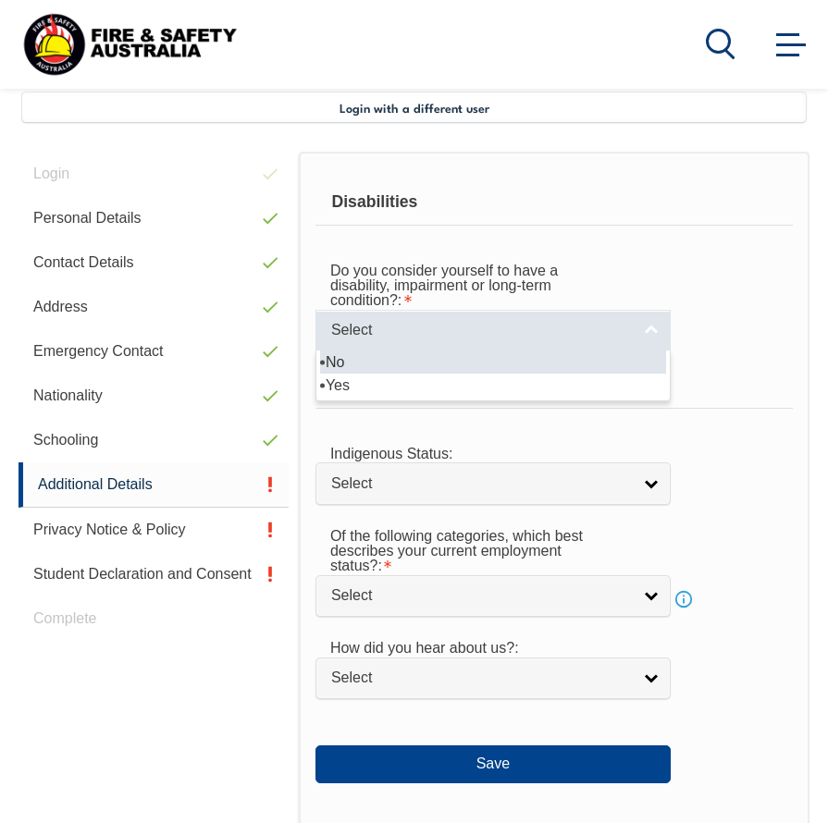
click at [535, 344] on link "Select" at bounding box center [492, 331] width 355 height 42
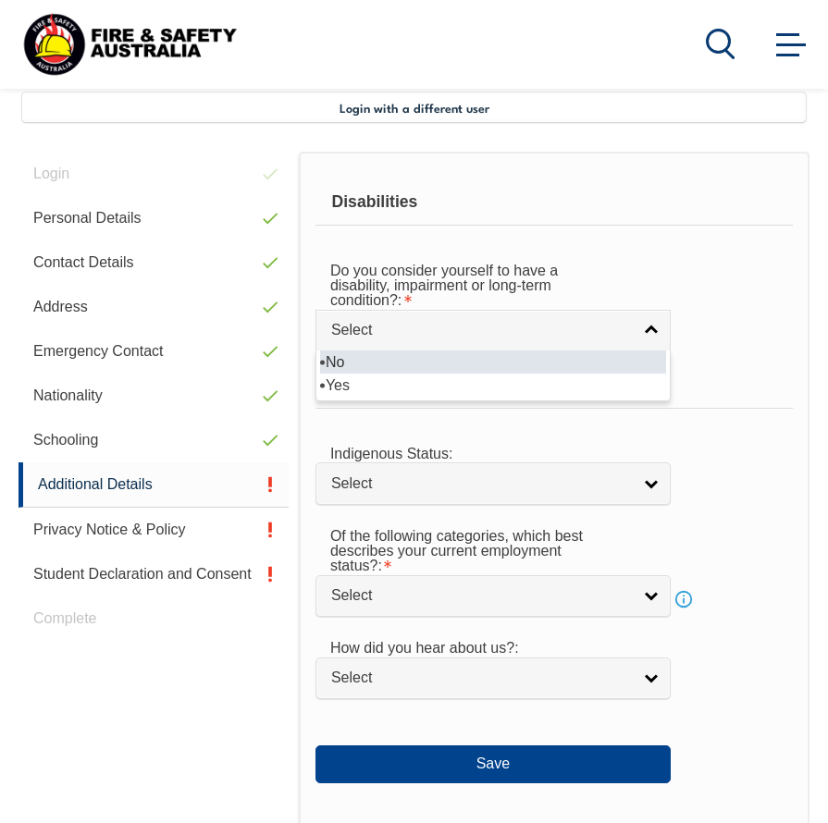
click at [530, 357] on li "No" at bounding box center [493, 362] width 346 height 23
select select "false"
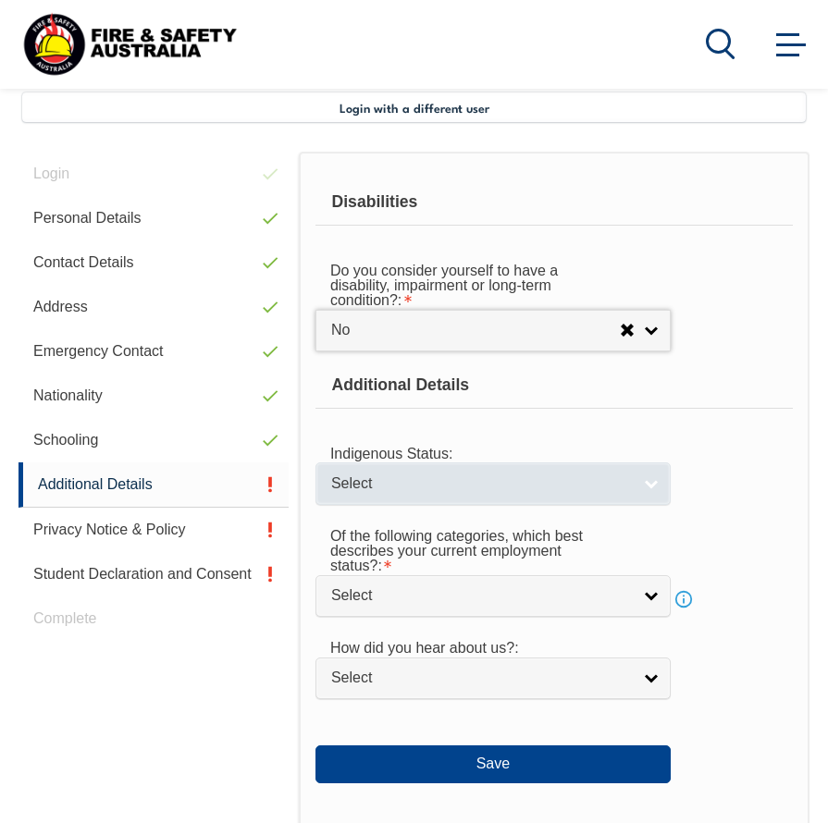
click at [550, 495] on link "Select" at bounding box center [492, 484] width 355 height 42
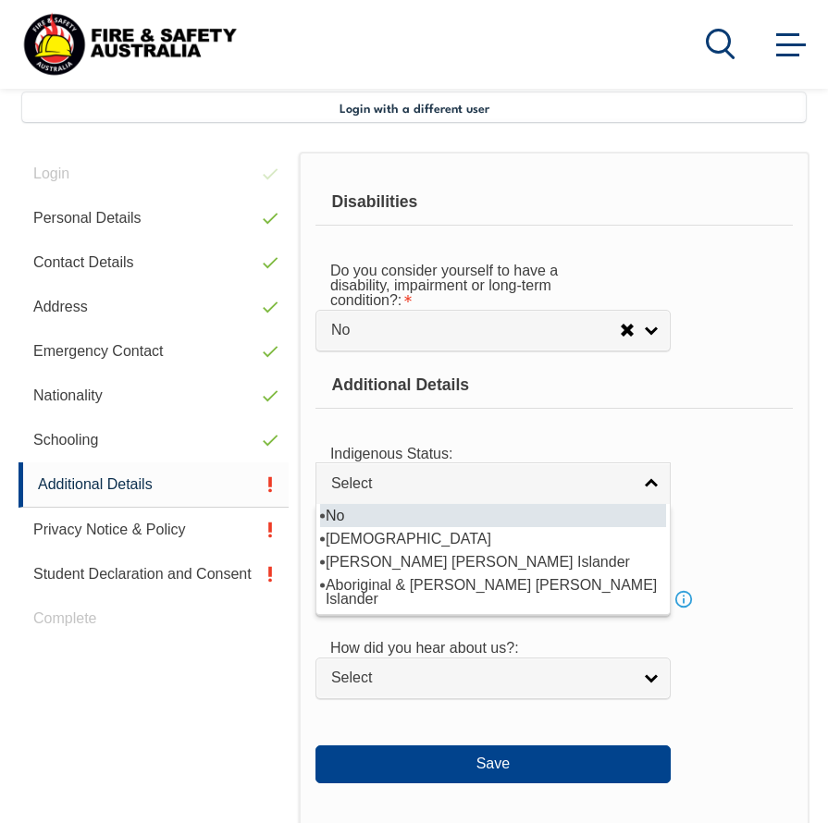
click at [521, 513] on li "No" at bounding box center [493, 515] width 346 height 23
select select "4"
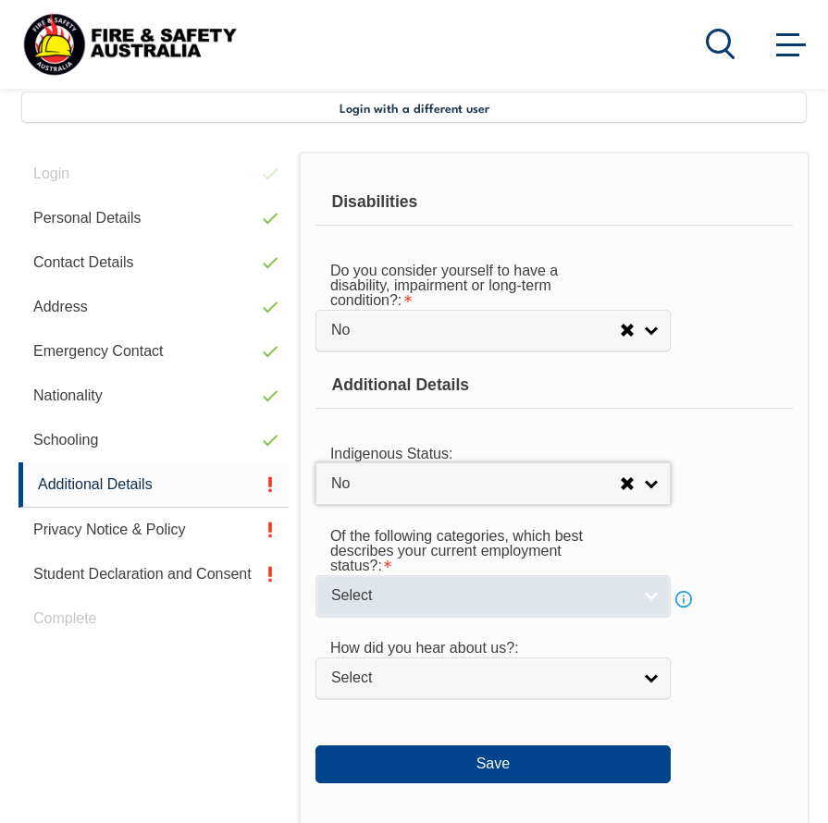
click at [574, 582] on link "Select" at bounding box center [492, 596] width 355 height 42
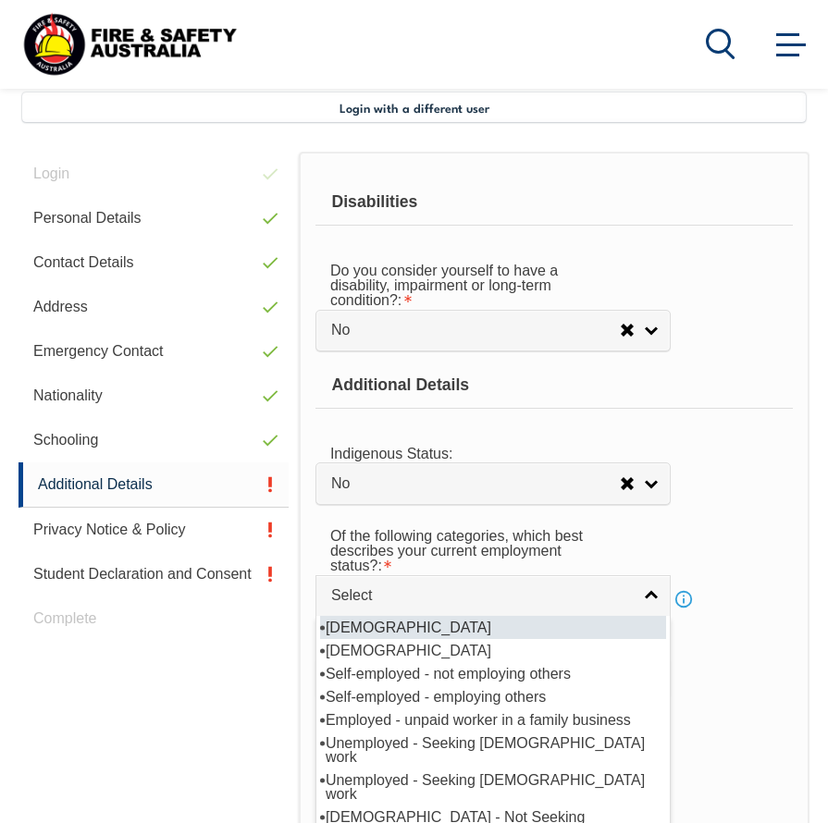
click at [547, 619] on li "[DEMOGRAPHIC_DATA]" at bounding box center [493, 627] width 346 height 23
select select "1"
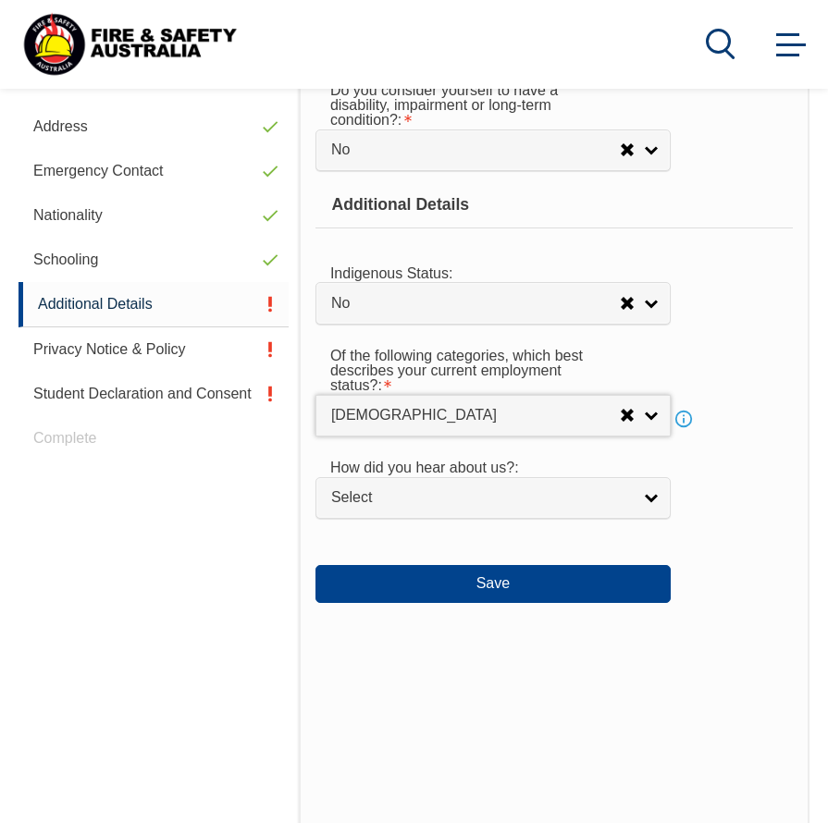
scroll to position [634, 0]
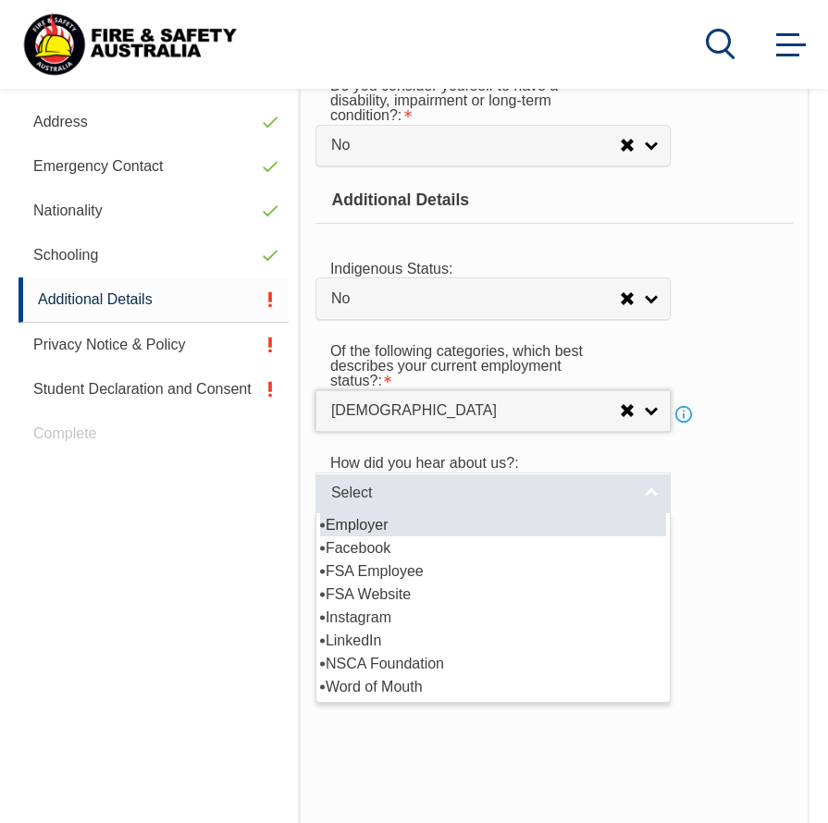
click at [519, 487] on span "Select" at bounding box center [481, 493] width 300 height 19
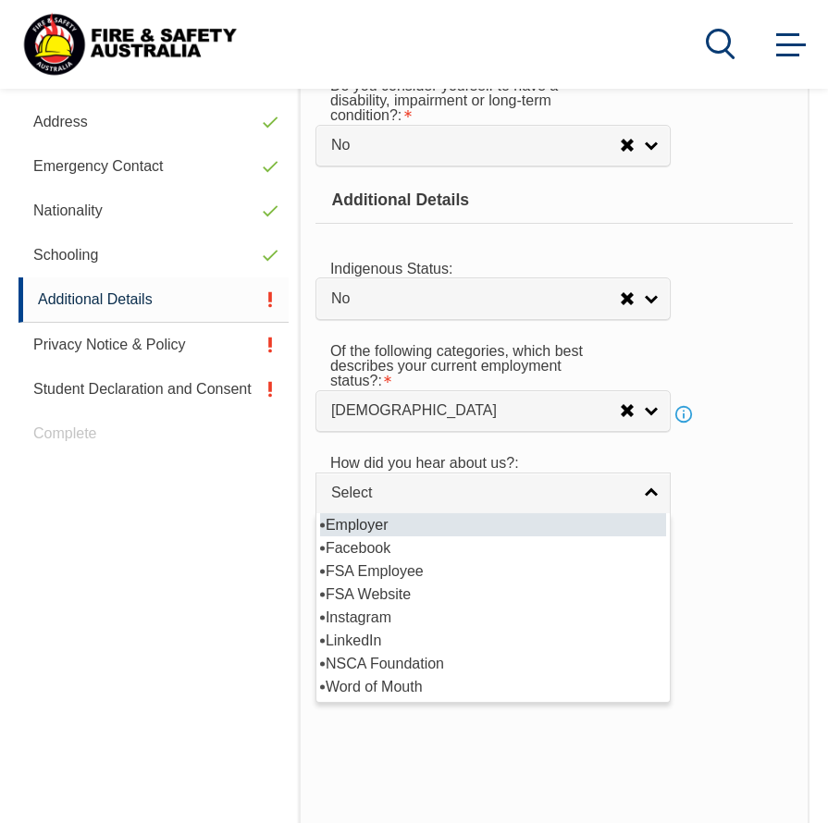
click at [467, 530] on li "Employer" at bounding box center [493, 524] width 346 height 23
select select "8019"
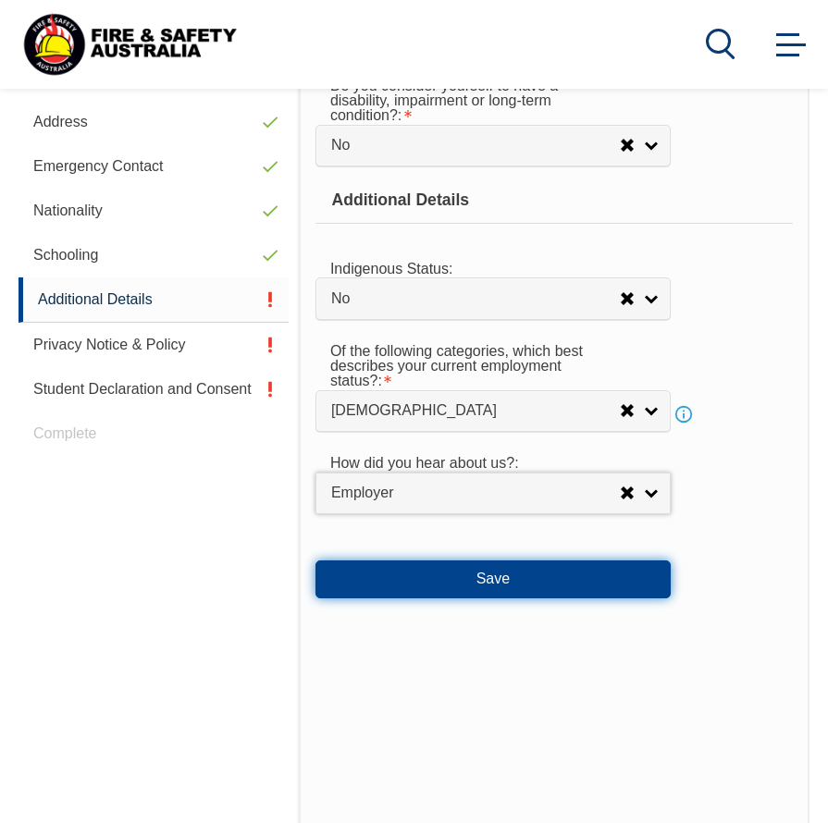
click at [449, 581] on button "Save" at bounding box center [492, 579] width 355 height 37
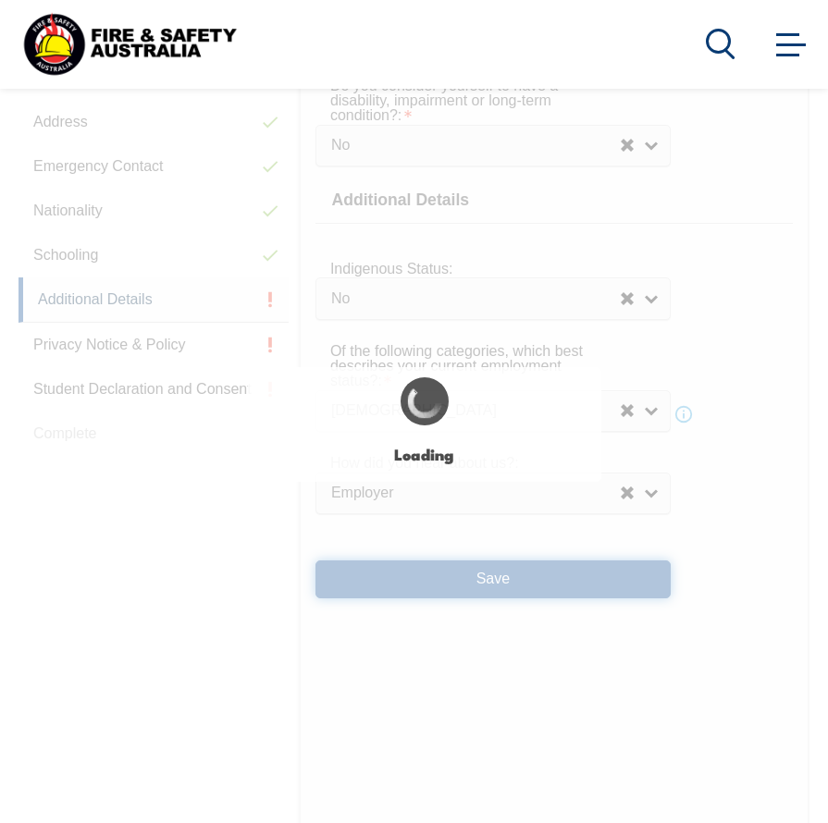
select select "false"
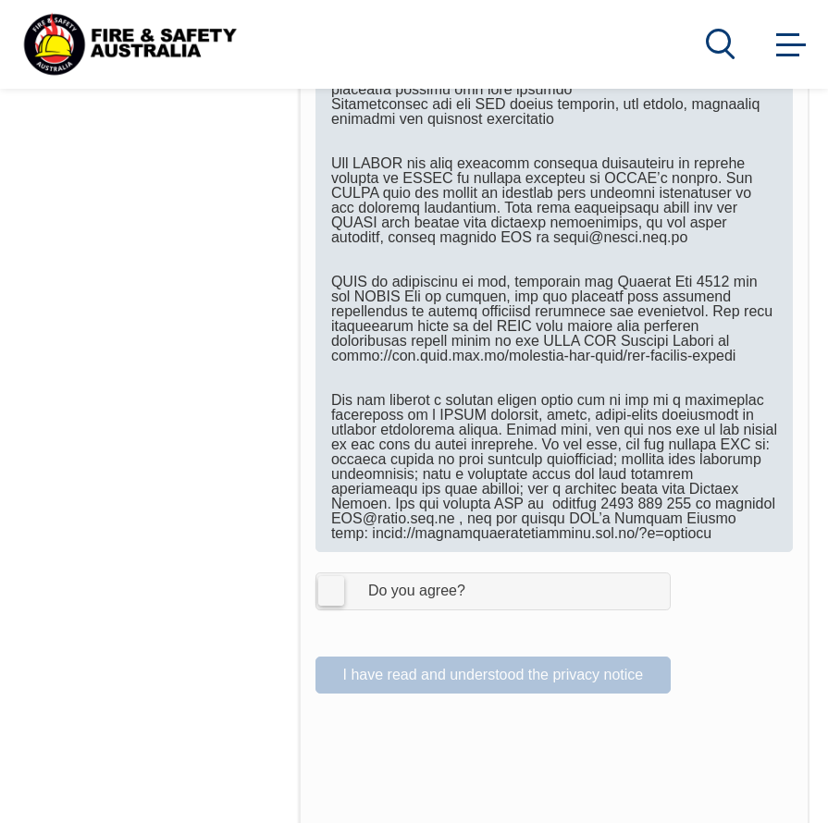
scroll to position [1281, 0]
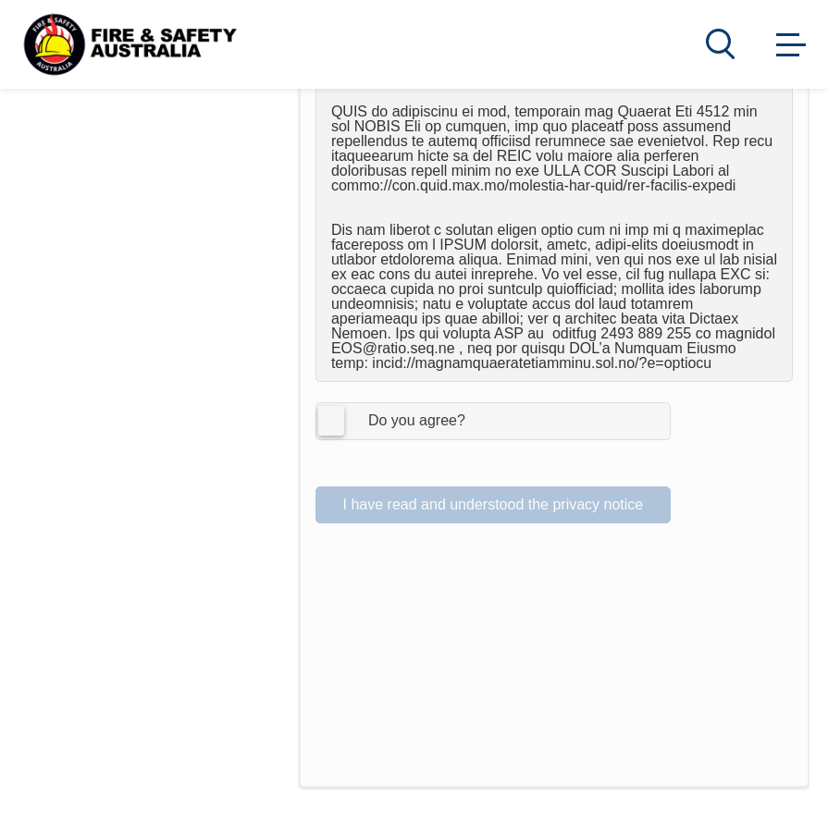
click at [332, 405] on label "I Agree Do you agree?" at bounding box center [492, 420] width 355 height 37
click at [480, 405] on input "I Agree Do you agree?" at bounding box center [495, 420] width 31 height 35
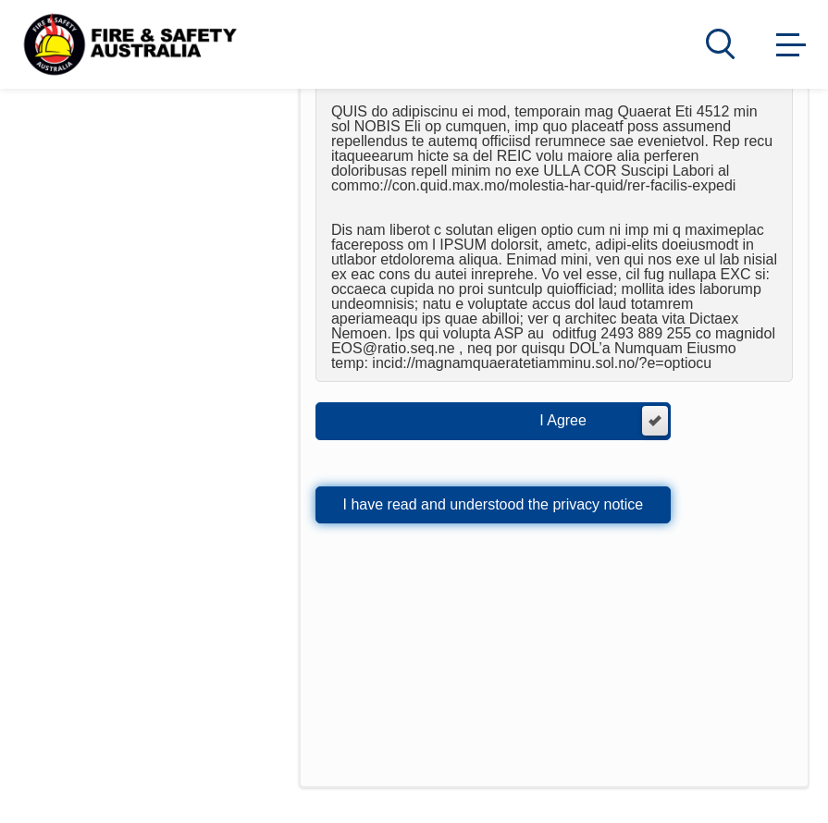
click at [415, 494] on button "I have read and understood the privacy notice" at bounding box center [492, 505] width 355 height 37
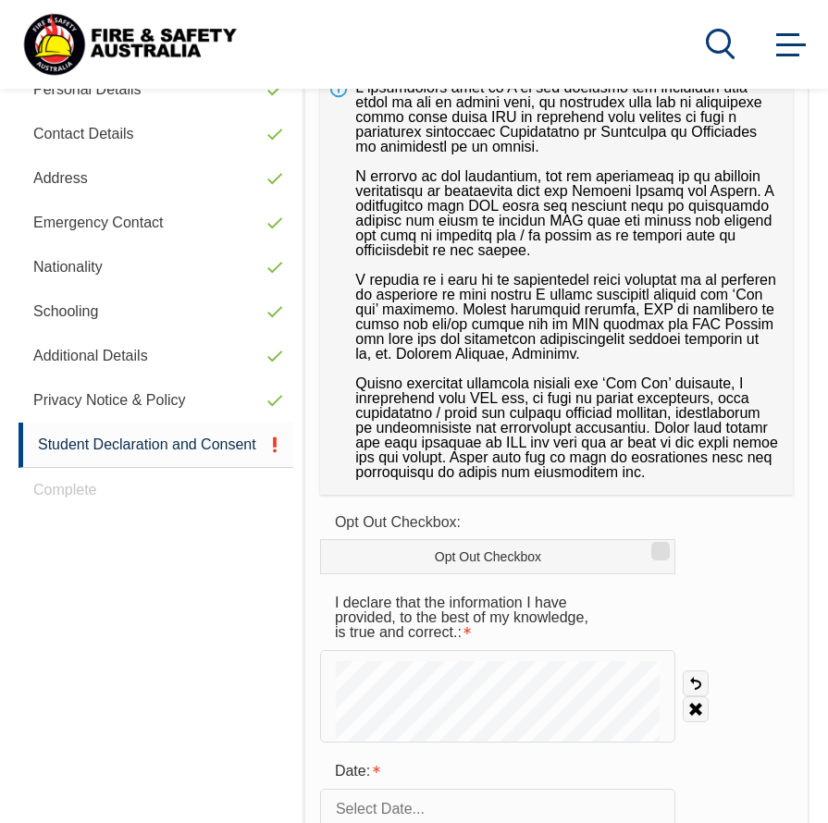
scroll to position [634, 0]
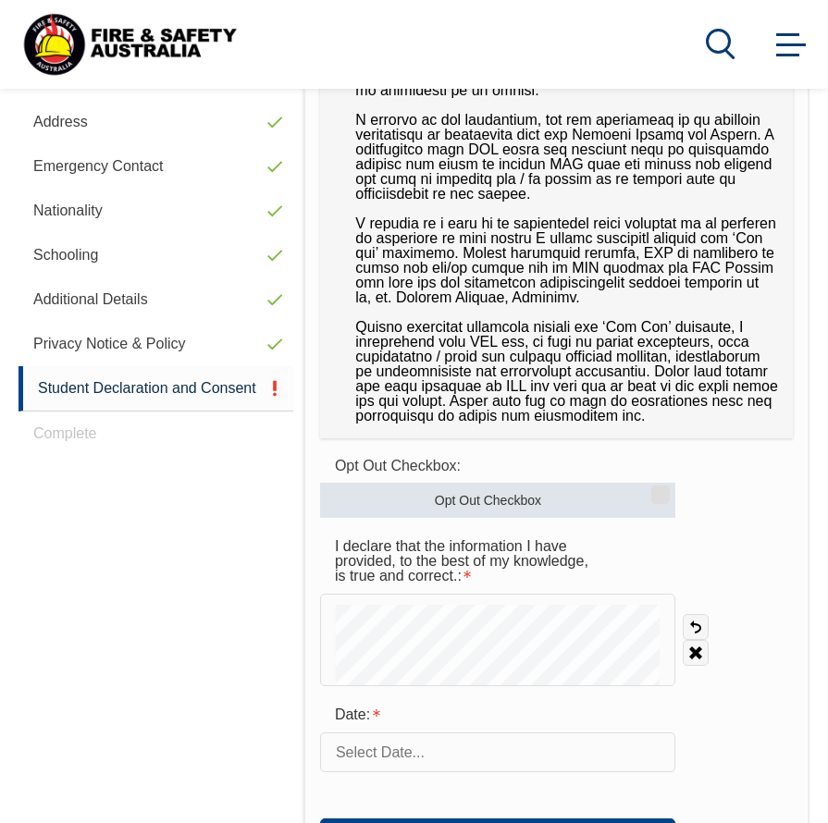
click at [661, 489] on input "Opt Out Checkbox" at bounding box center [657, 488] width 11 height 2
checkbox input "true"
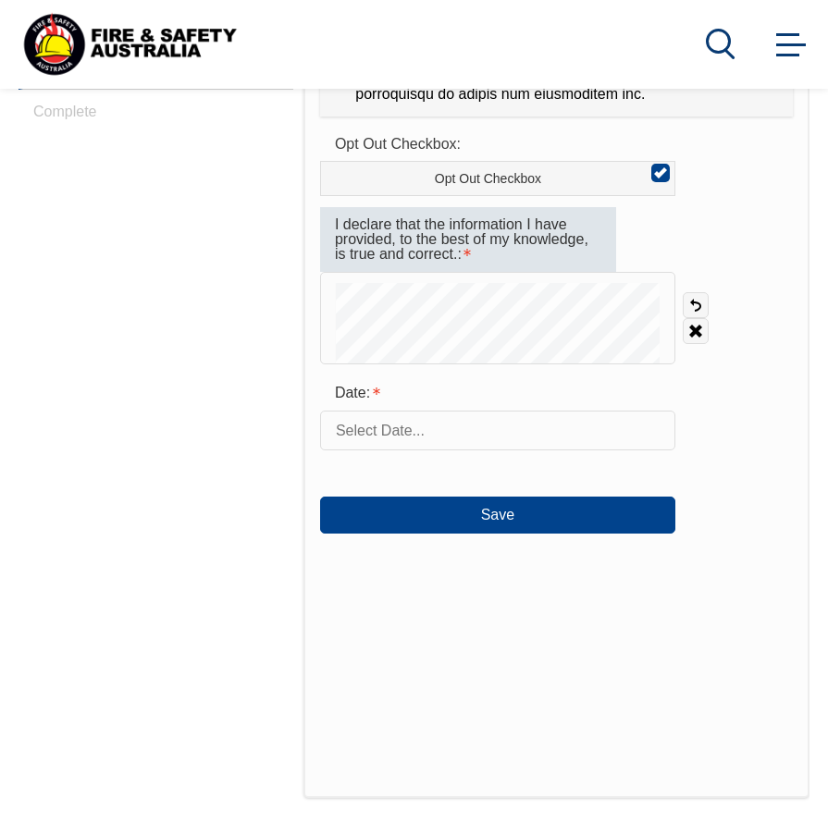
scroll to position [1004, 0]
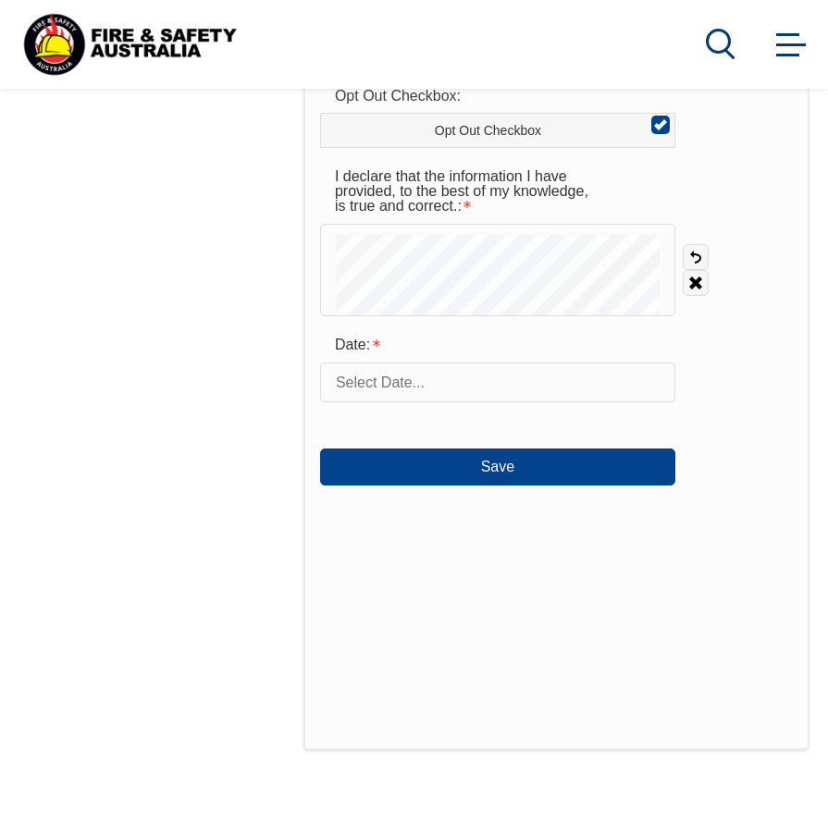
click at [431, 375] on input "text" at bounding box center [497, 382] width 355 height 39
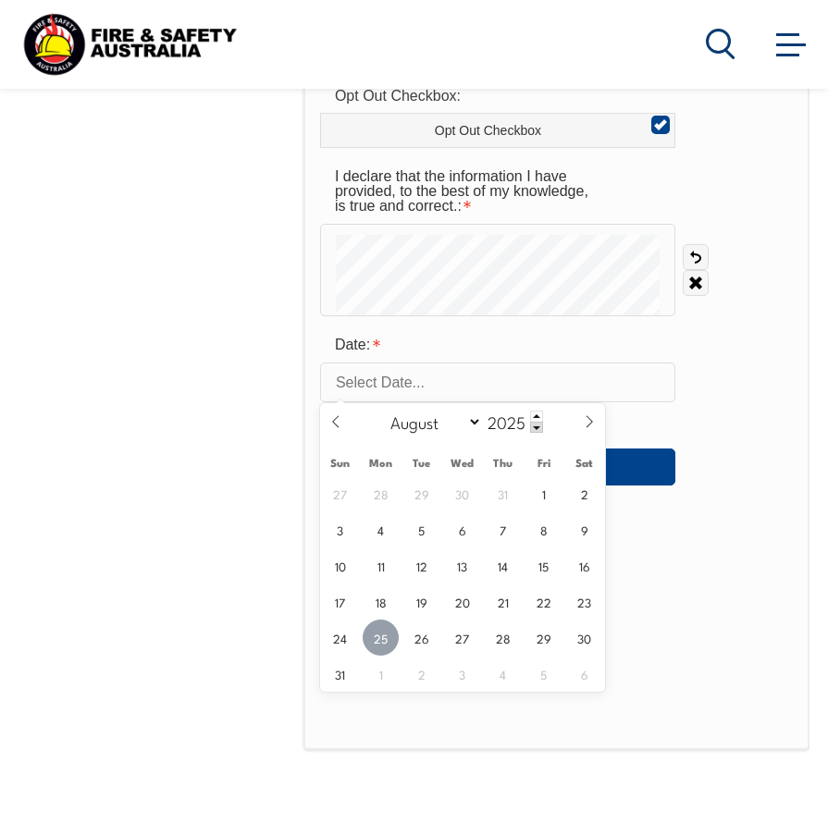
click at [379, 648] on span "25" at bounding box center [381, 638] width 36 height 36
type input "[DATE]"
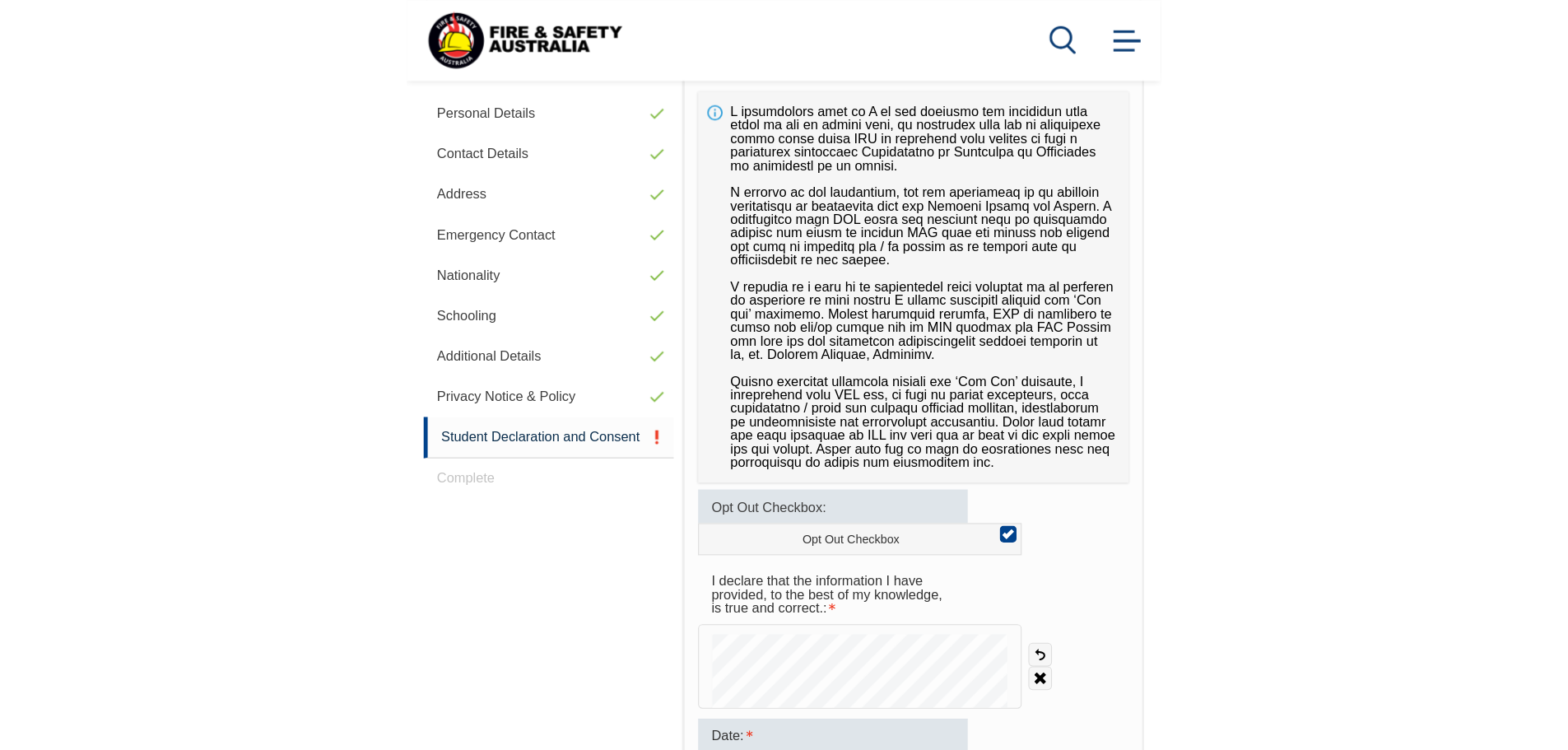
scroll to position [481, 0]
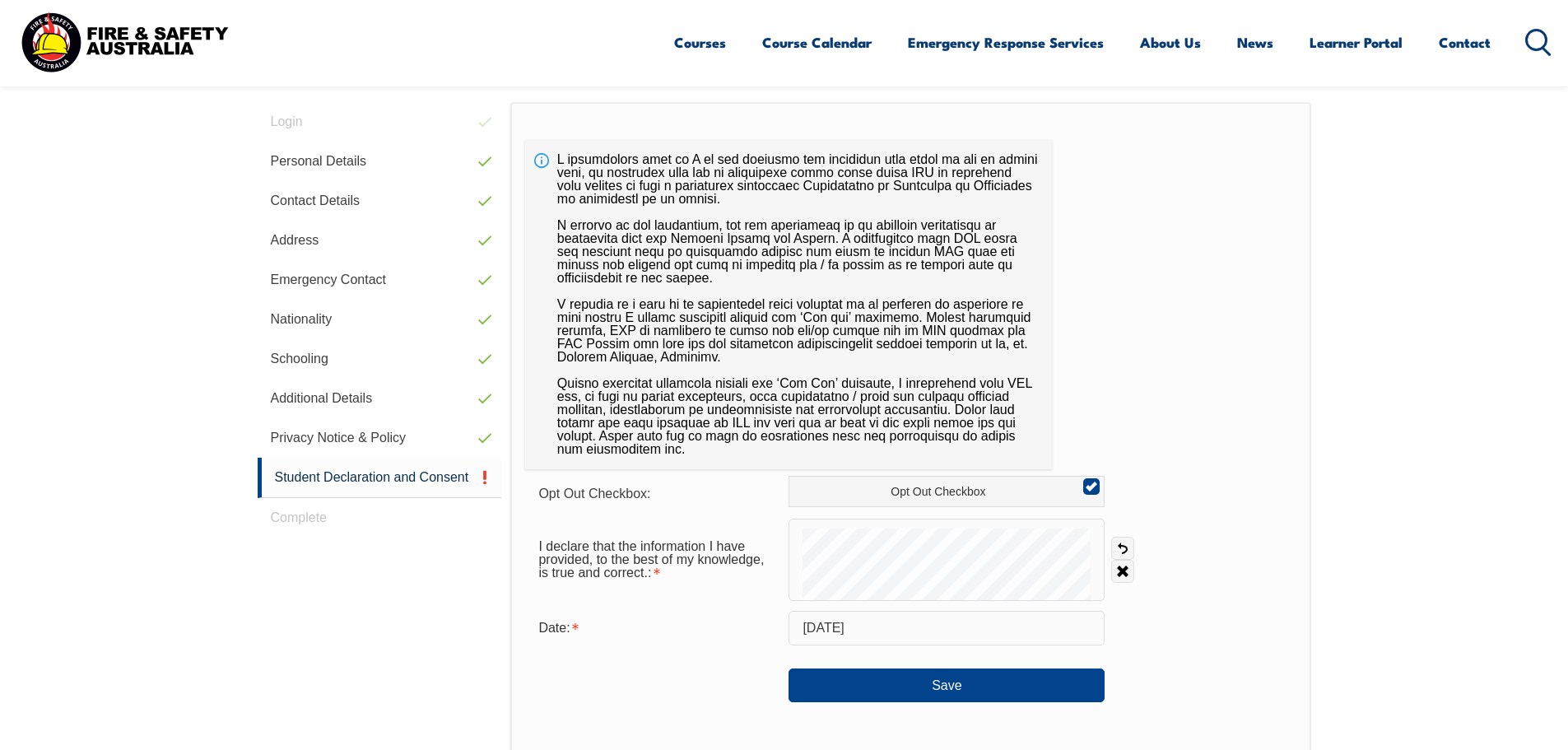
click at [736, 572] on div "I declare that the information I have provided, to the best of my knowledge, is…" at bounding box center [910, 560] width 771 height 83
click at [736, 601] on form "Opt Out Checkbox: Opt Out Checkbox I declare that the information I have provid…" at bounding box center [910, 589] width 771 height 226
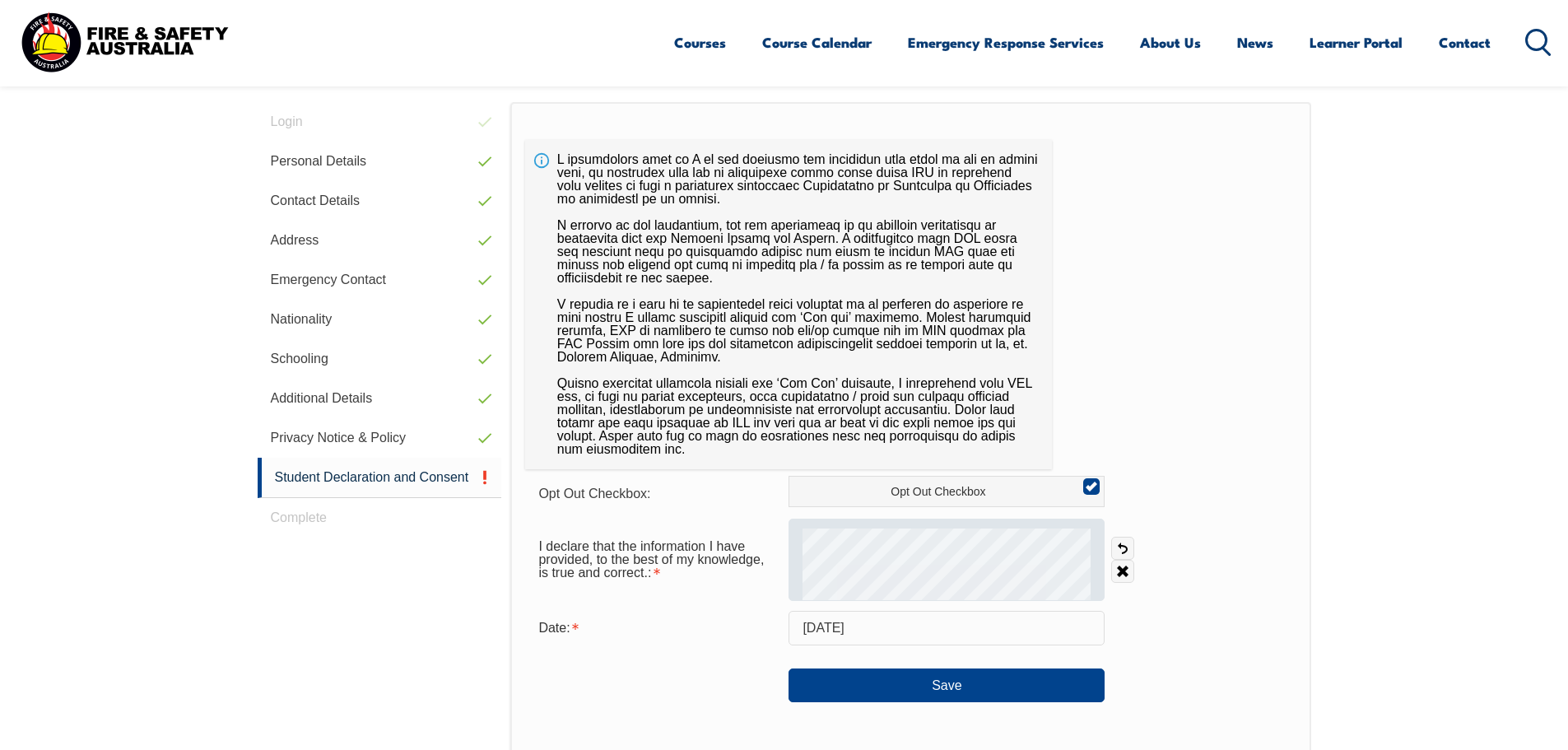
click at [736, 564] on div at bounding box center [946, 560] width 316 height 83
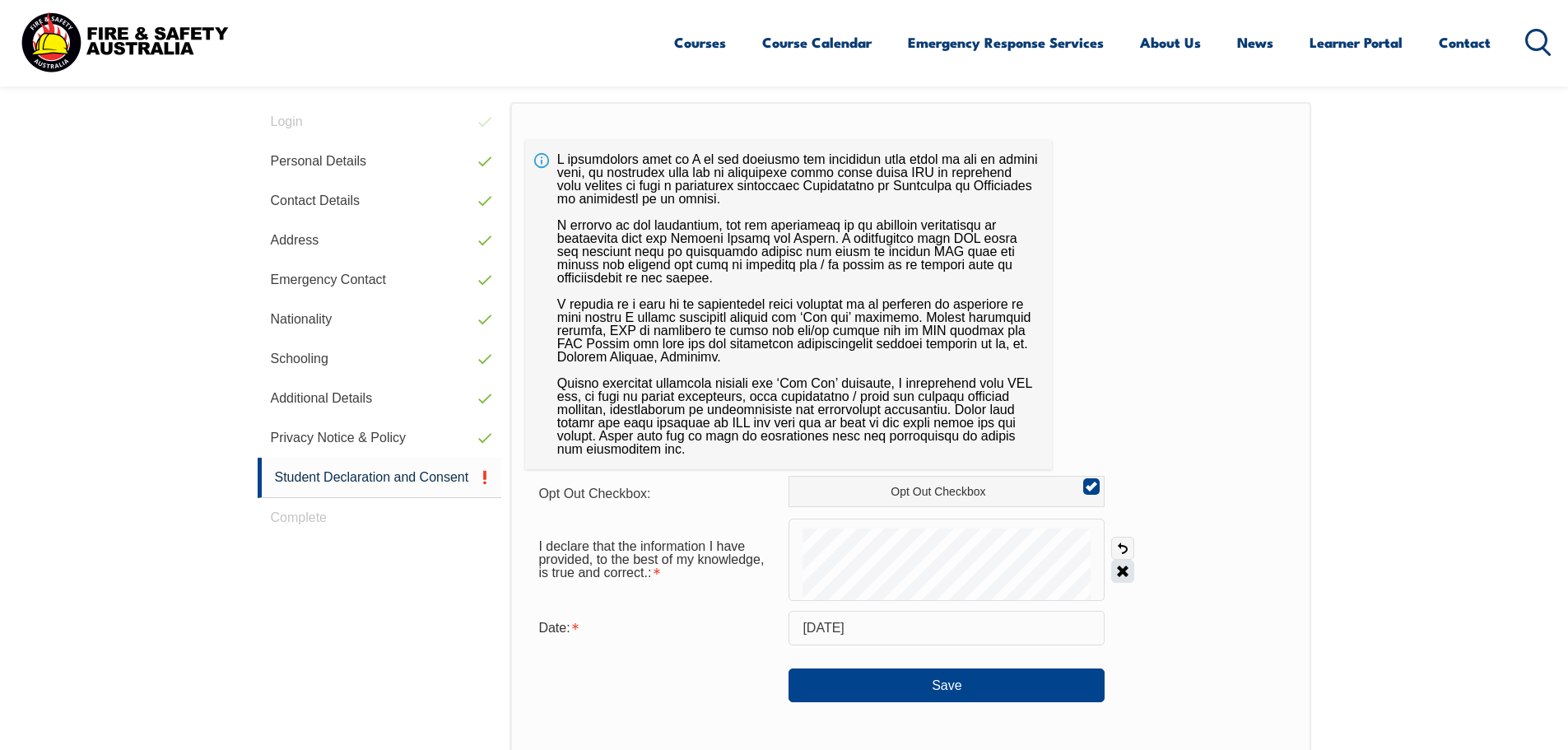
click at [736, 566] on link "Clear" at bounding box center [1123, 571] width 23 height 23
click at [736, 570] on link "Clear" at bounding box center [1123, 571] width 23 height 23
click at [736, 574] on link "Clear" at bounding box center [1123, 571] width 23 height 23
click at [736, 687] on button "Save" at bounding box center [946, 684] width 316 height 33
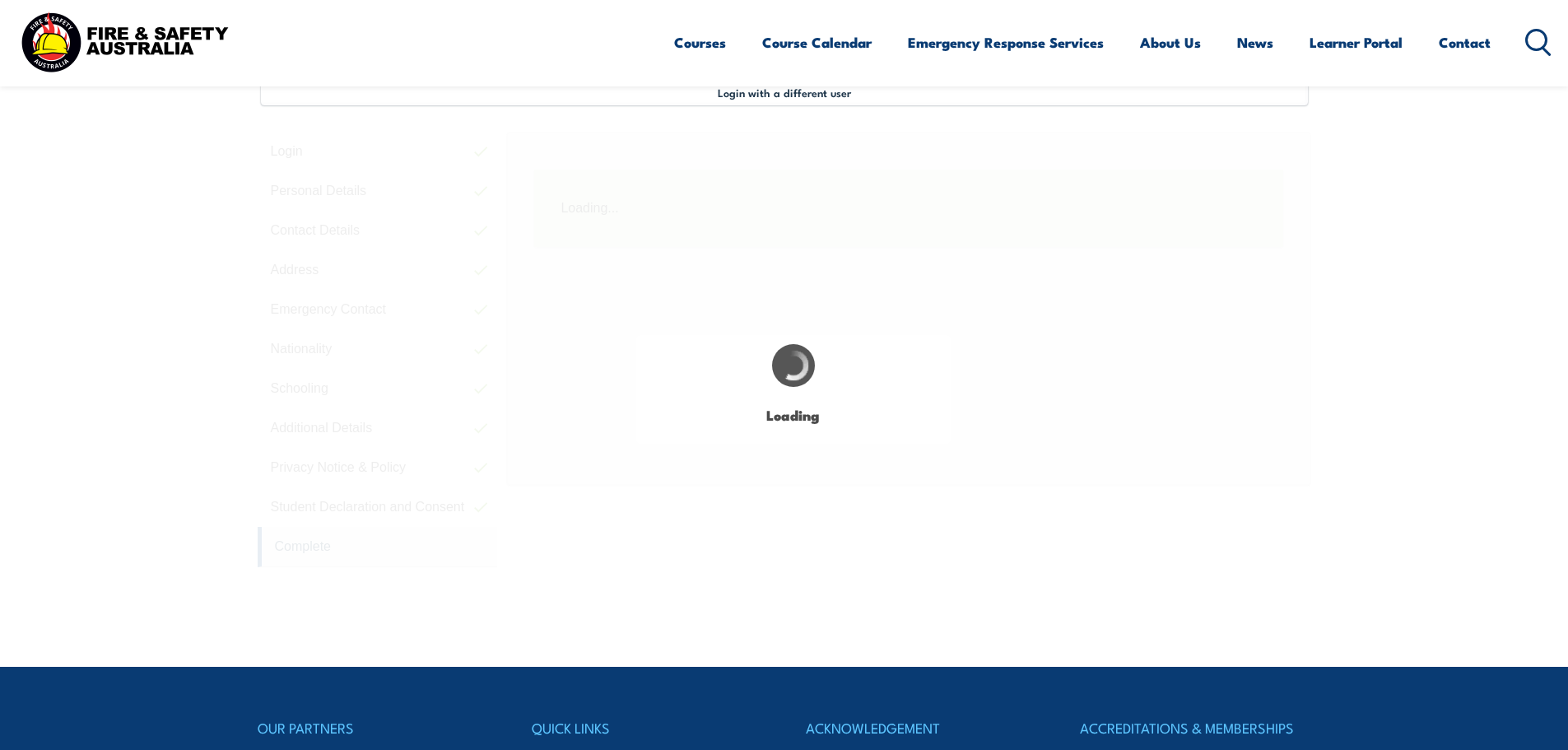
scroll to position [448, 0]
